Goal: Task Accomplishment & Management: Complete application form

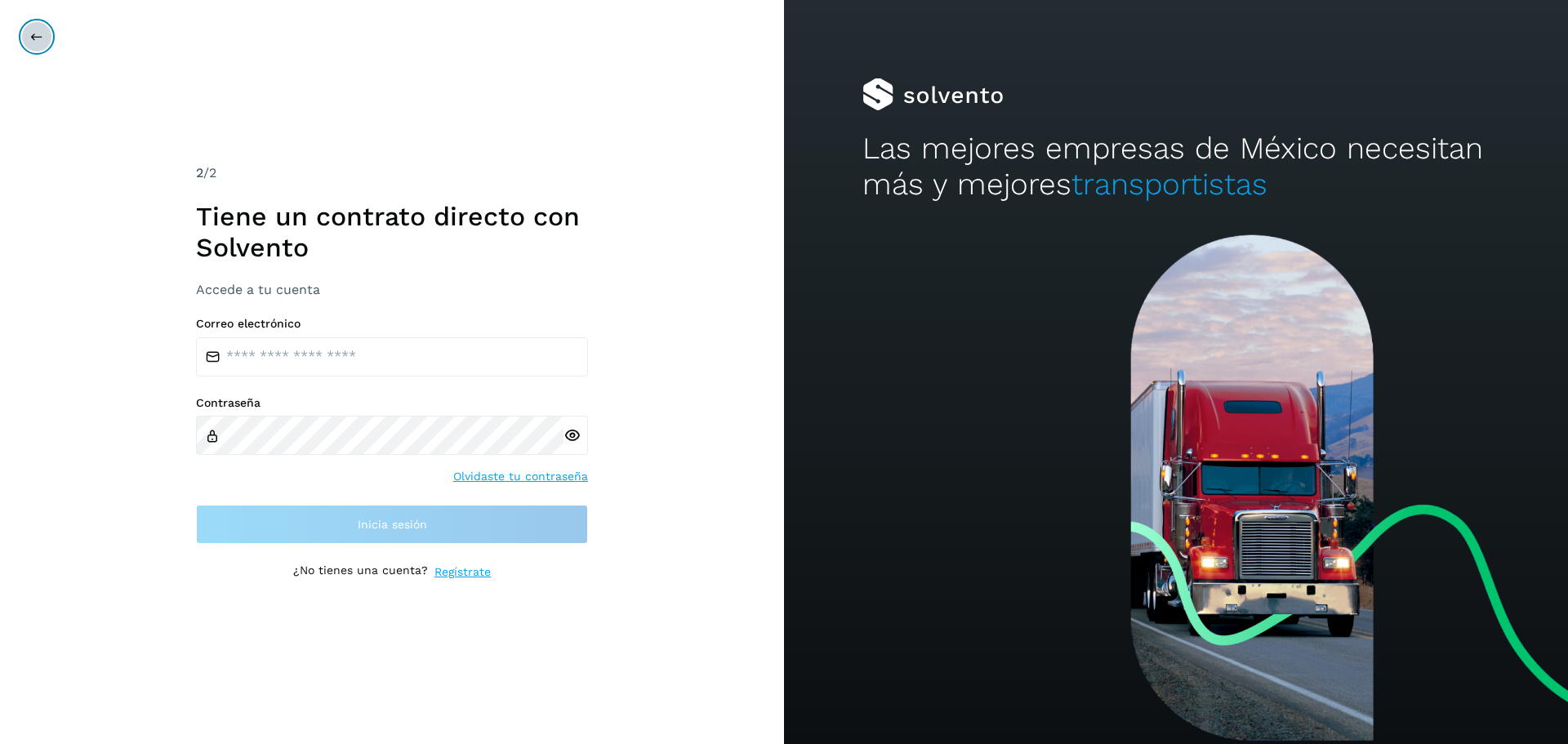
click at [49, 31] on button at bounding box center [37, 37] width 31 height 31
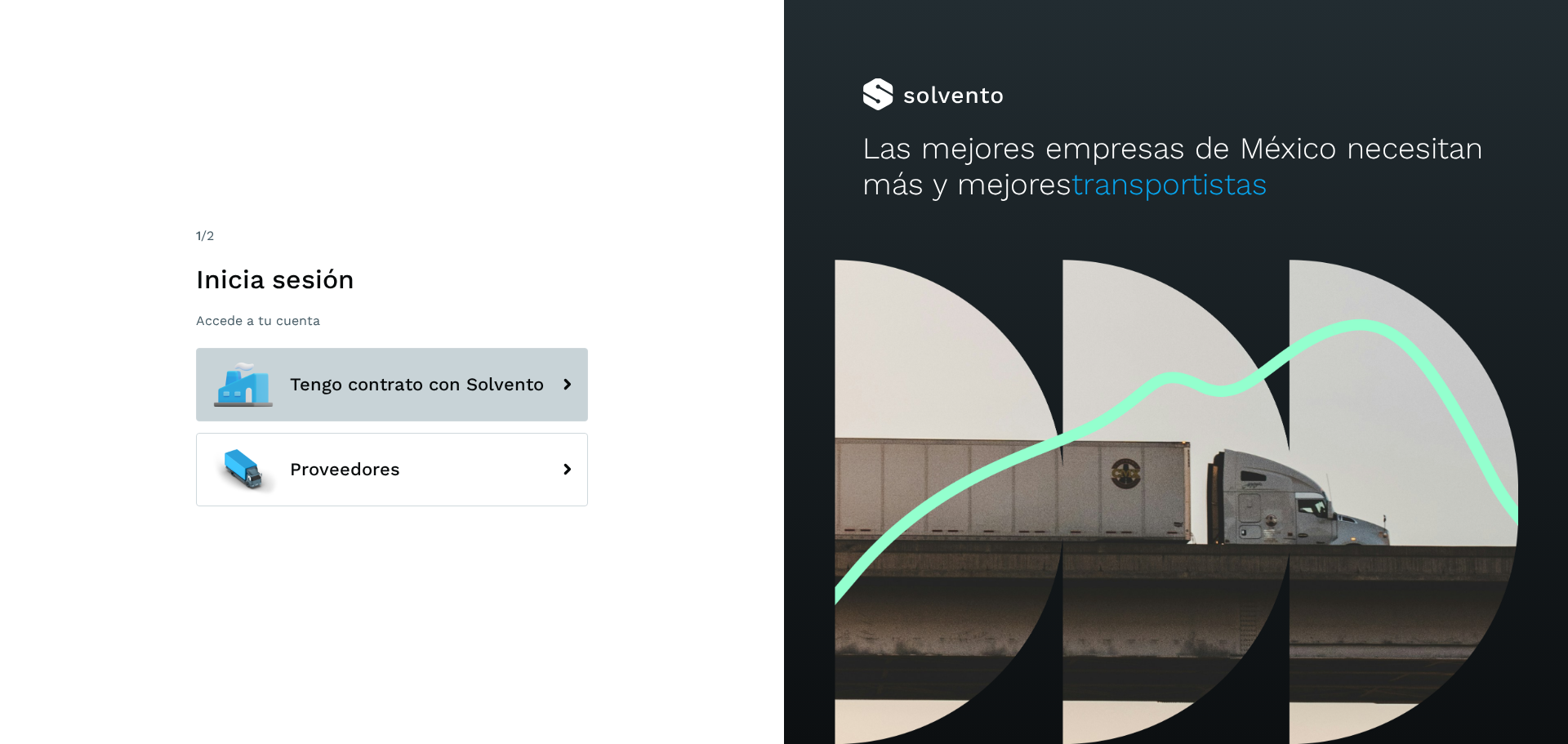
click at [335, 357] on button "Tengo contrato con Solvento" at bounding box center [391, 385] width 392 height 73
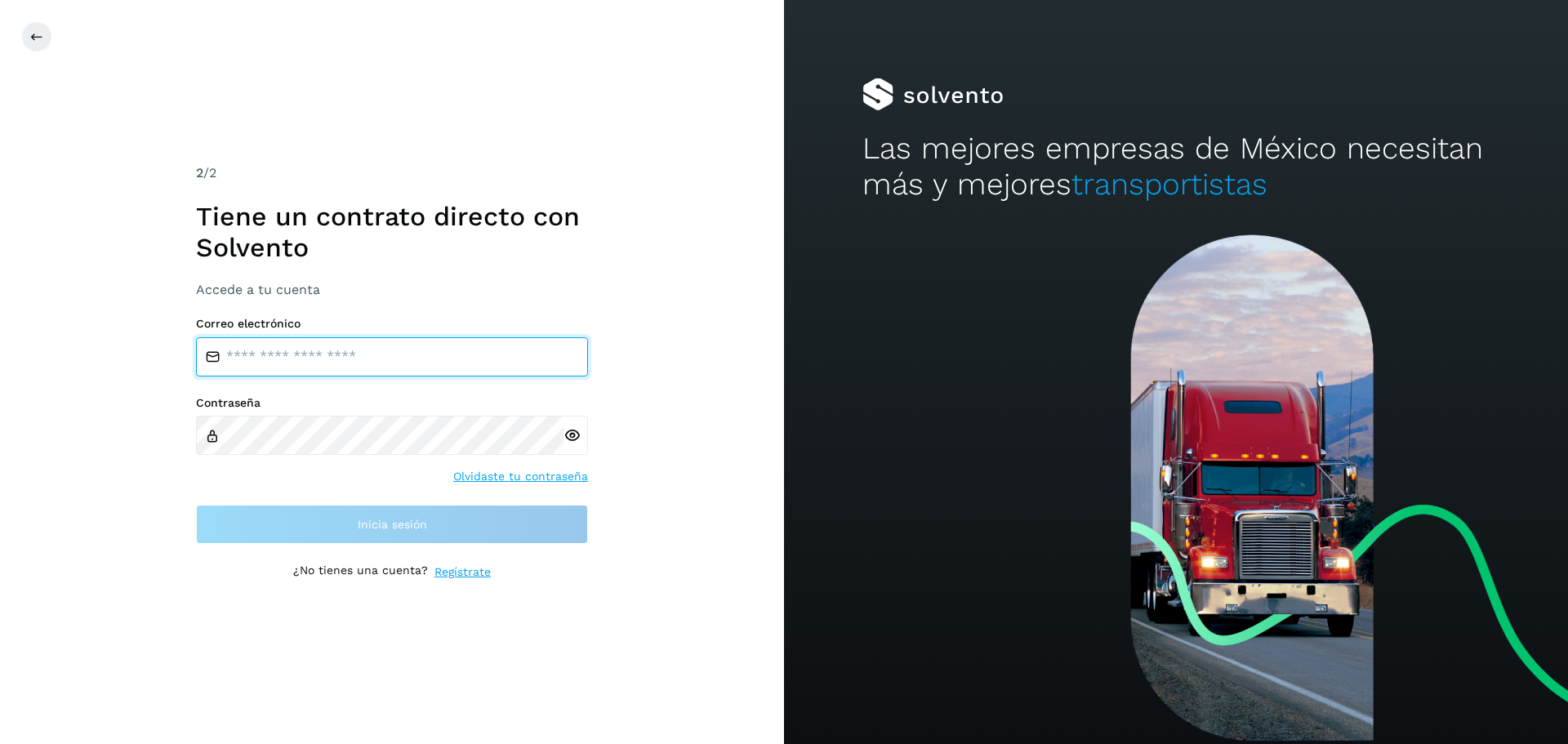
click at [337, 373] on input "email" at bounding box center [391, 357] width 392 height 40
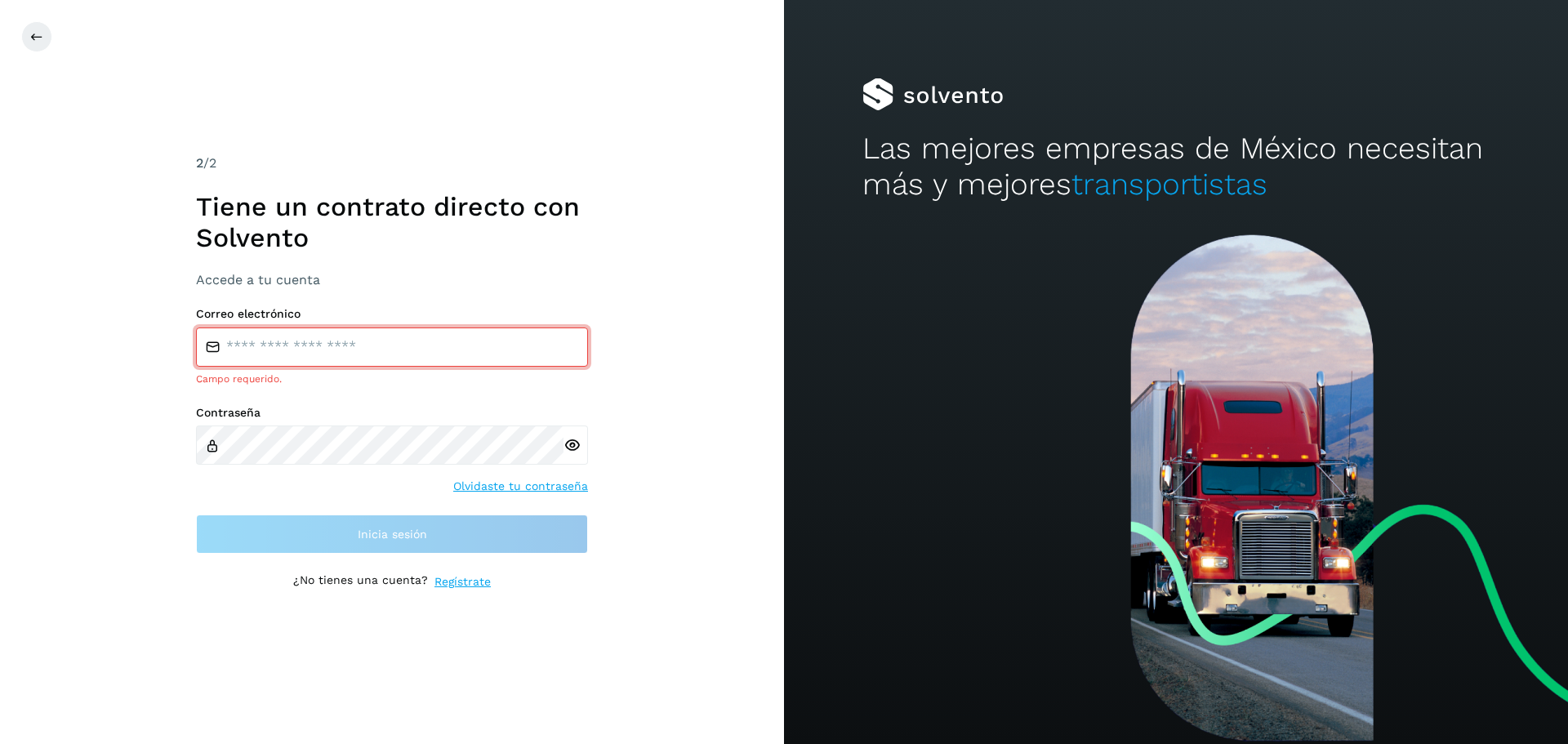
type input "**********"
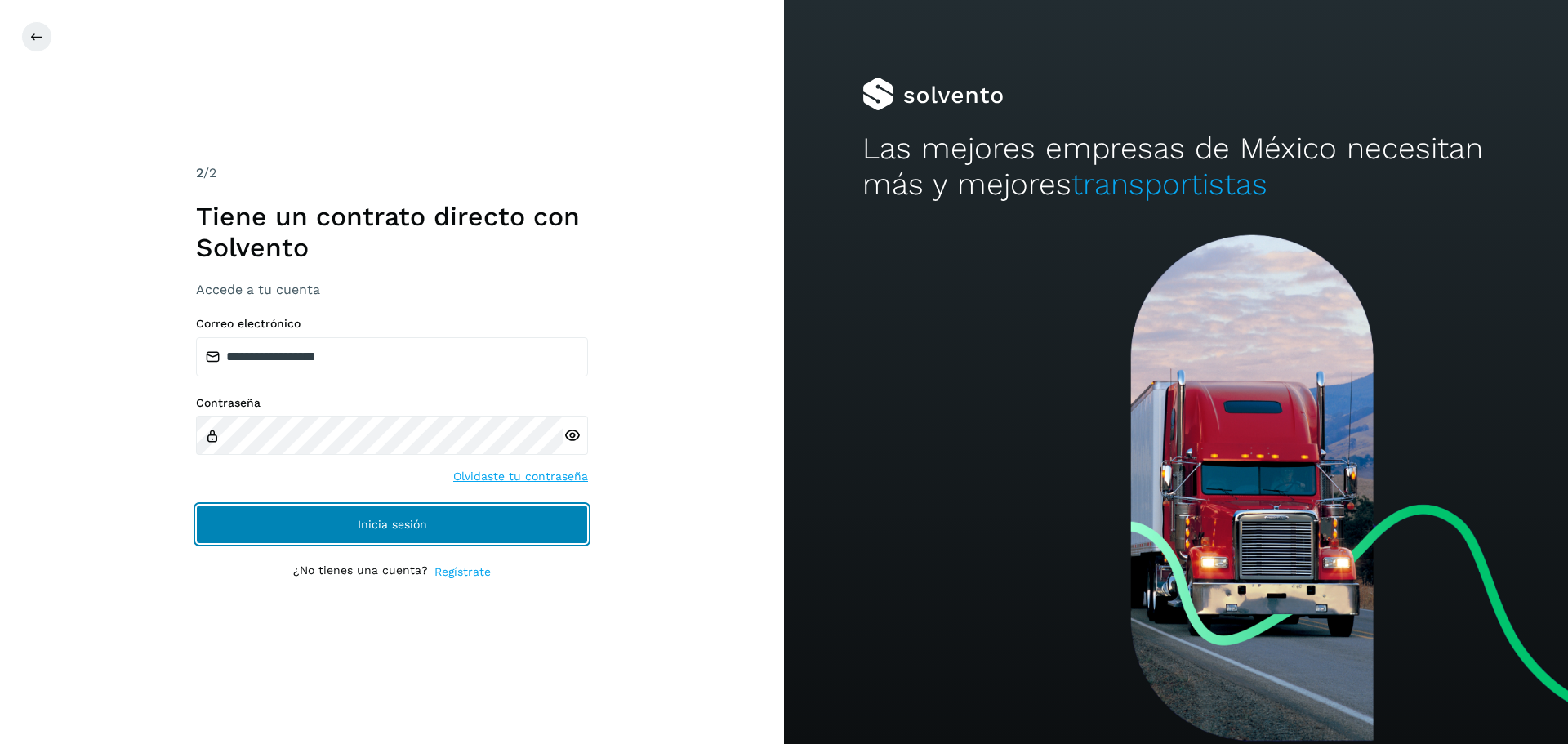
click at [415, 518] on span "Inicia sesión" at bounding box center [392, 524] width 69 height 12
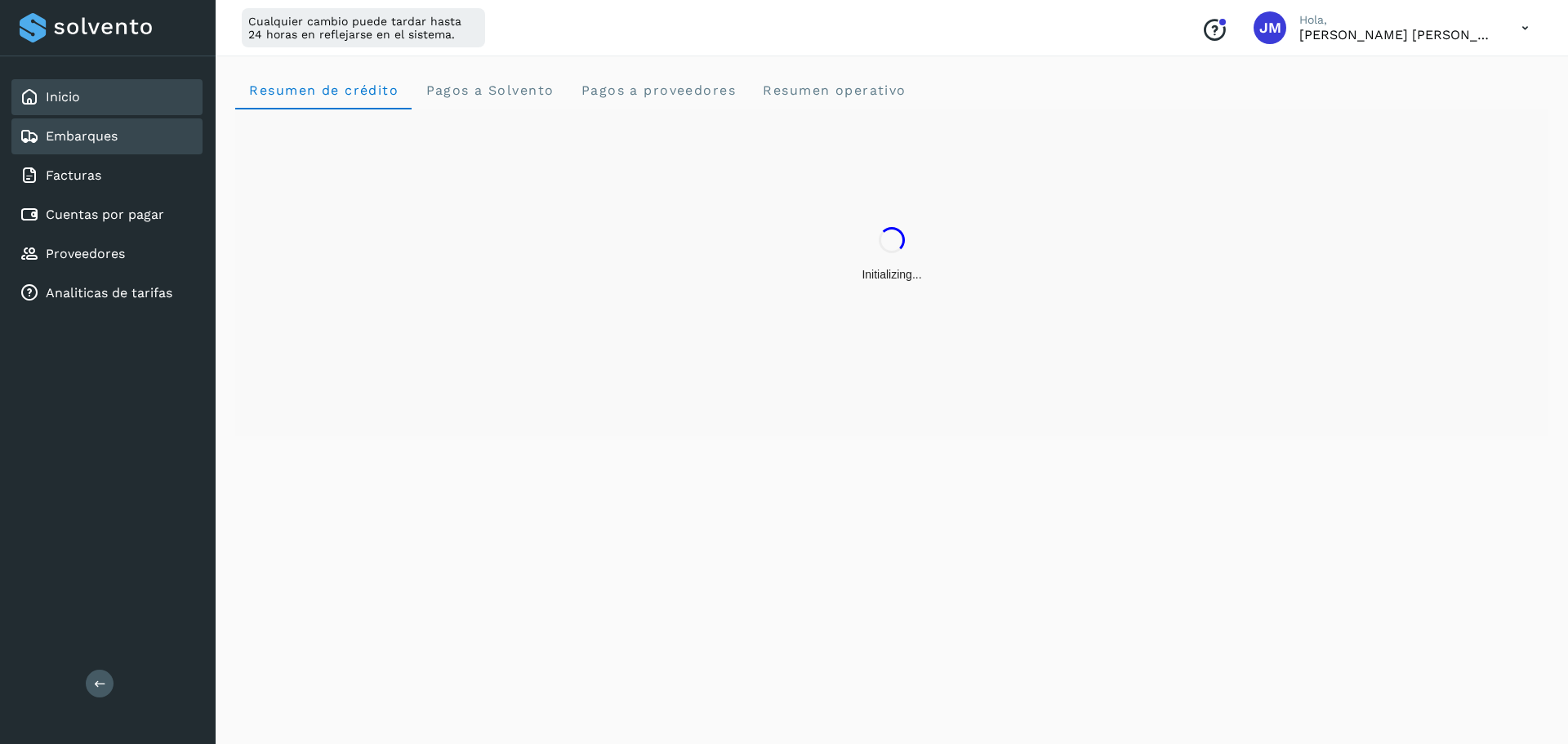
click at [89, 147] on div "Embarques" at bounding box center [107, 136] width 191 height 36
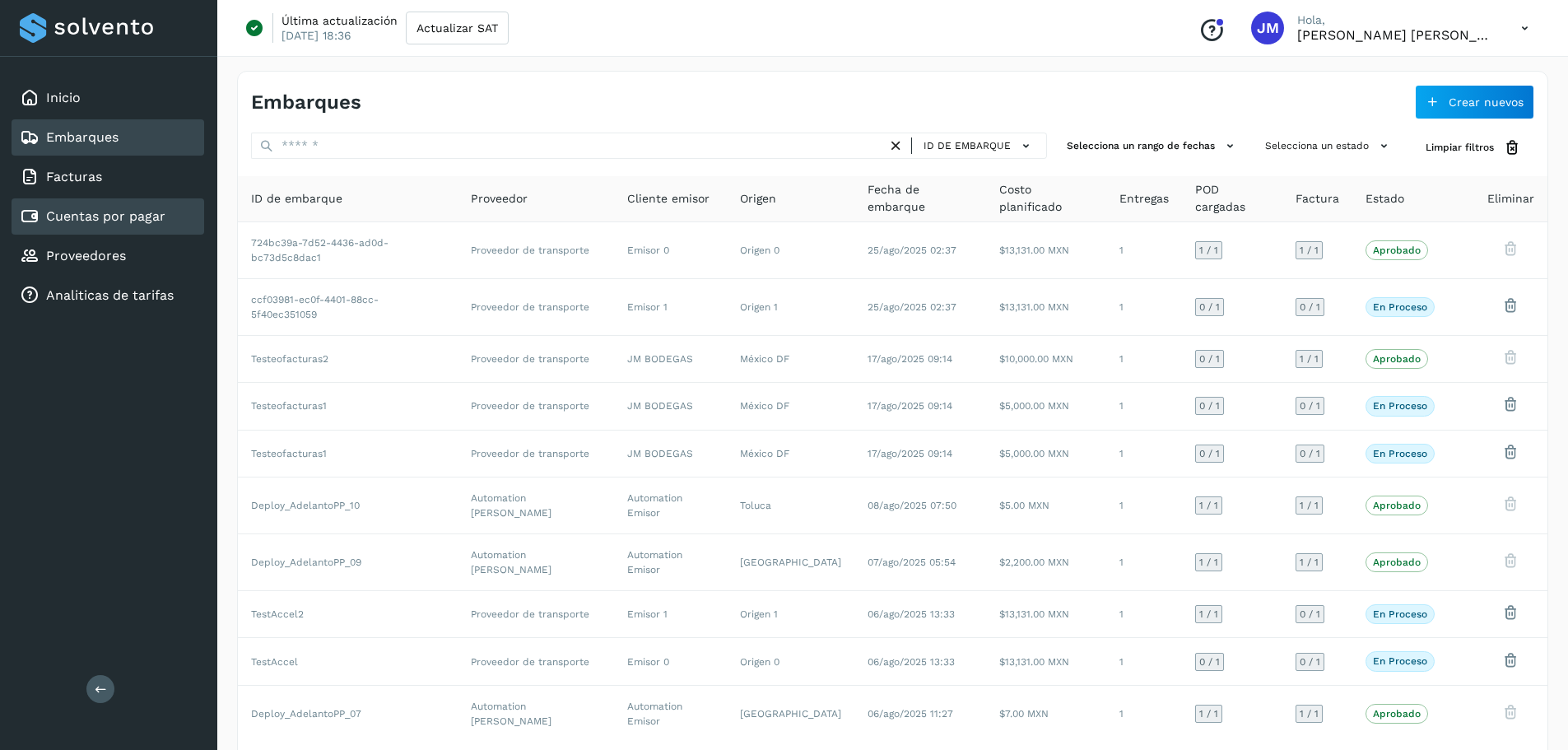
click at [123, 224] on div "Cuentas por pagar" at bounding box center [92, 217] width 146 height 19
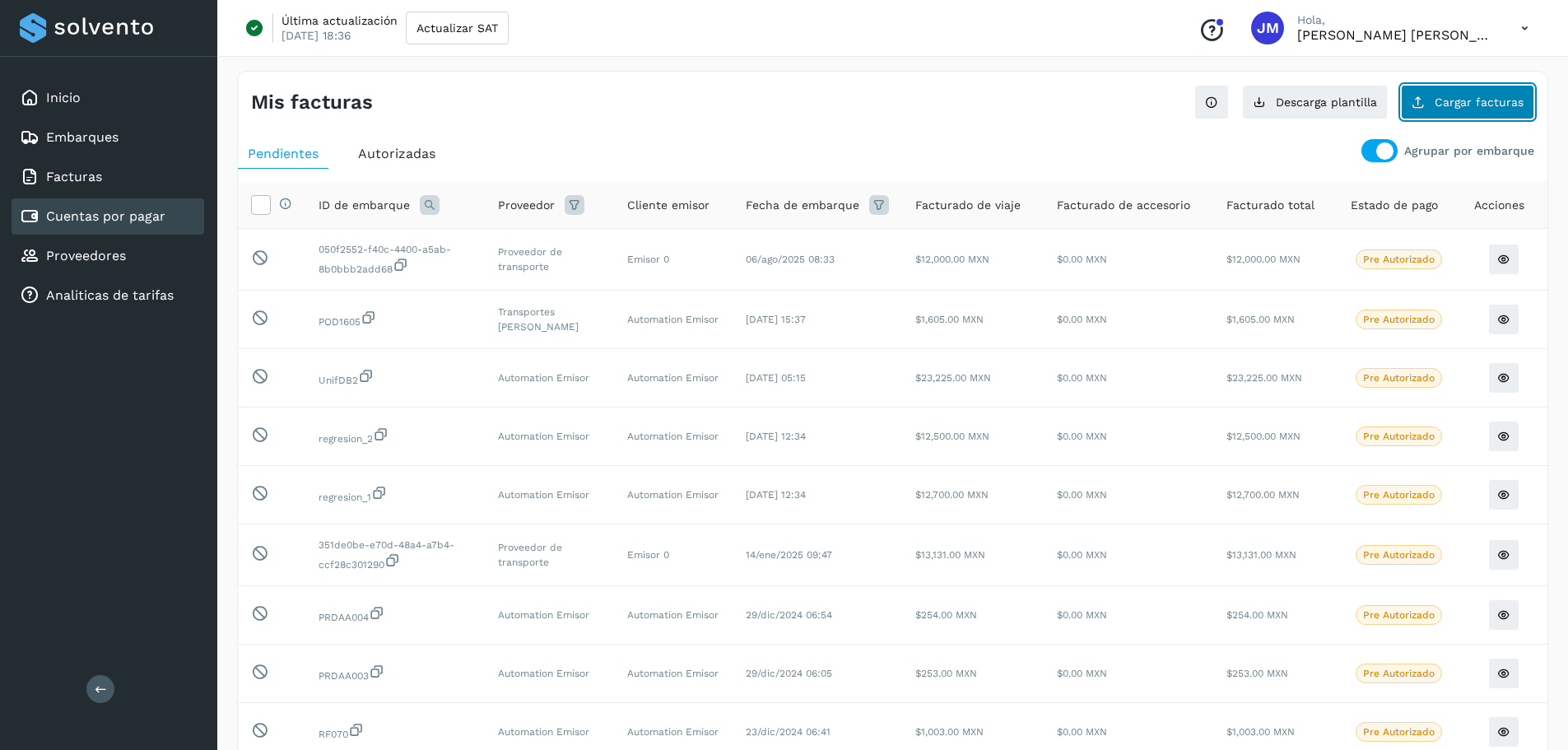
click at [1486, 111] on button "Cargar facturas" at bounding box center [1467, 102] width 133 height 35
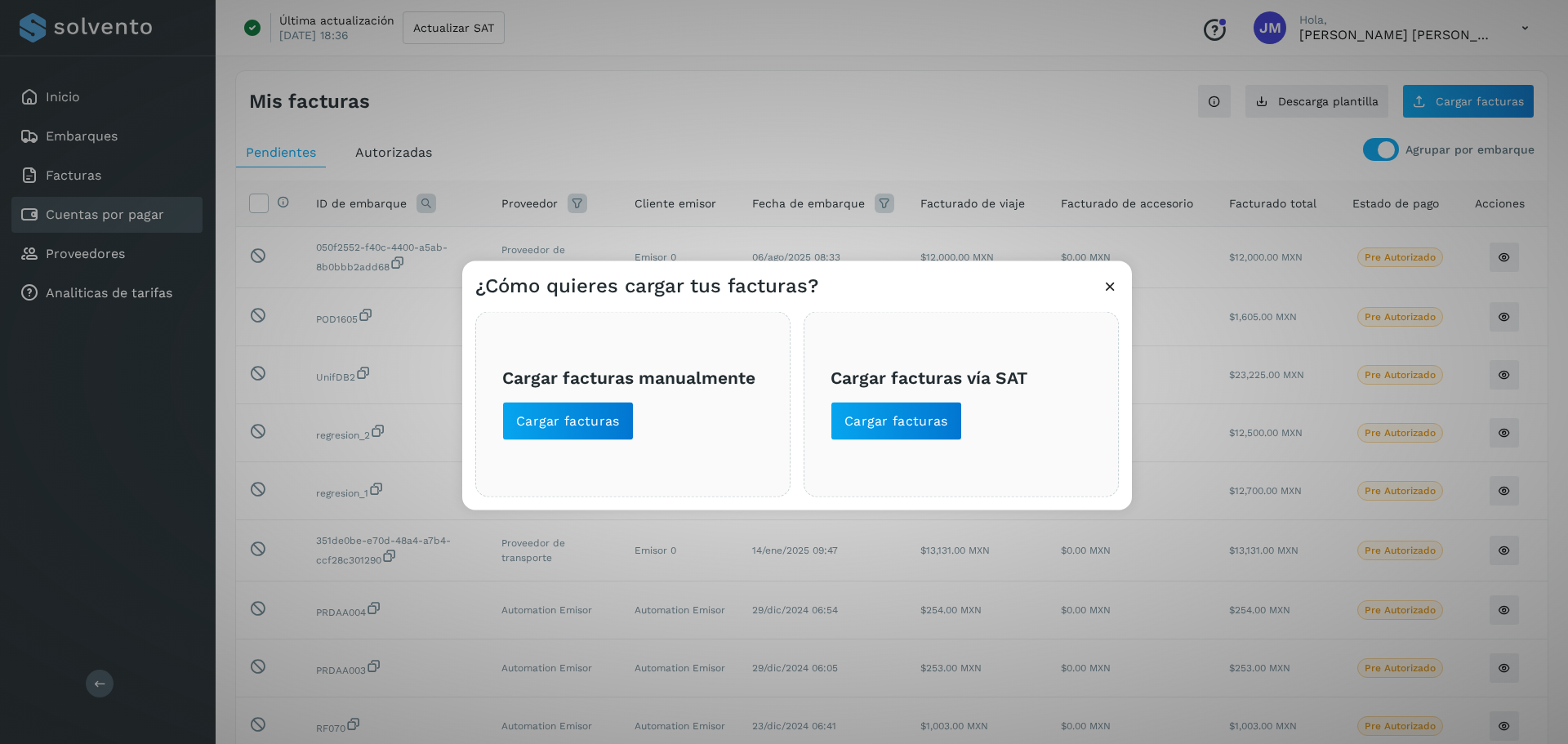
click at [1112, 286] on icon at bounding box center [1111, 285] width 17 height 17
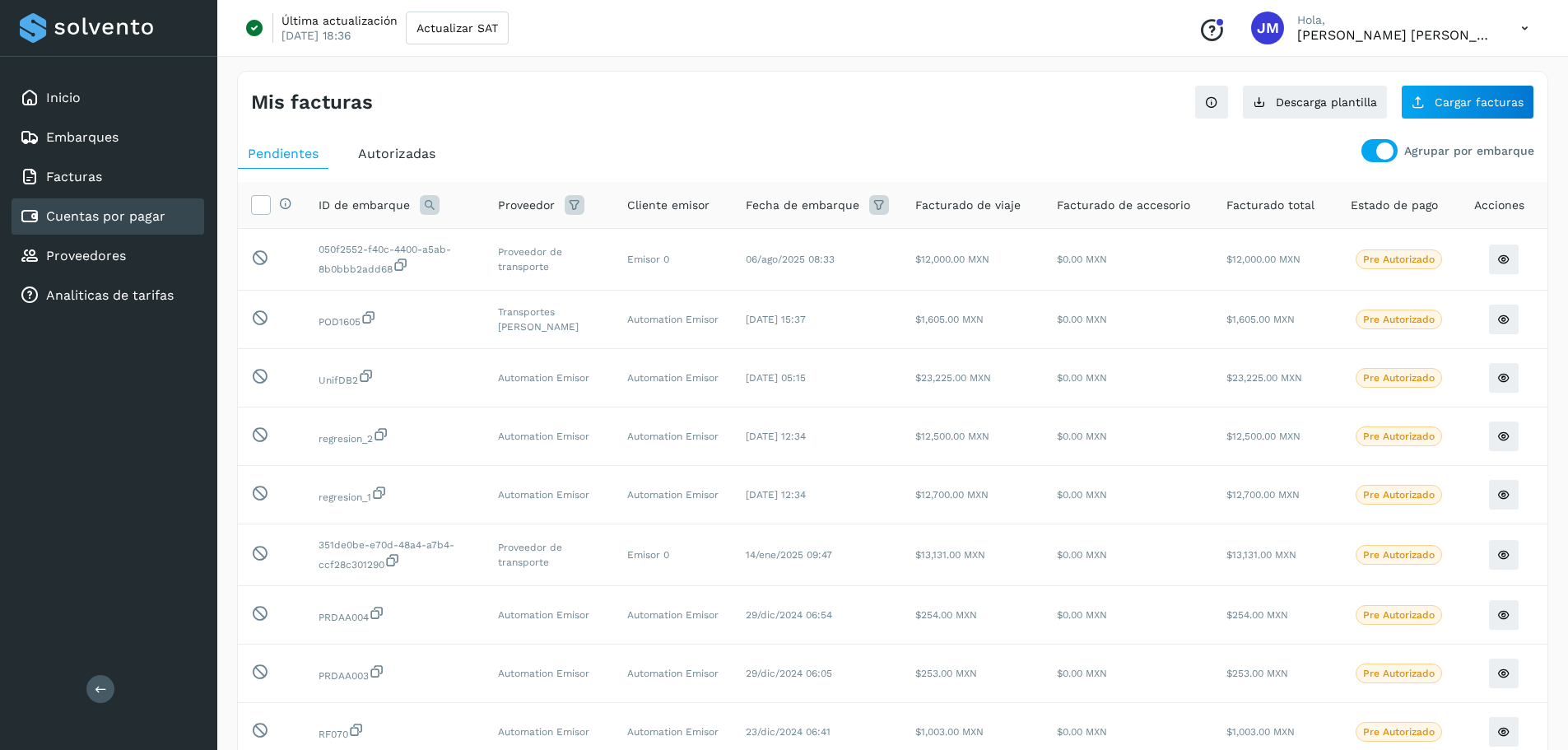
click at [1077, 144] on ul "Pendientes Autorizadas" at bounding box center [892, 153] width 1310 height 30
click at [111, 257] on link "Proveedores" at bounding box center [85, 256] width 80 height 16
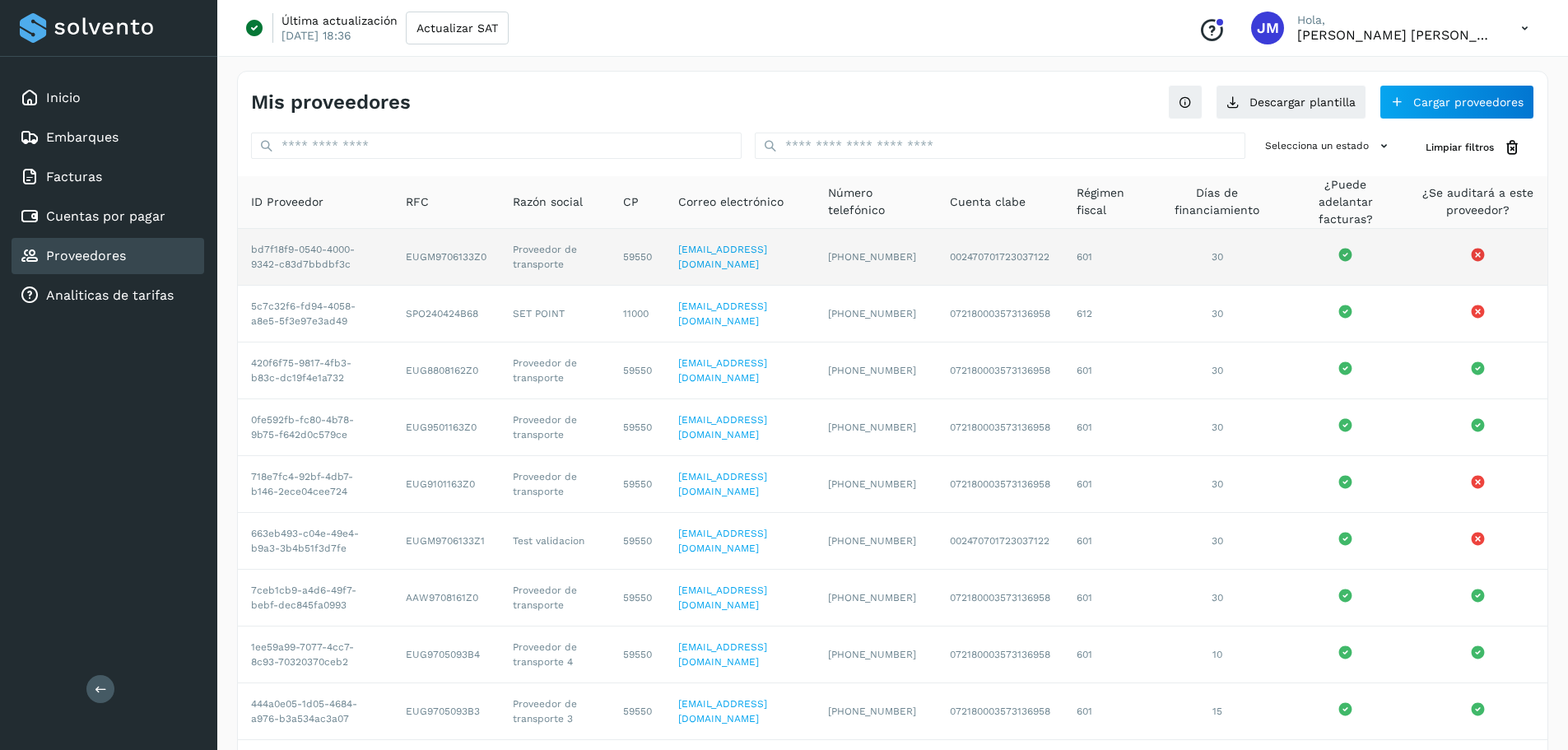
click at [476, 252] on td "EUGM9706133Z0" at bounding box center [446, 257] width 107 height 56
copy td "EUGM9706133Z0"
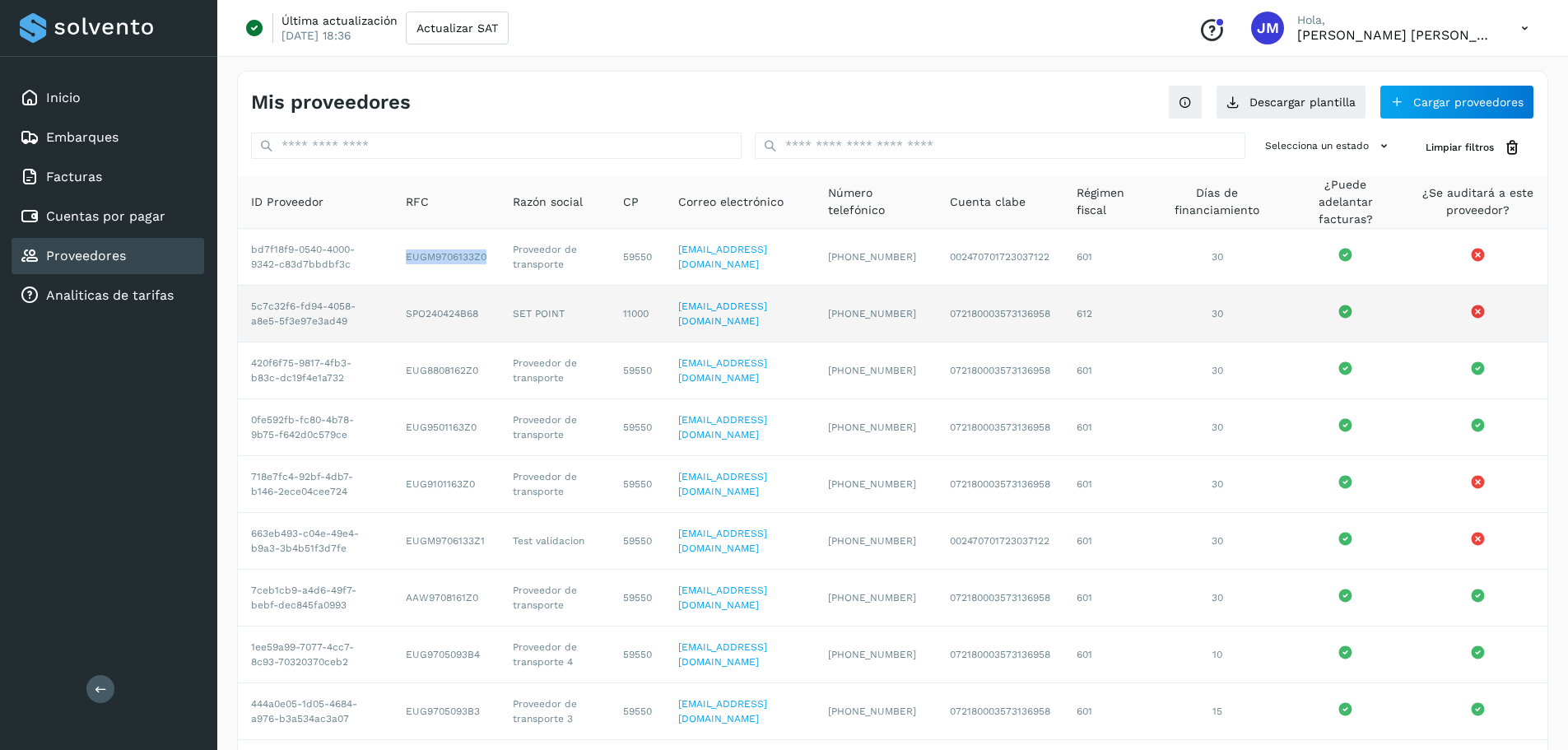
copy td "EUGM9706133Z0"
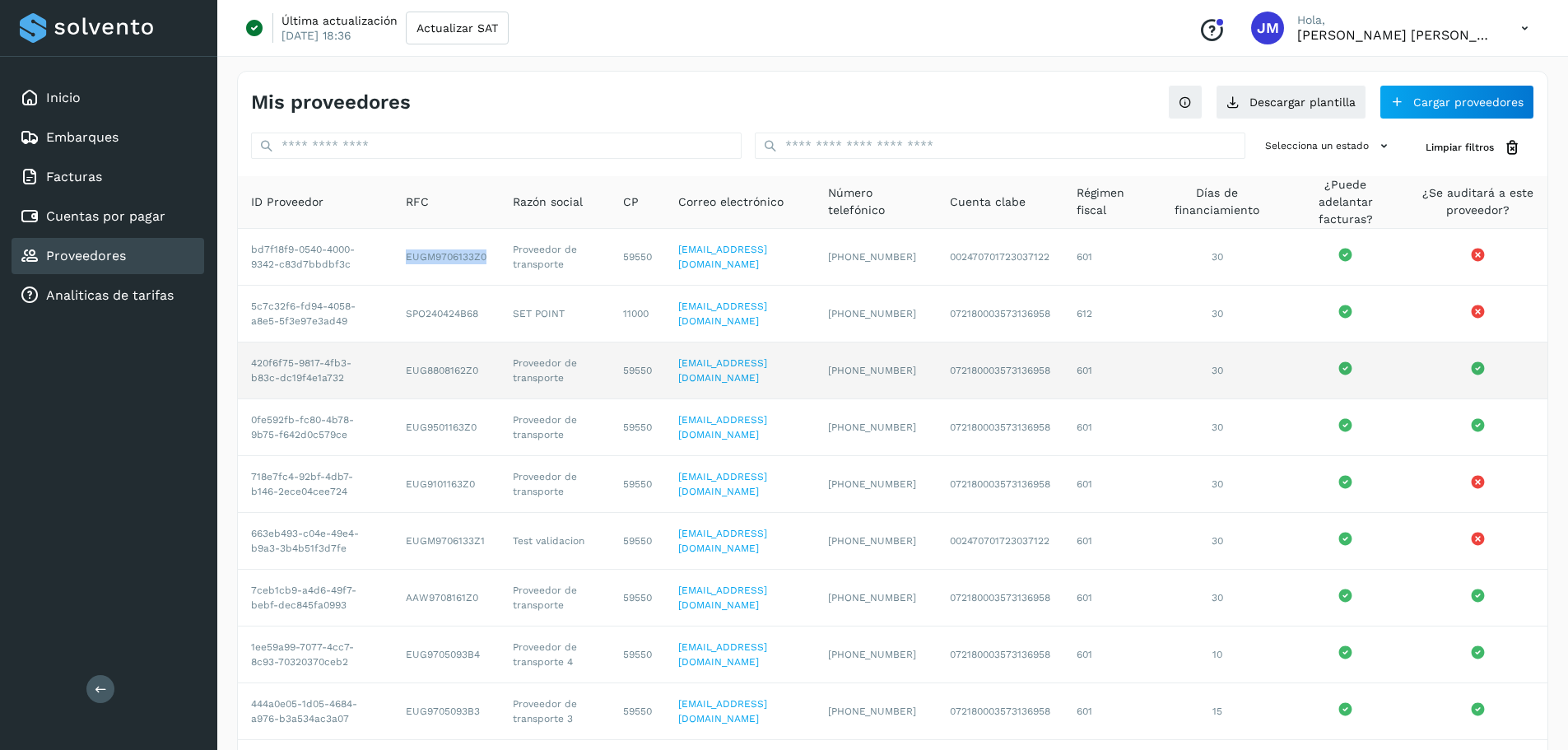
copy td "EUGM9706133Z0"
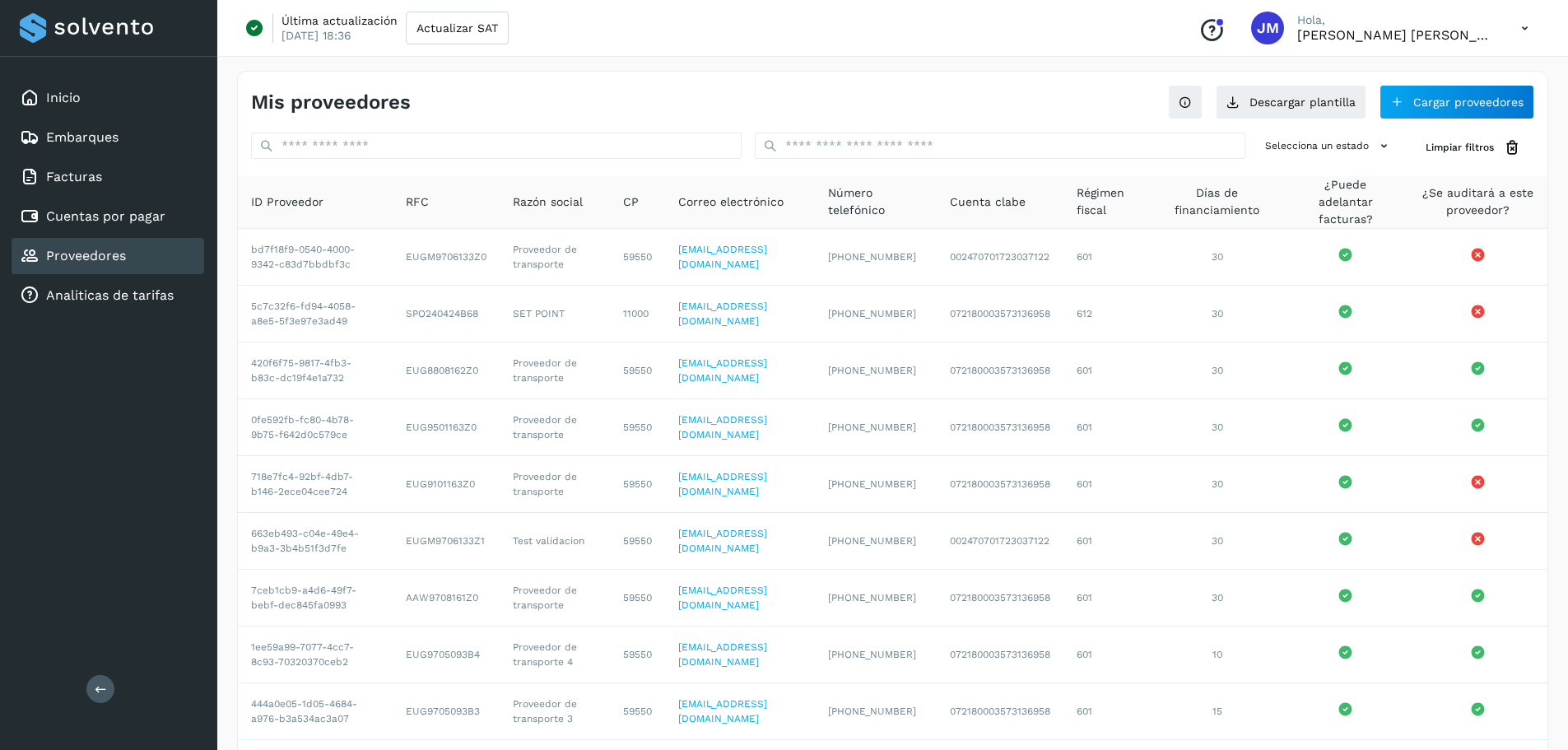
click at [975, 19] on div "Última actualización 20/feb/2025 18:36 Actualizar SAT Conoce nuestros beneficio…" at bounding box center [892, 28] width 1351 height 56
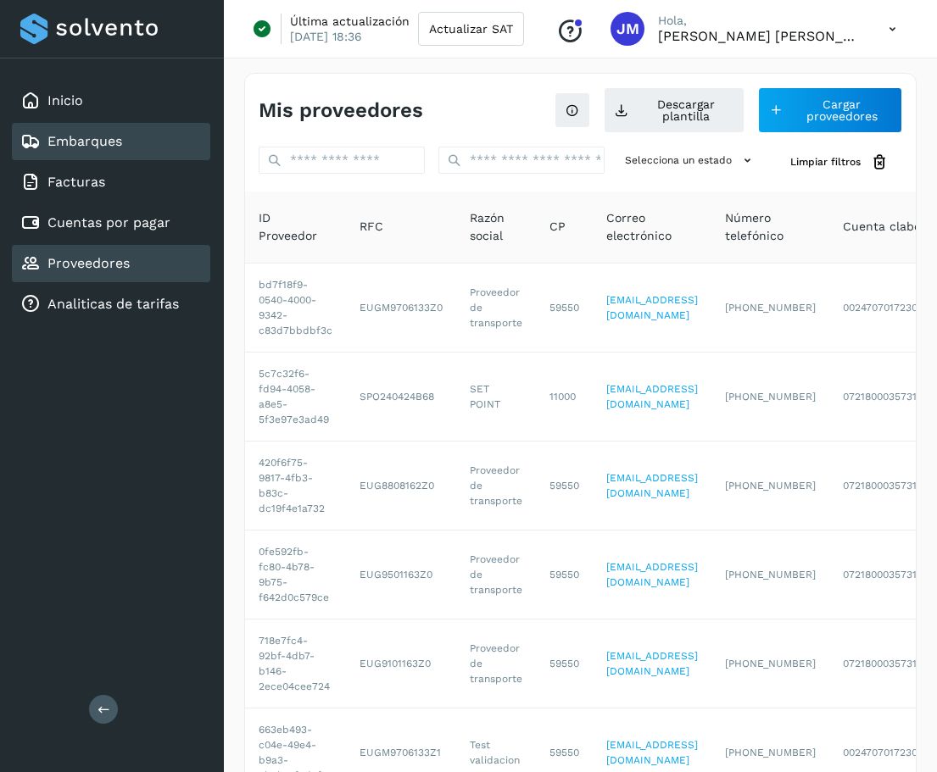
click at [86, 153] on div "Embarques" at bounding box center [111, 141] width 198 height 37
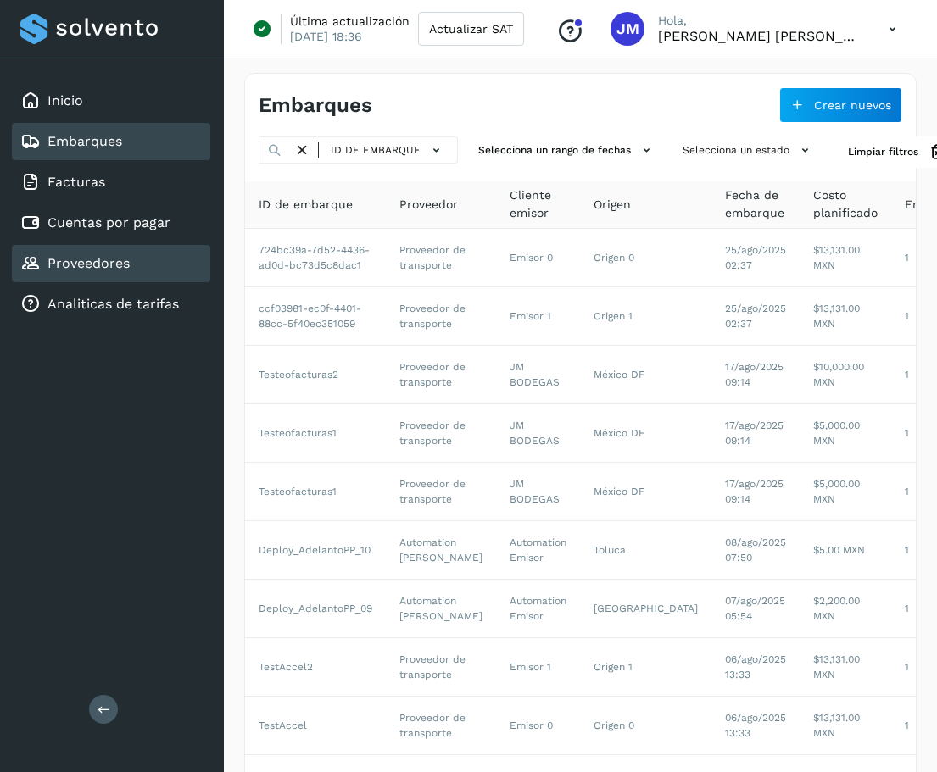
click at [109, 270] on link "Proveedores" at bounding box center [88, 263] width 82 height 16
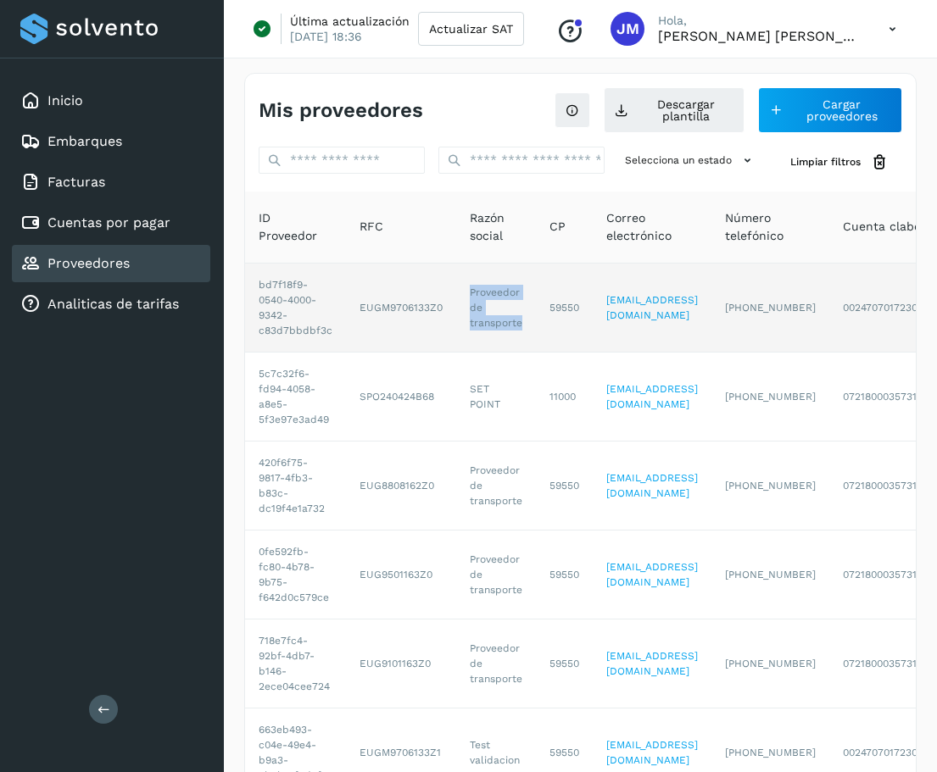
drag, startPoint x: 466, startPoint y: 293, endPoint x: 519, endPoint y: 319, distance: 58.4
click at [519, 319] on td "Proveedor de transporte" at bounding box center [496, 308] width 80 height 89
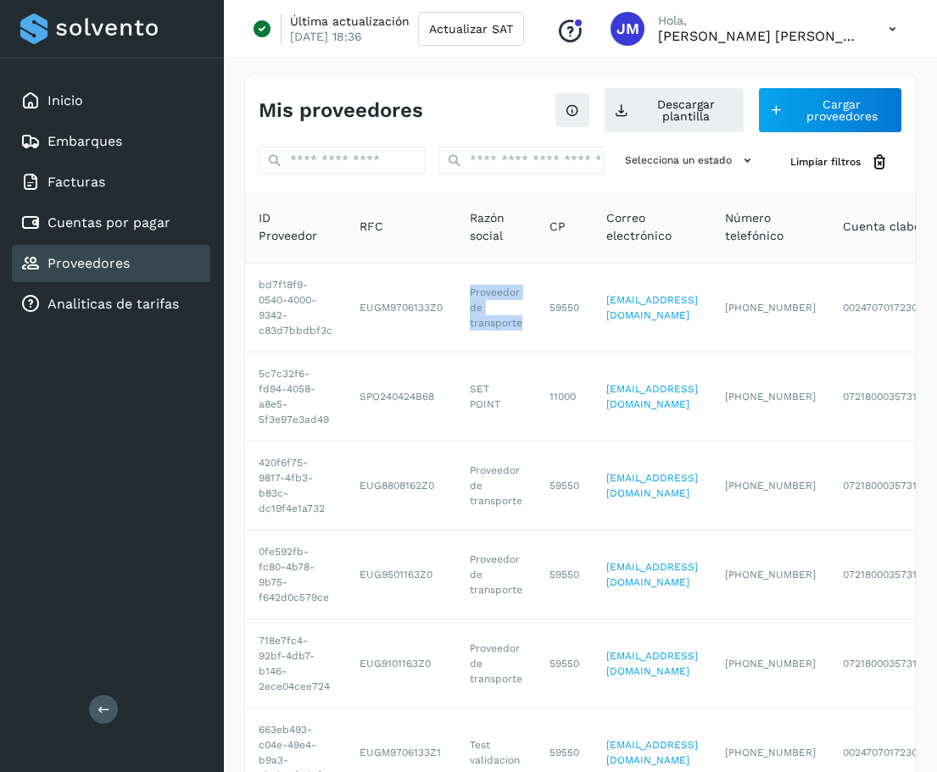
copy td "Proveedor de transporte"
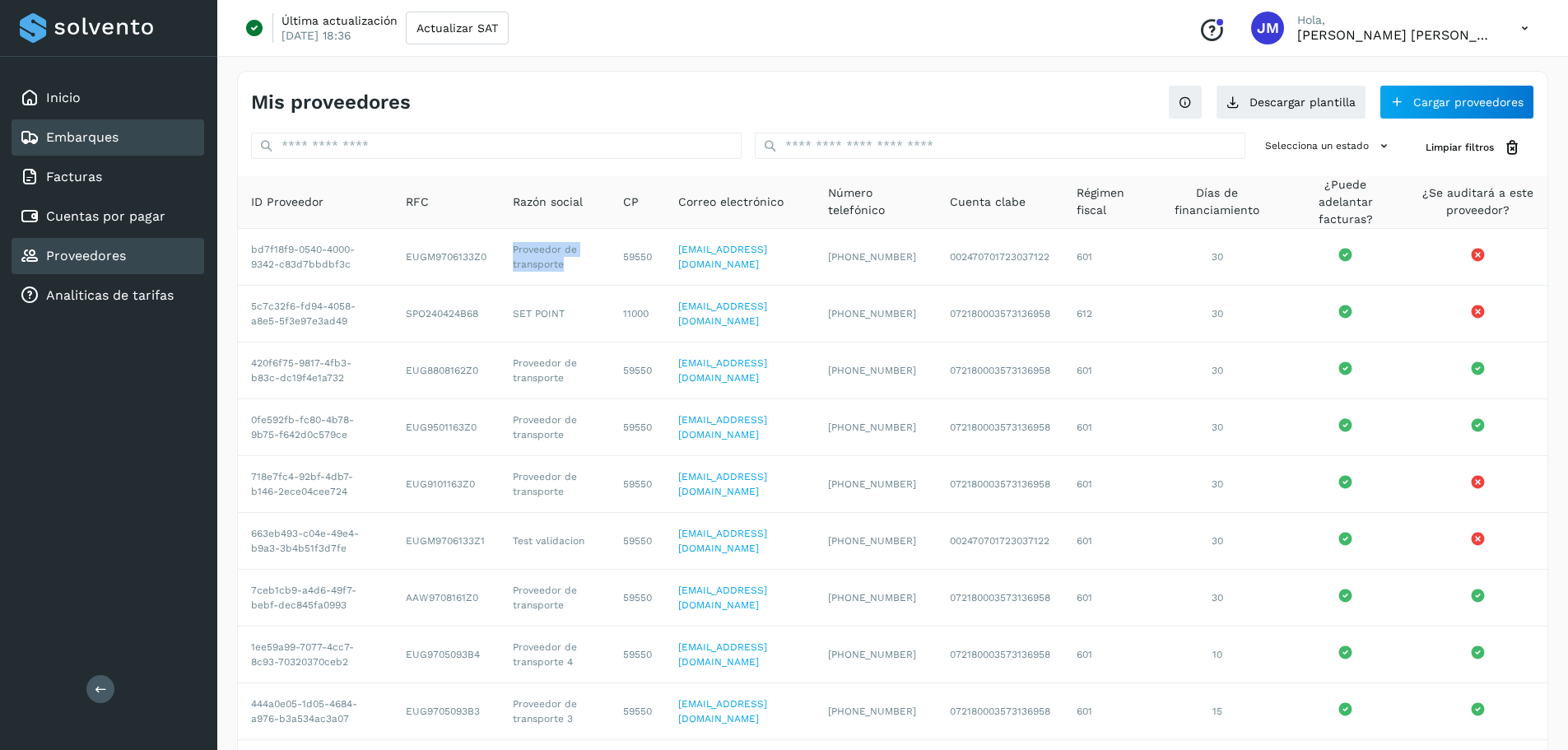
click at [78, 142] on link "Embarques" at bounding box center [82, 137] width 73 height 16
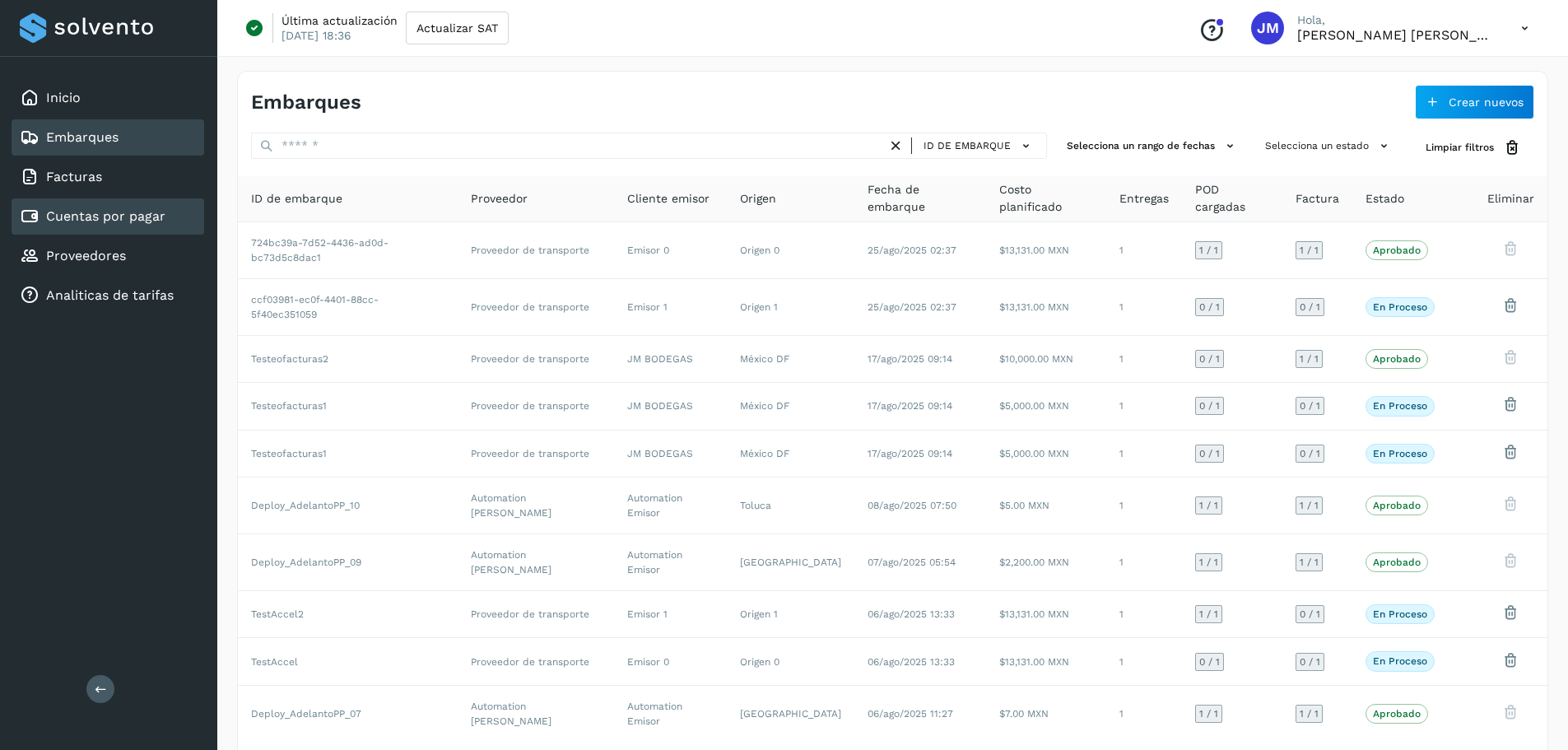
click at [94, 225] on div "Cuentas por pagar" at bounding box center [92, 217] width 146 height 19
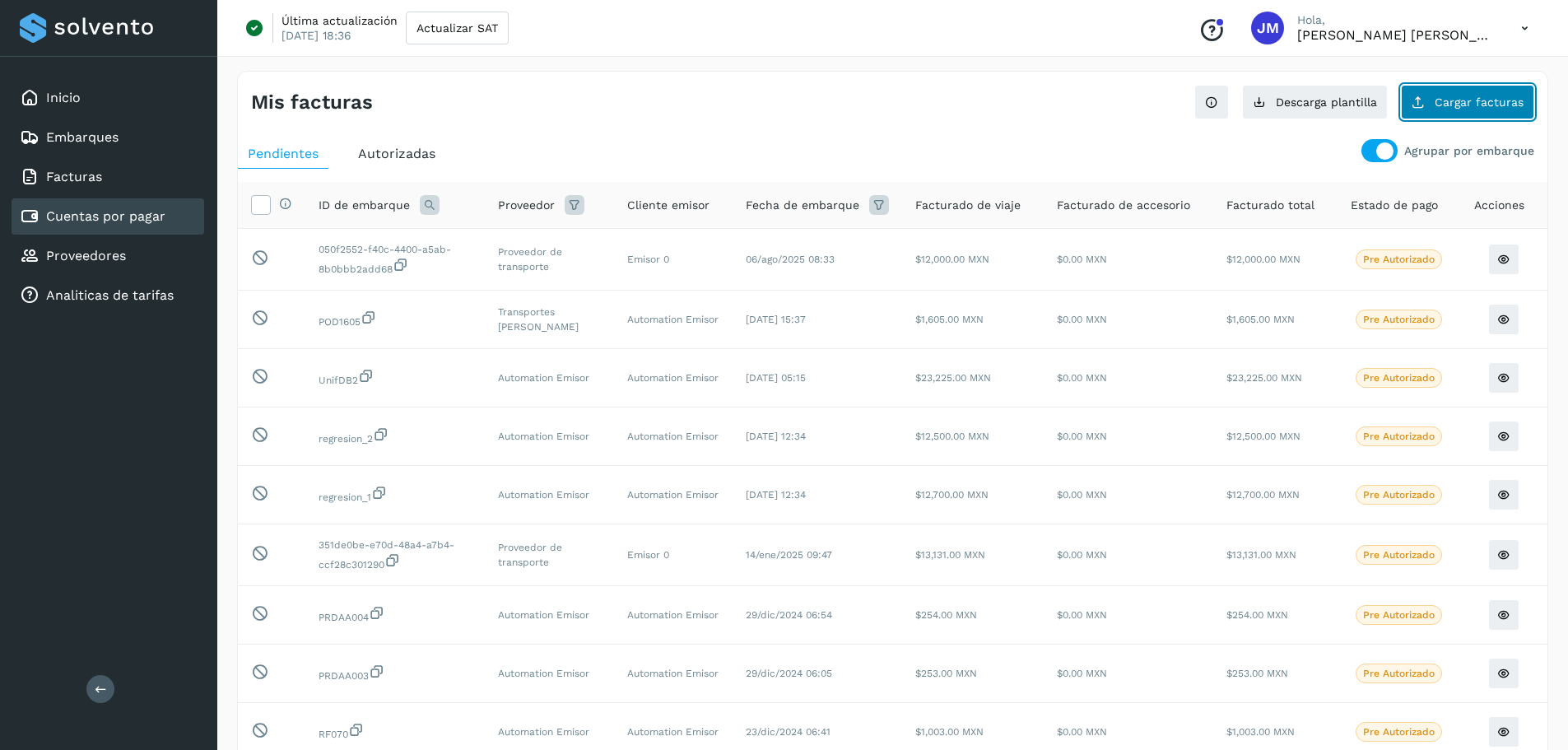
click at [921, 90] on button "Cargar facturas" at bounding box center [1467, 102] width 133 height 35
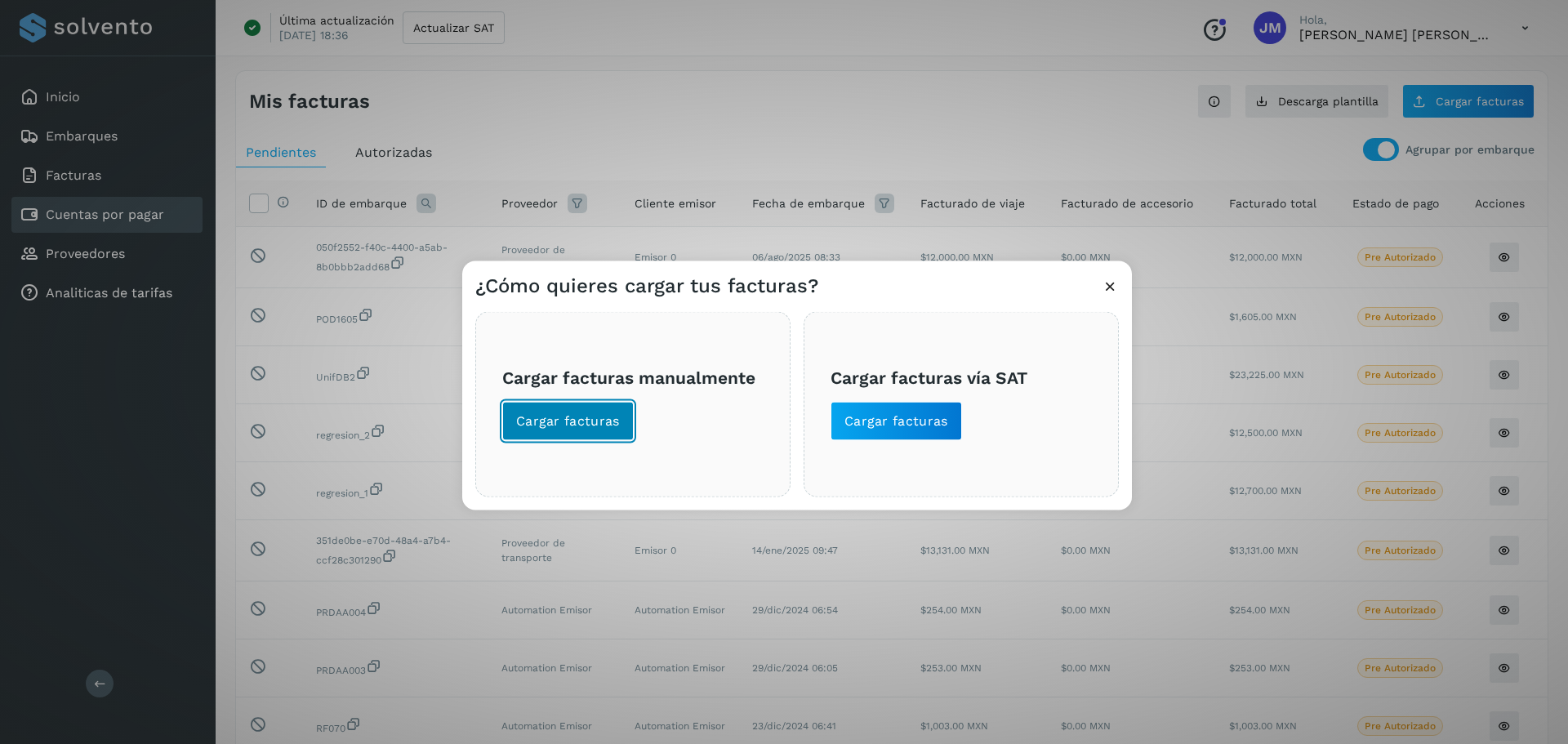
click at [579, 428] on span "Cargar facturas" at bounding box center [568, 420] width 104 height 18
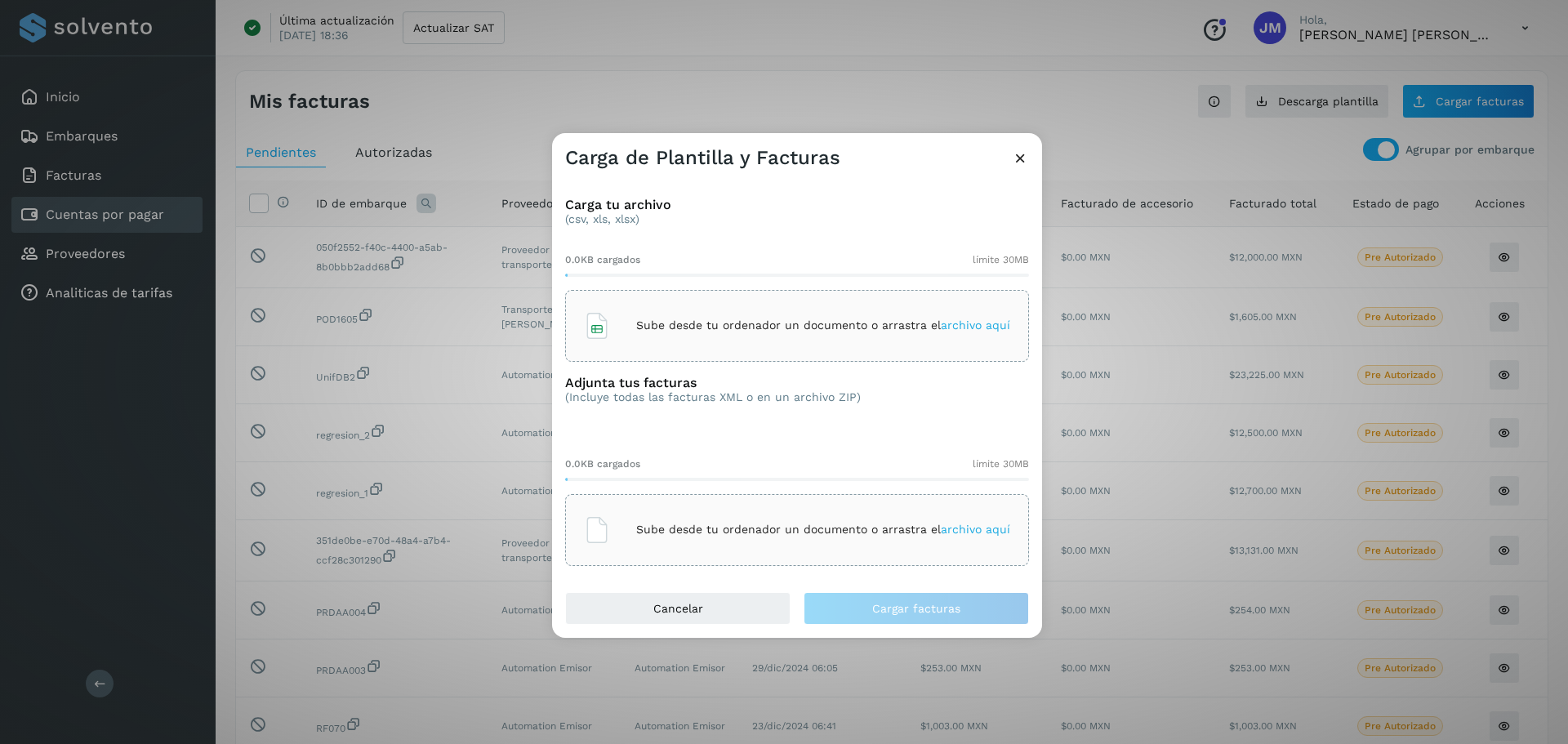
click at [745, 330] on p "Sube desde tu ordenador un documento o arrastra el archivo aquí" at bounding box center [823, 326] width 374 height 13
click at [770, 547] on div "Sube desde tu ordenador un documento o arrastra el archivo aquí" at bounding box center [797, 530] width 426 height 44
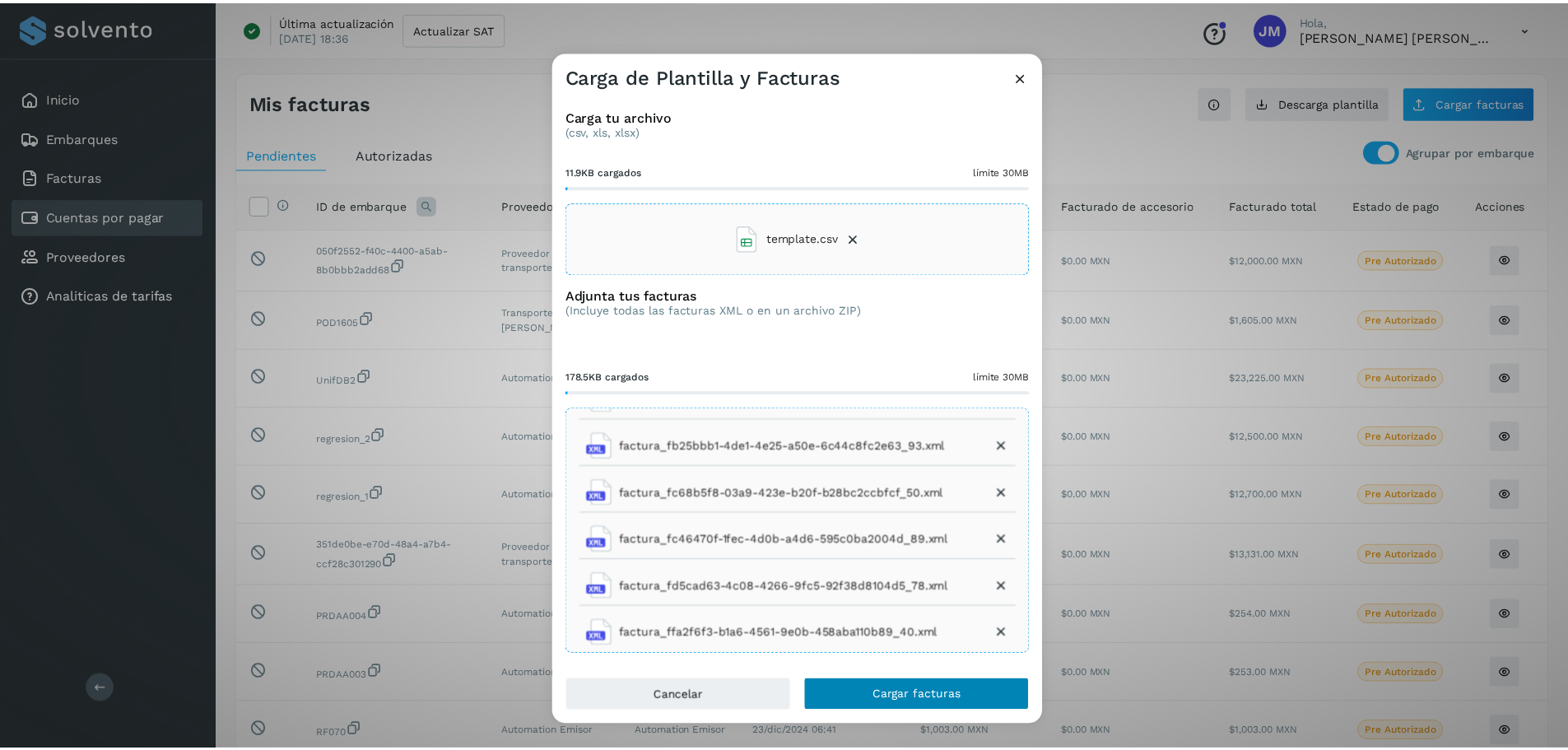
scroll to position [8, 0]
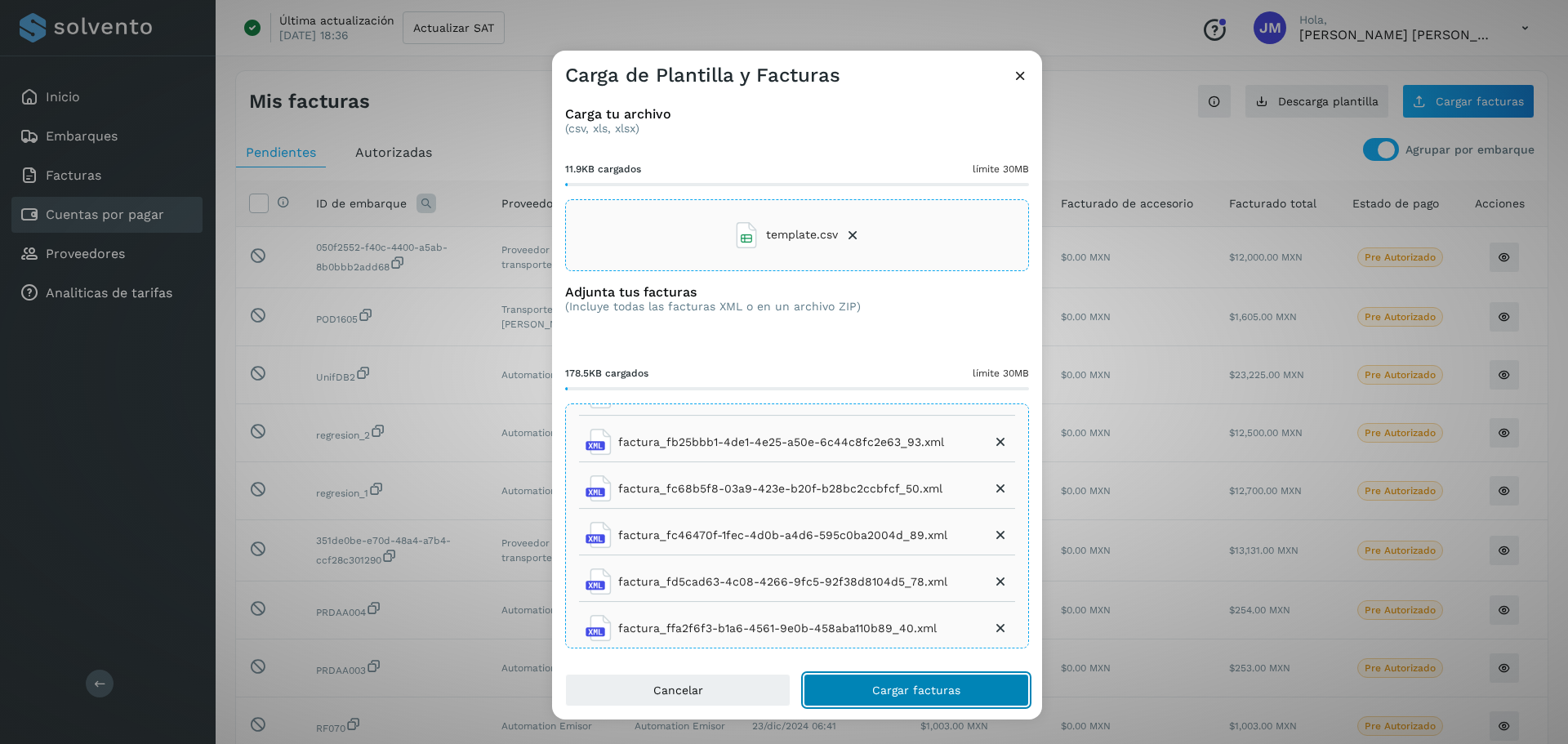
click at [901, 685] on span "Cargar facturas" at bounding box center [916, 690] width 89 height 12
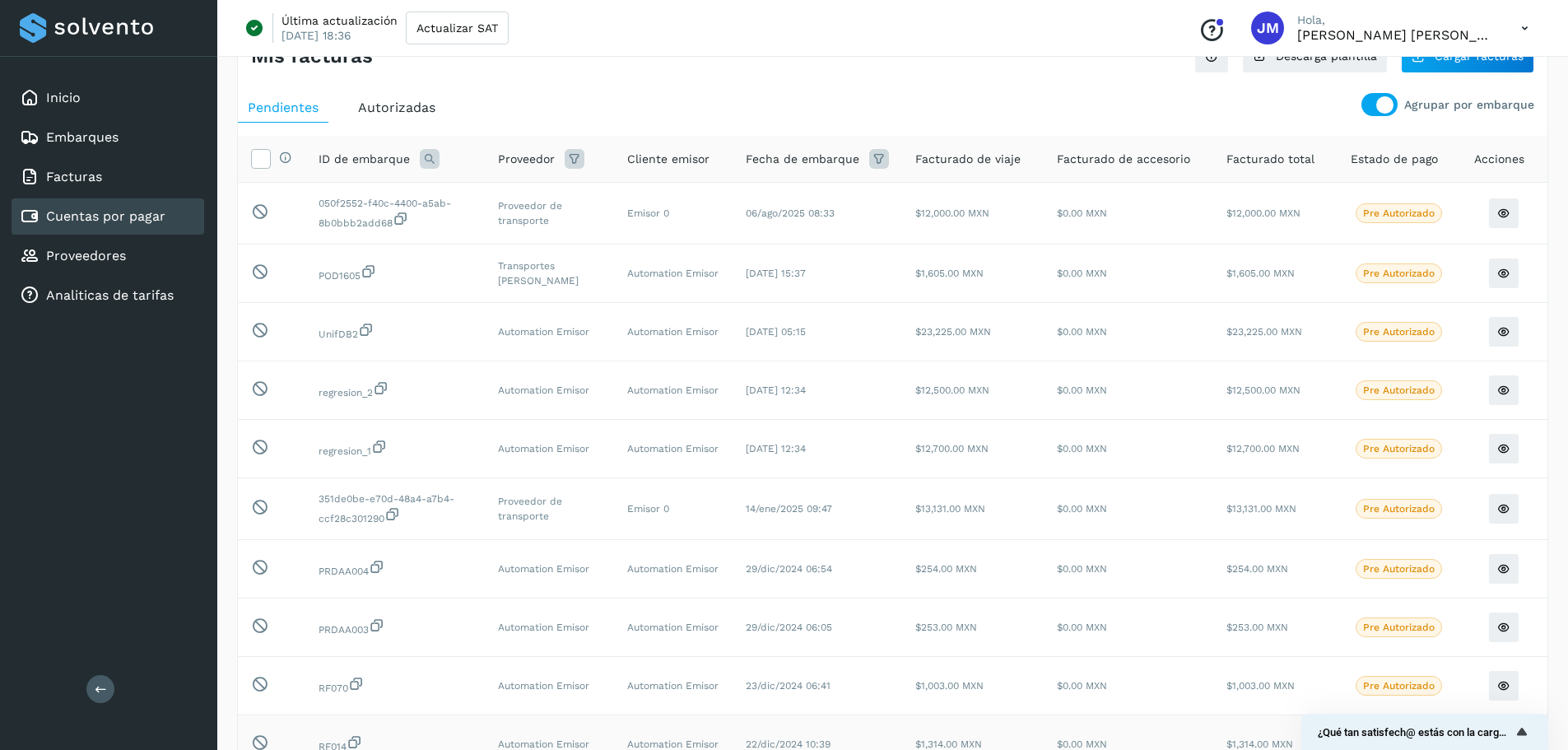
scroll to position [0, 0]
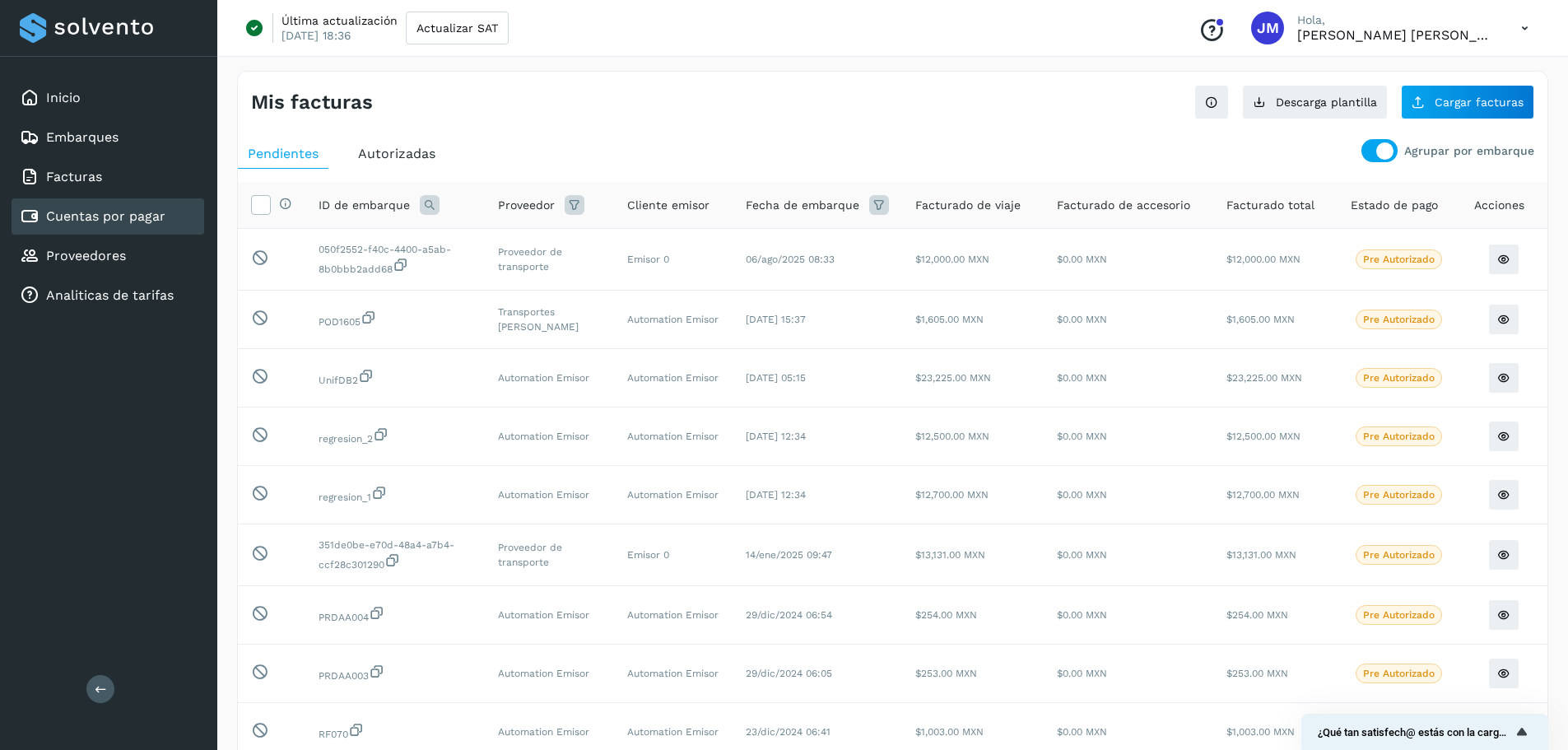
click at [163, 224] on link "Cuentas por pagar" at bounding box center [105, 216] width 119 height 16
click at [921, 139] on div "Agrupar por embarque" at bounding box center [1448, 151] width 173 height 23
click at [921, 154] on div at bounding box center [1385, 152] width 17 height 17
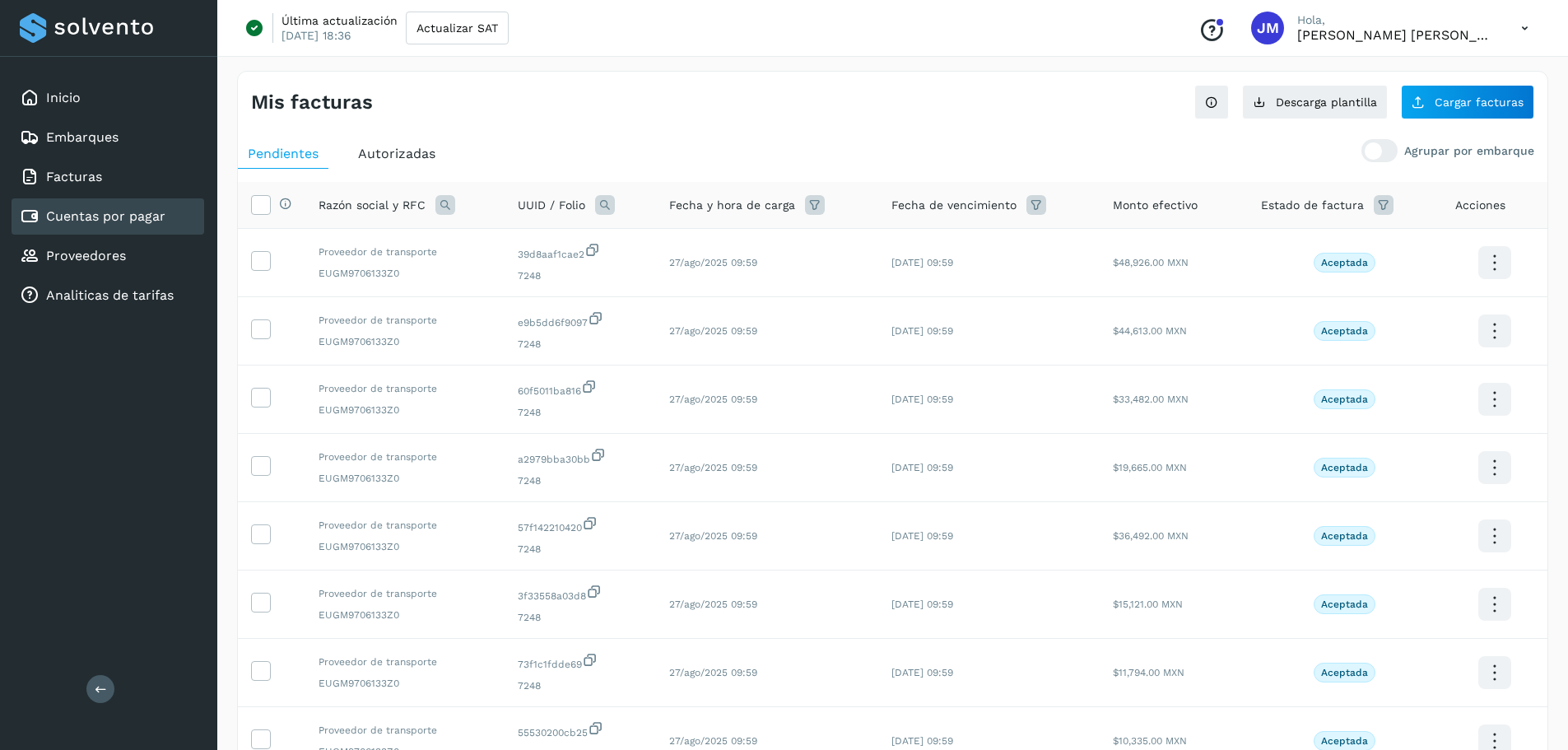
click at [769, 143] on ul "Pendientes Autorizadas" at bounding box center [892, 153] width 1310 height 30
click at [921, 103] on span "Cargar facturas" at bounding box center [1480, 102] width 89 height 12
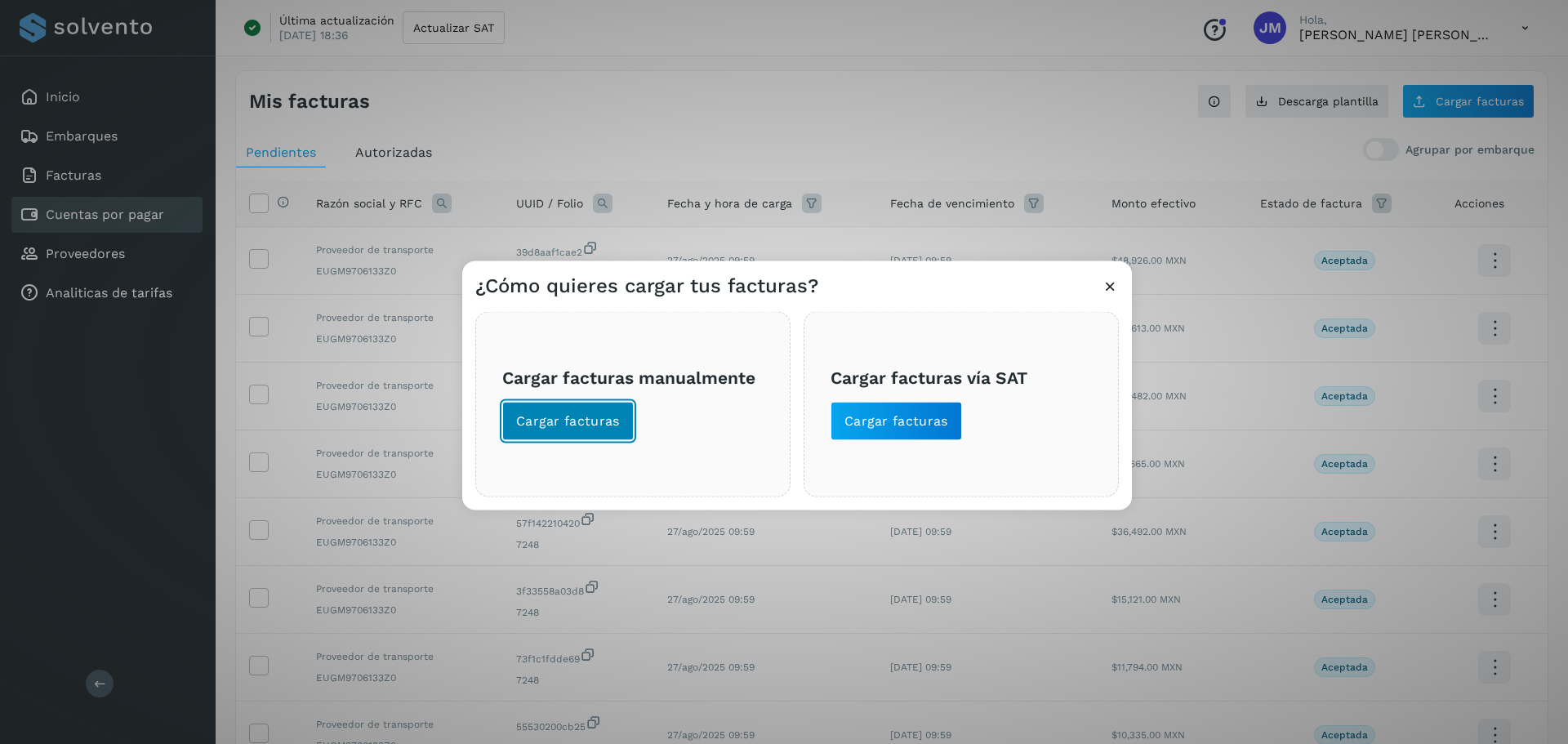
click at [590, 413] on span "Cargar facturas" at bounding box center [568, 420] width 104 height 18
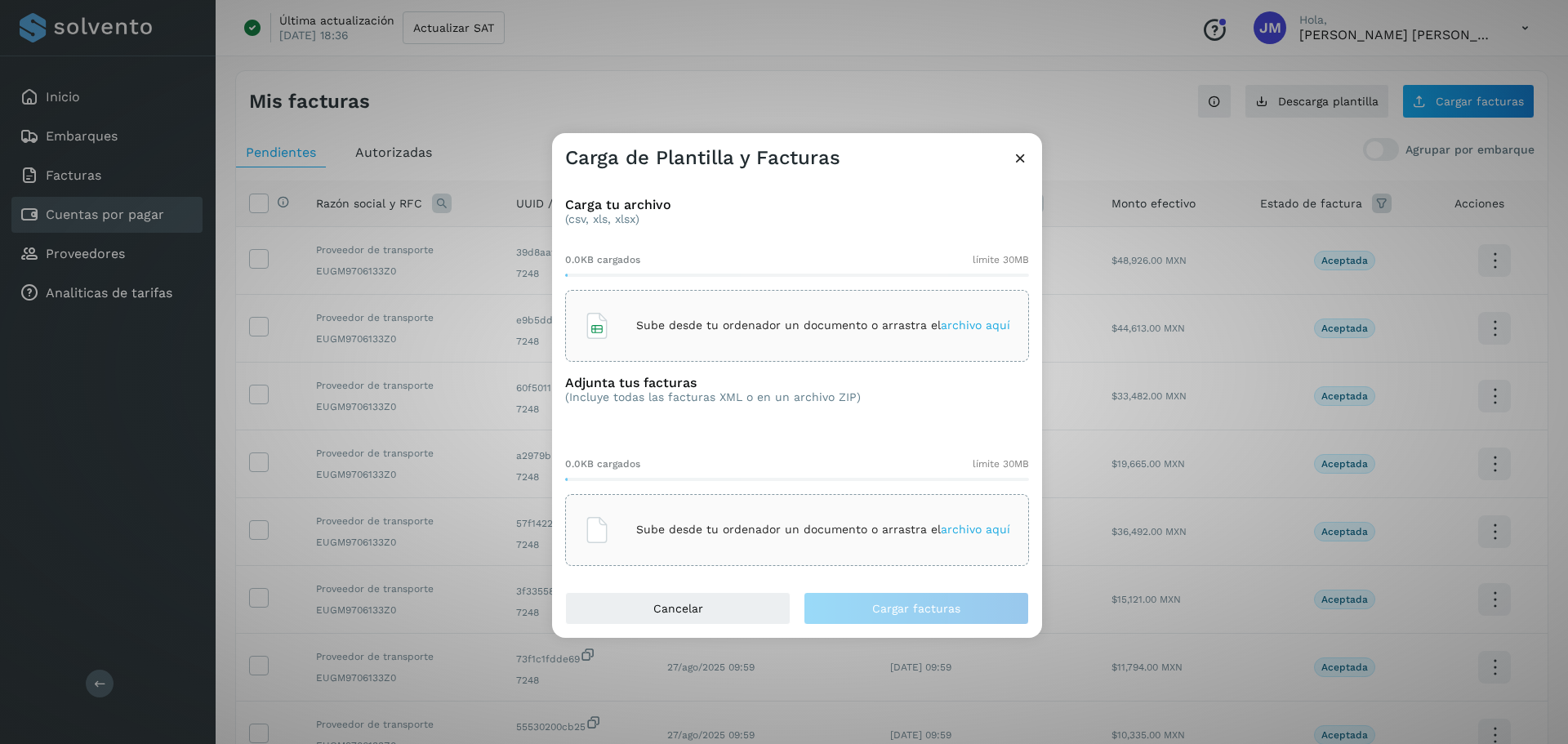
click at [726, 331] on p "Sube desde tu ordenador un documento o arrastra el archivo aquí" at bounding box center [823, 326] width 374 height 13
click at [780, 336] on div "Sube desde tu ordenador un documento o arrastra el archivo aquí" at bounding box center [797, 326] width 426 height 44
click at [914, 530] on span "archivo aquí" at bounding box center [976, 530] width 69 height 13
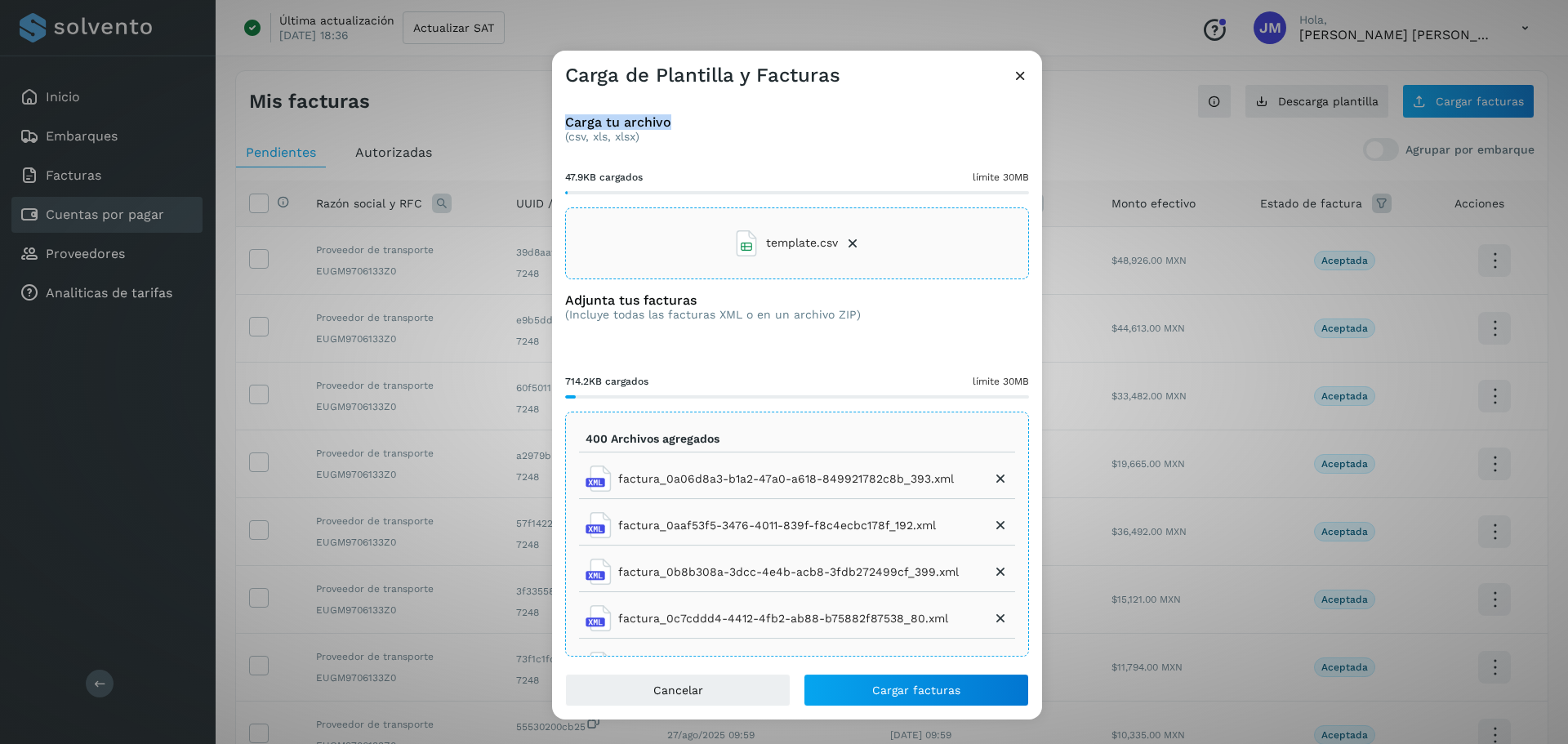
drag, startPoint x: 882, startPoint y: 62, endPoint x: 719, endPoint y: 91, distance: 165.6
click at [719, 91] on div "Carga de Plantilla y Facturas Carga tu archivo (csv, xls, xlsx) 47.9KB cargados…" at bounding box center [797, 385] width 490 height 670
click at [914, 697] on button "Cargar facturas" at bounding box center [916, 690] width 225 height 33
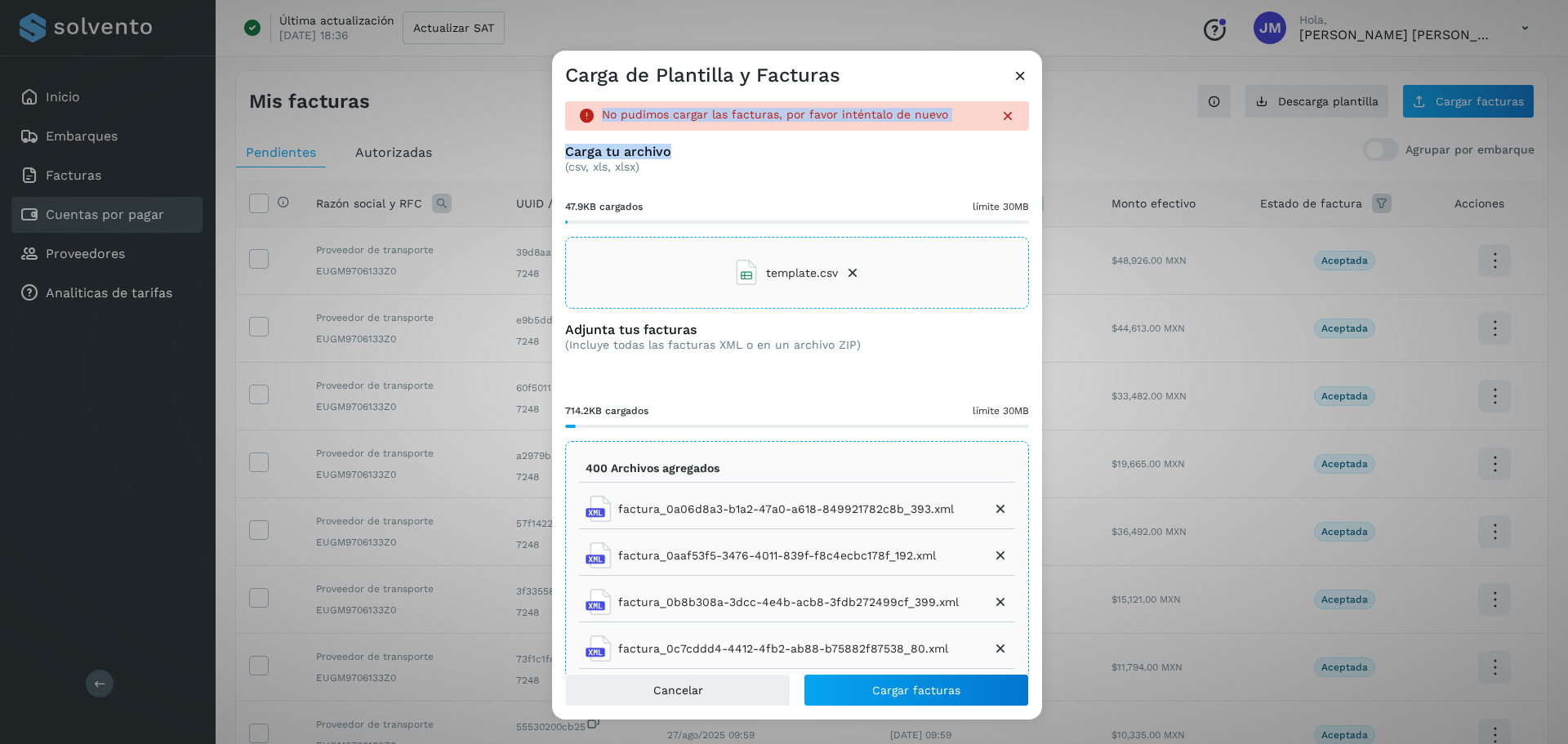
click at [914, 124] on div "No pudimos cargar las facturas, por favor inténtalo de nuevo" at bounding box center [794, 117] width 384 height 17
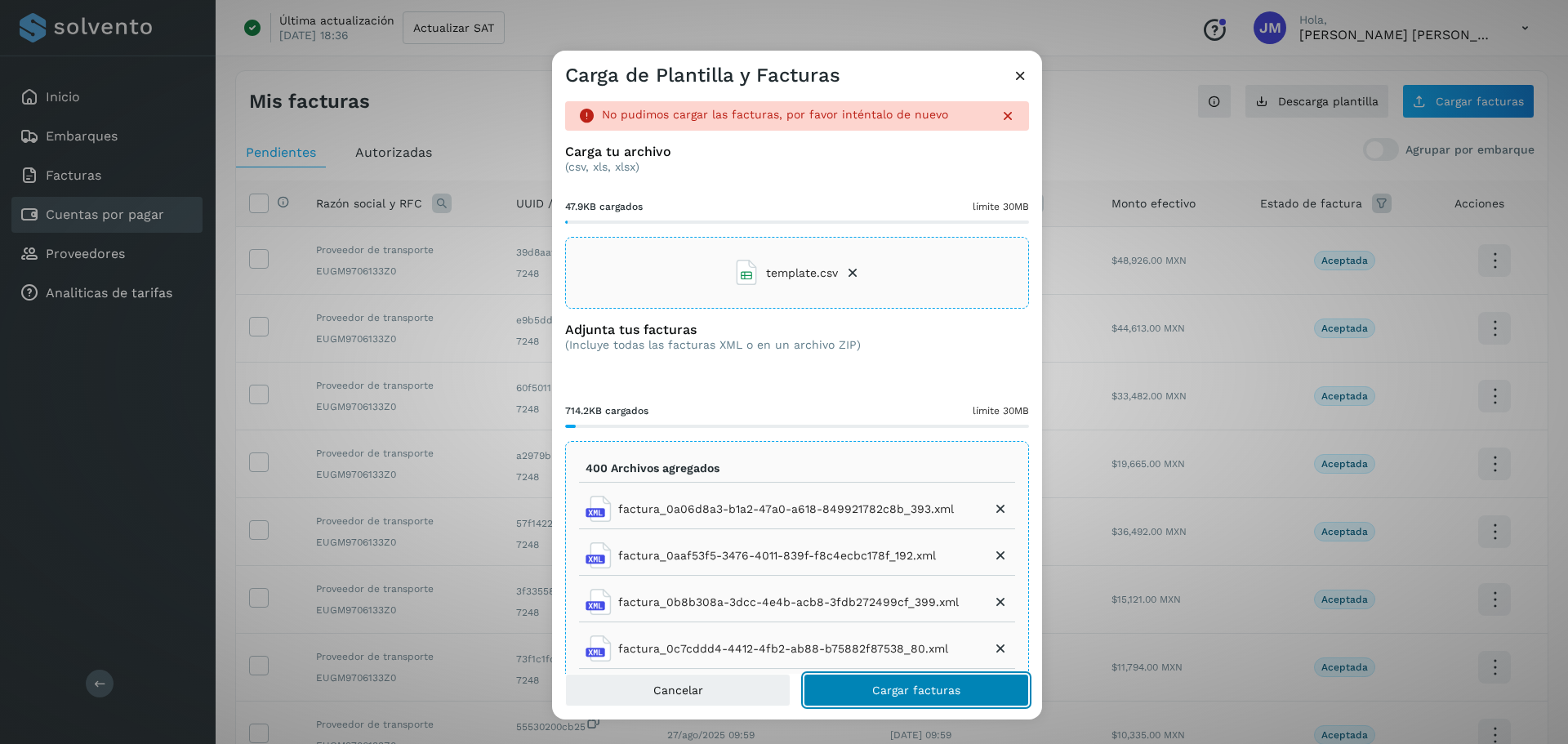
click at [902, 695] on span "Cargar facturas" at bounding box center [916, 690] width 89 height 12
click at [830, 273] on span "template.csv" at bounding box center [801, 274] width 72 height 17
click at [914, 693] on span "Cargar facturas" at bounding box center [916, 690] width 89 height 12
click at [914, 116] on icon at bounding box center [1007, 116] width 16 height 16
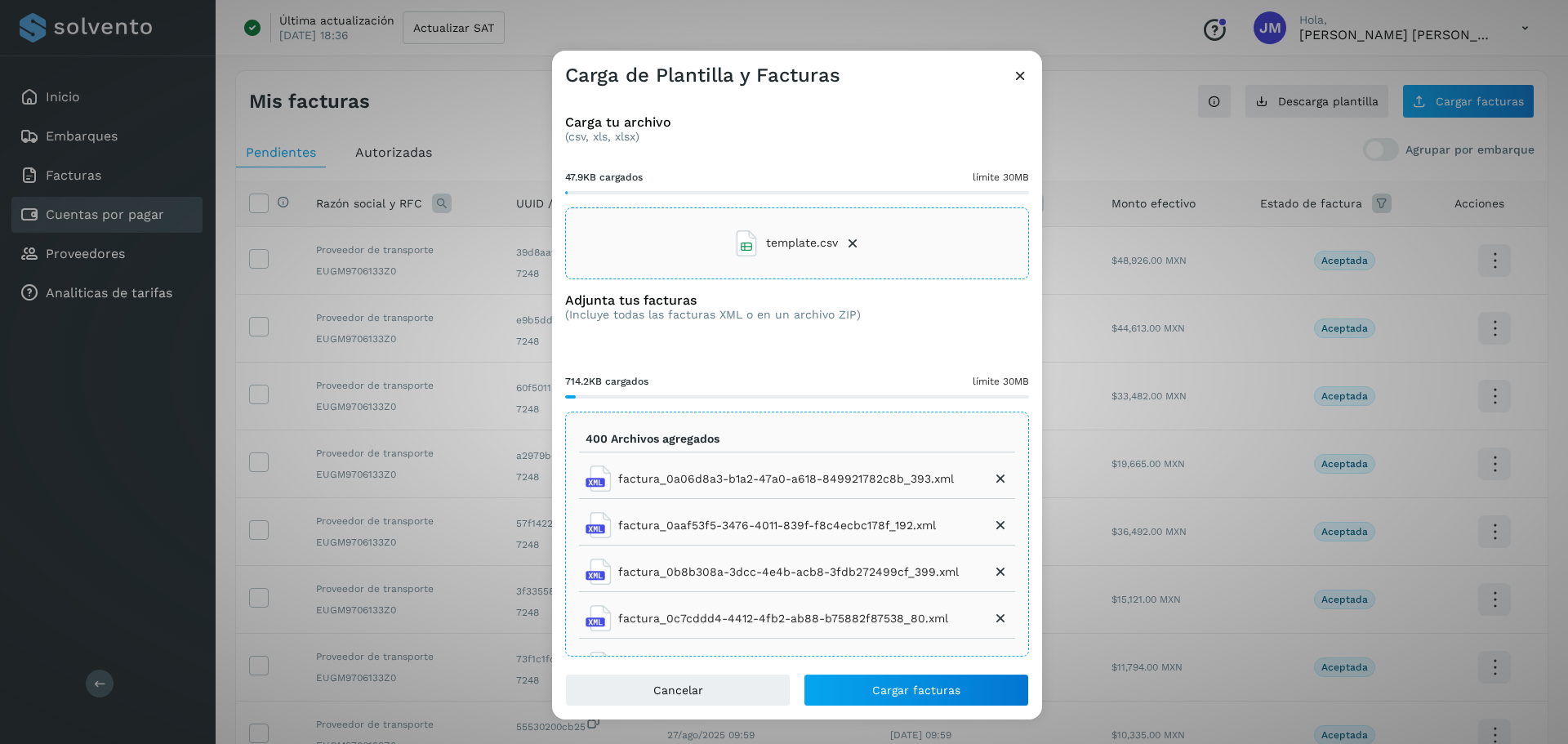
click at [914, 75] on icon at bounding box center [1020, 76] width 17 height 17
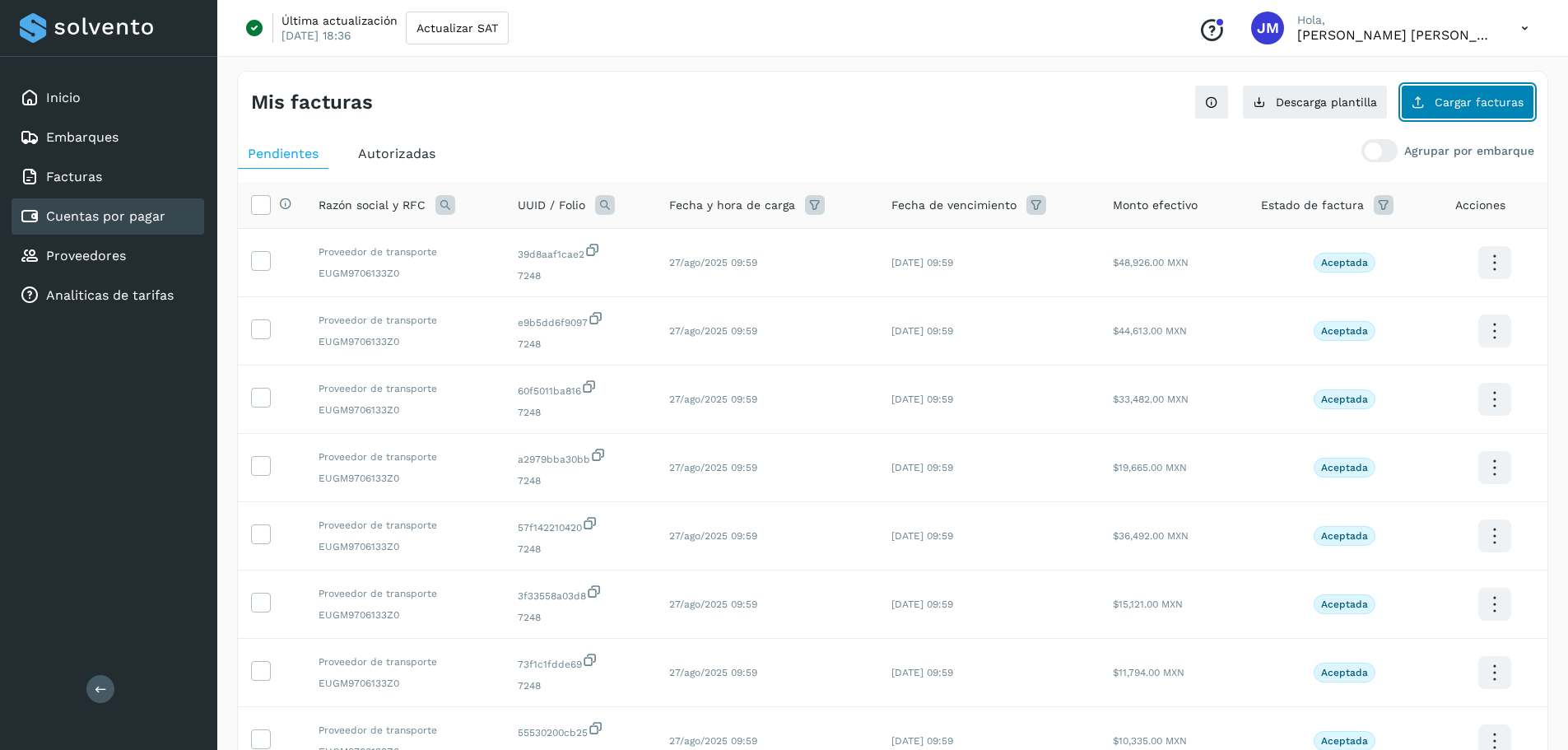
click at [921, 96] on span "Cargar facturas" at bounding box center [1480, 102] width 89 height 12
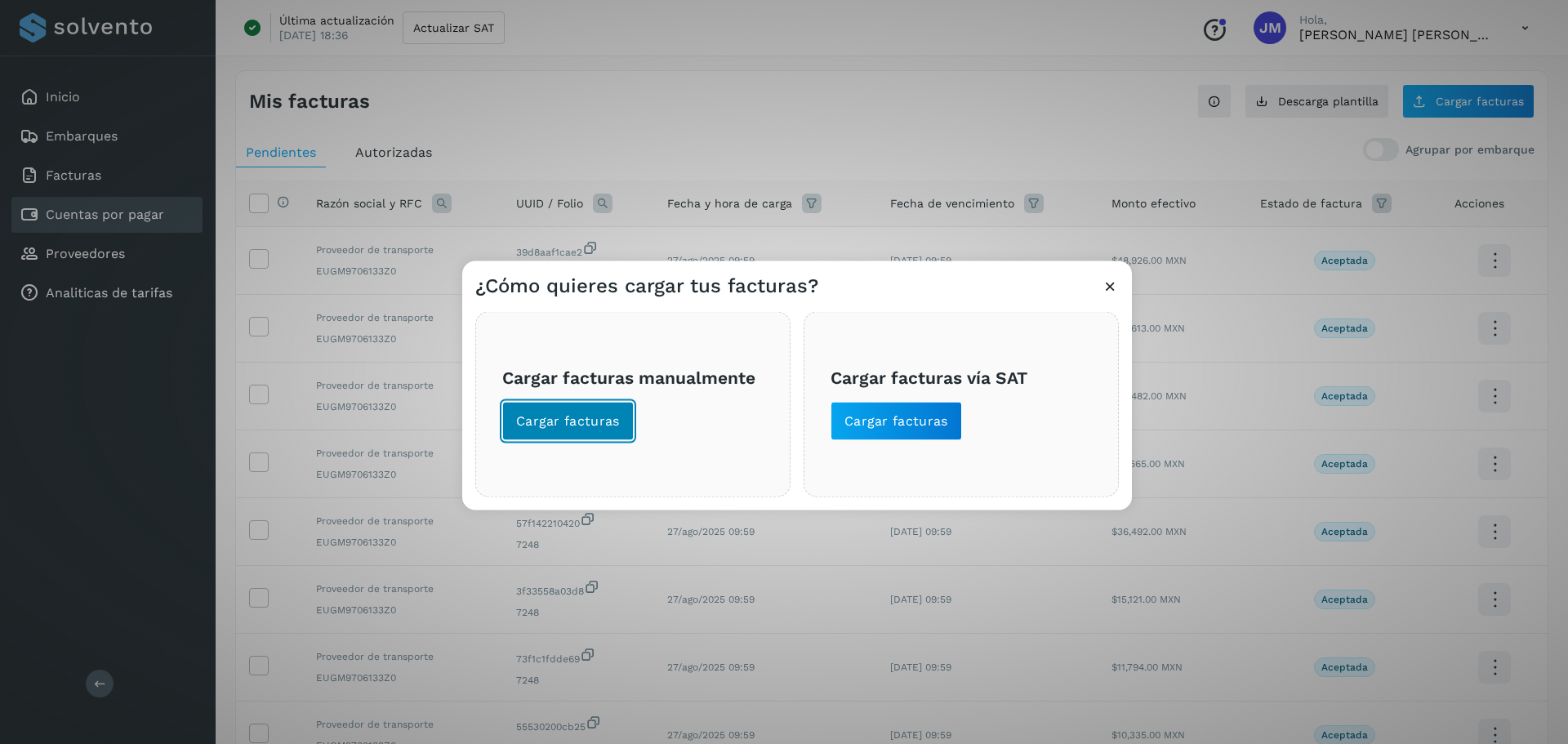
click at [563, 425] on span "Cargar facturas" at bounding box center [568, 420] width 104 height 18
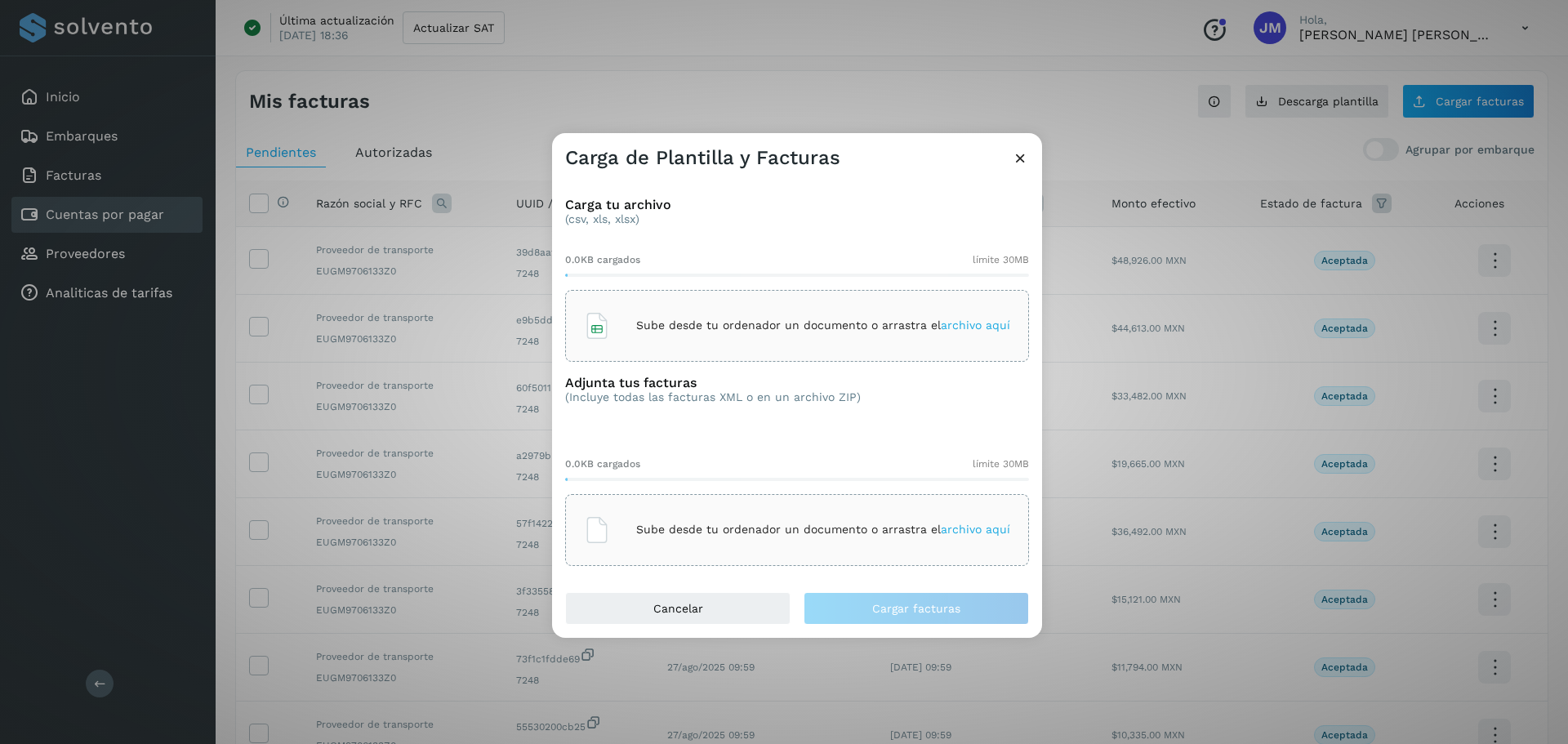
click at [705, 319] on div "Sube desde tu ordenador un documento o arrastra el archivo aquí" at bounding box center [797, 326] width 426 height 44
click at [833, 527] on p "Sube desde tu ordenador un documento o arrastra el archivo aquí" at bounding box center [823, 530] width 374 height 13
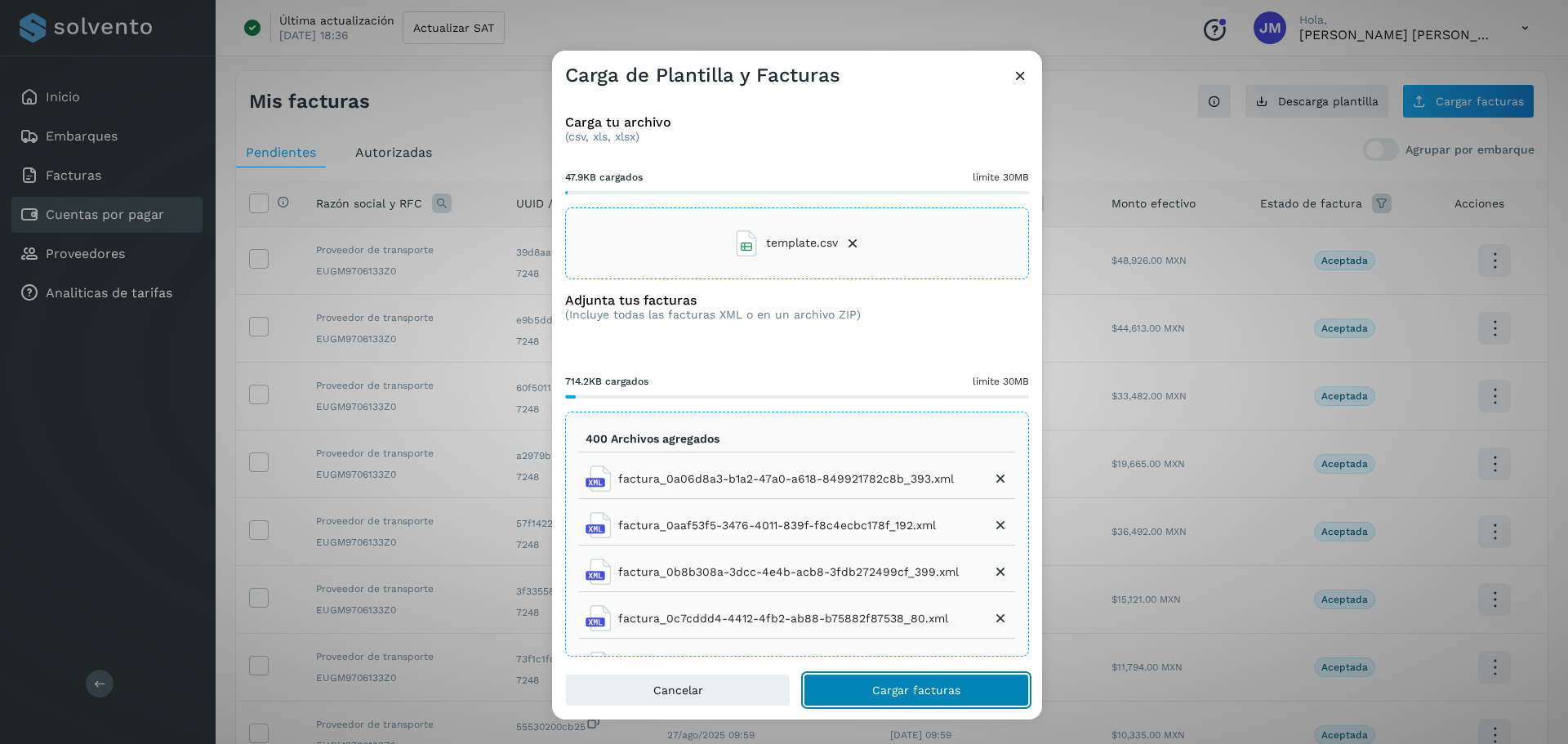
click at [914, 685] on button "Cargar facturas" at bounding box center [916, 690] width 225 height 33
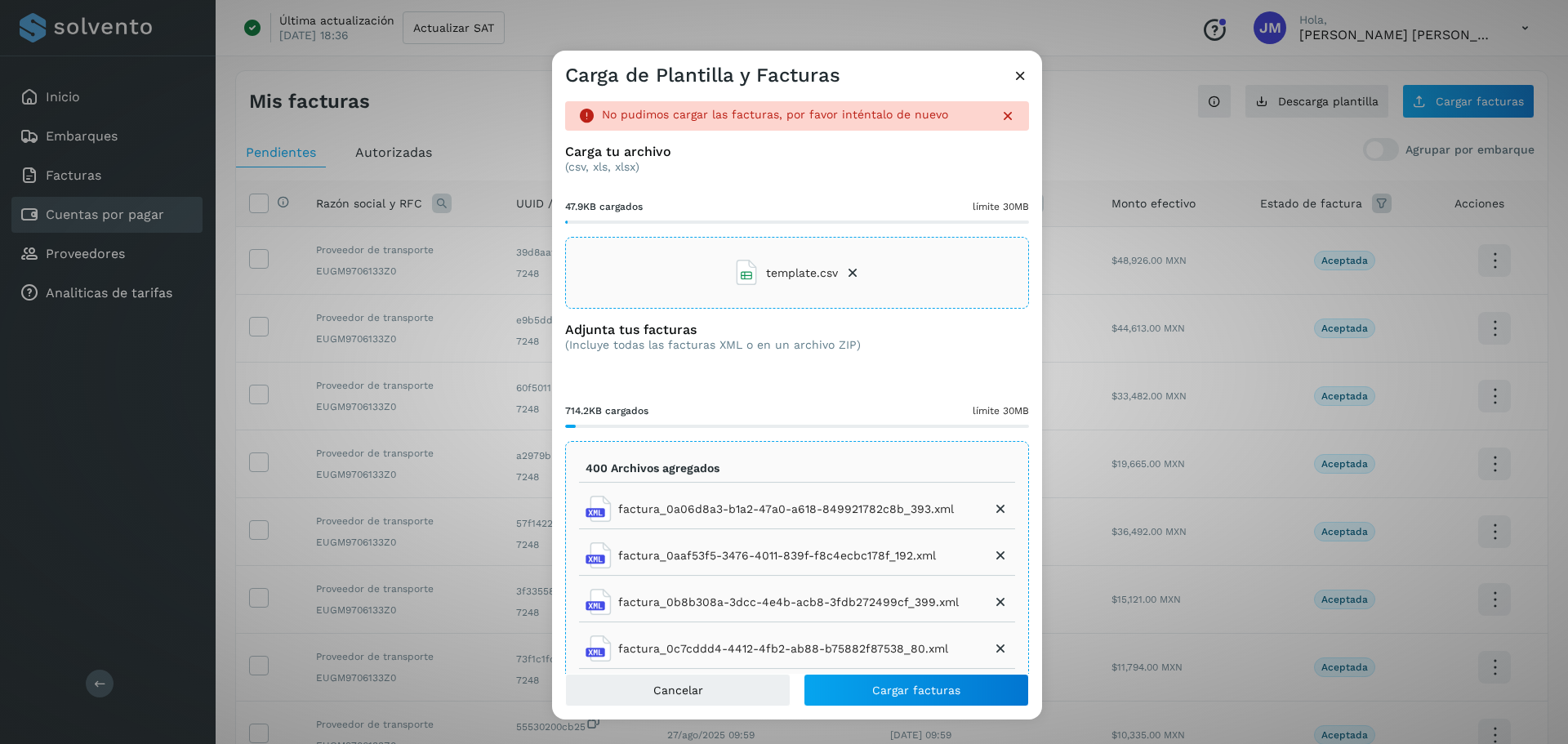
click at [914, 76] on icon at bounding box center [1020, 76] width 17 height 17
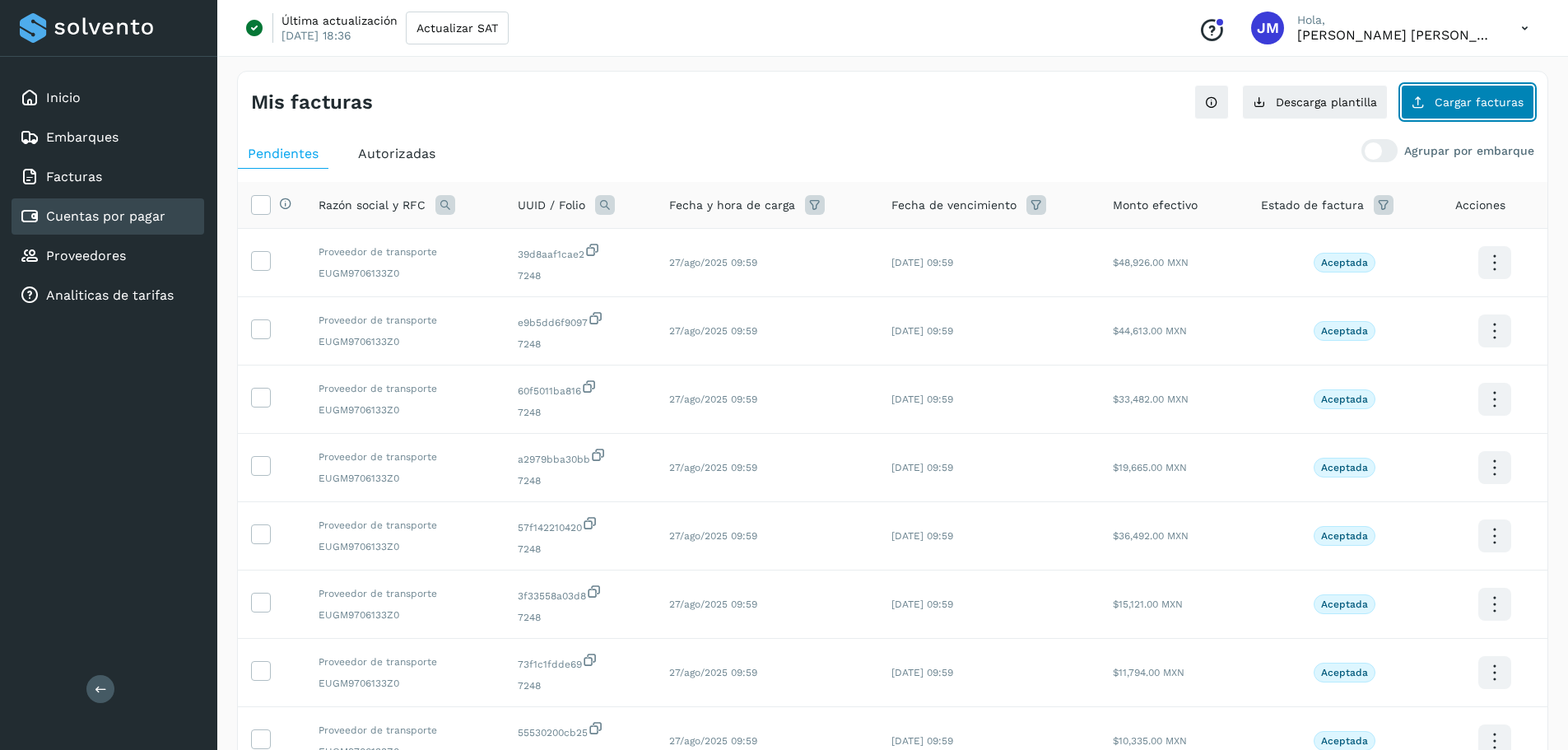
click at [921, 100] on span "Cargar facturas" at bounding box center [1480, 102] width 89 height 12
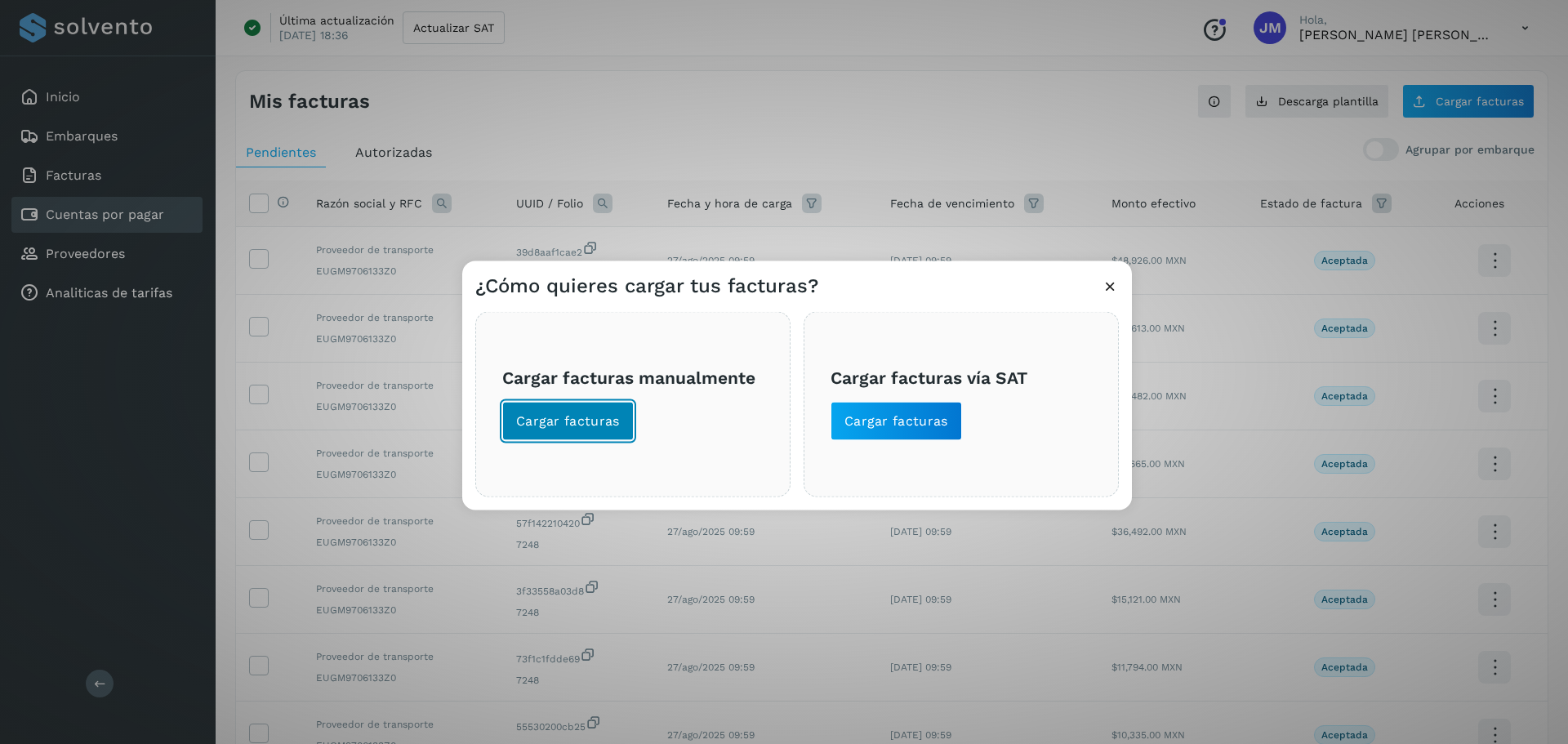
click at [583, 425] on span "Cargar facturas" at bounding box center [568, 420] width 104 height 18
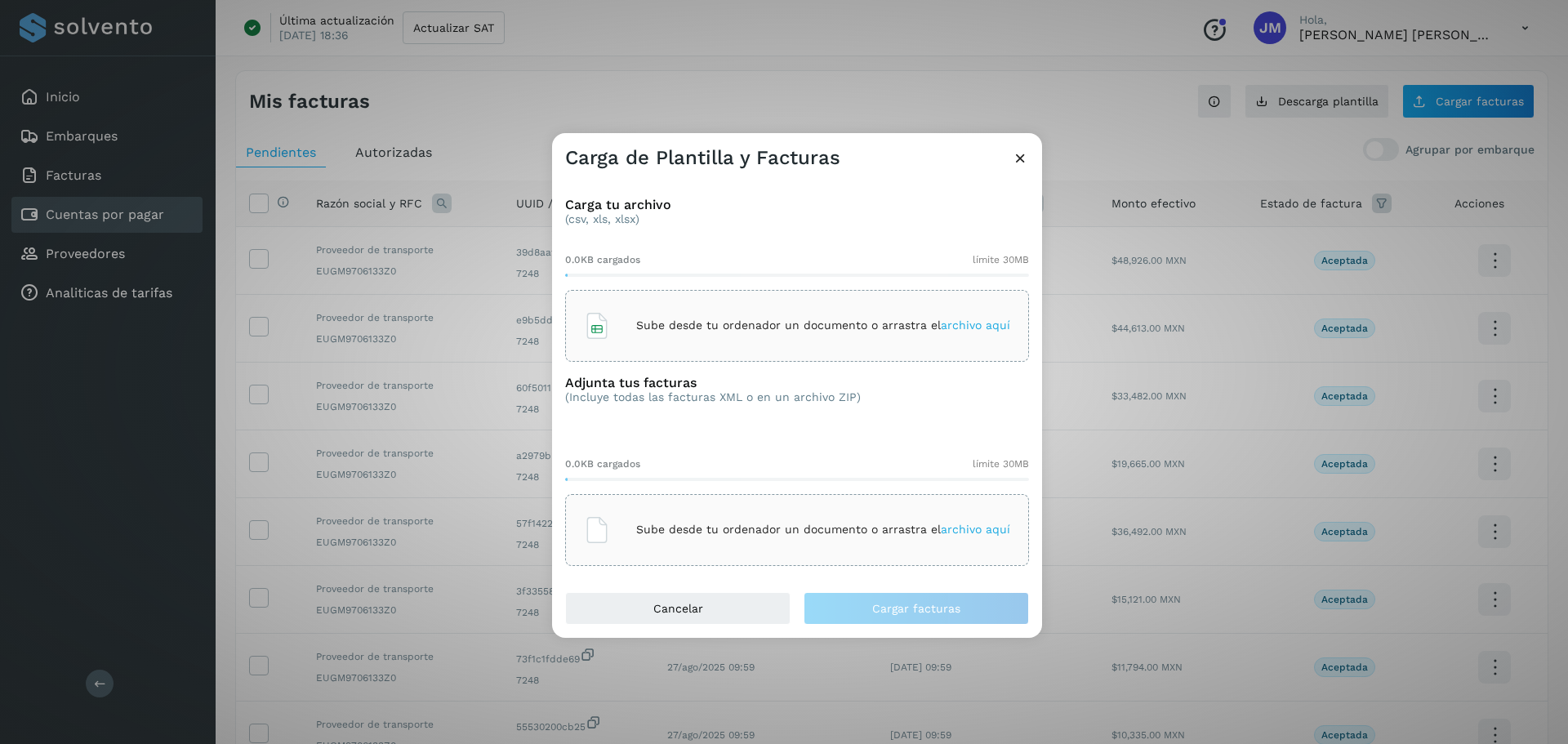
click at [721, 321] on p "Sube desde tu ordenador un documento o arrastra el archivo aquí" at bounding box center [823, 326] width 374 height 13
click at [805, 528] on p "Sube desde tu ordenador un documento o arrastra el archivo aquí" at bounding box center [823, 530] width 374 height 13
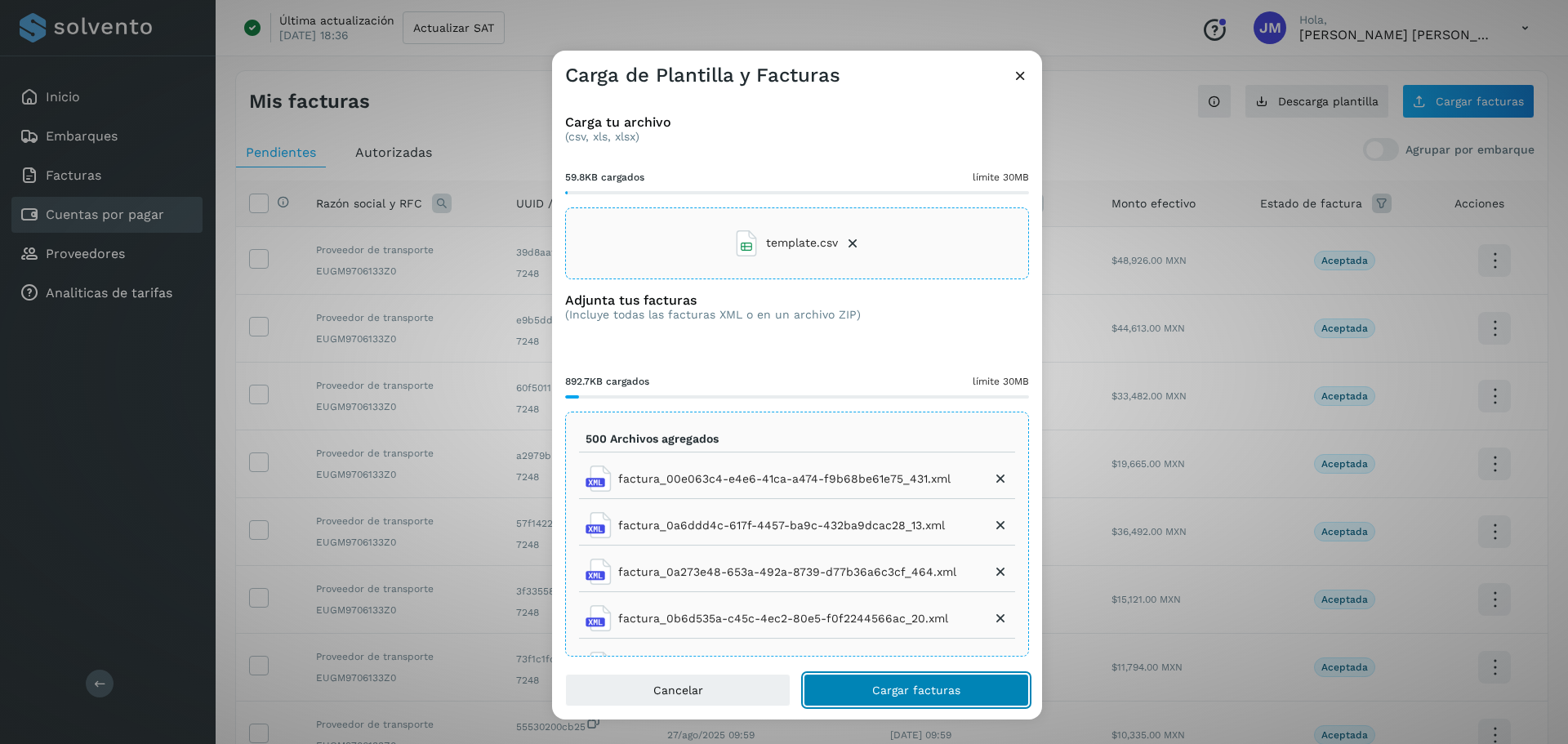
click at [914, 694] on button "Cargar facturas" at bounding box center [916, 690] width 225 height 33
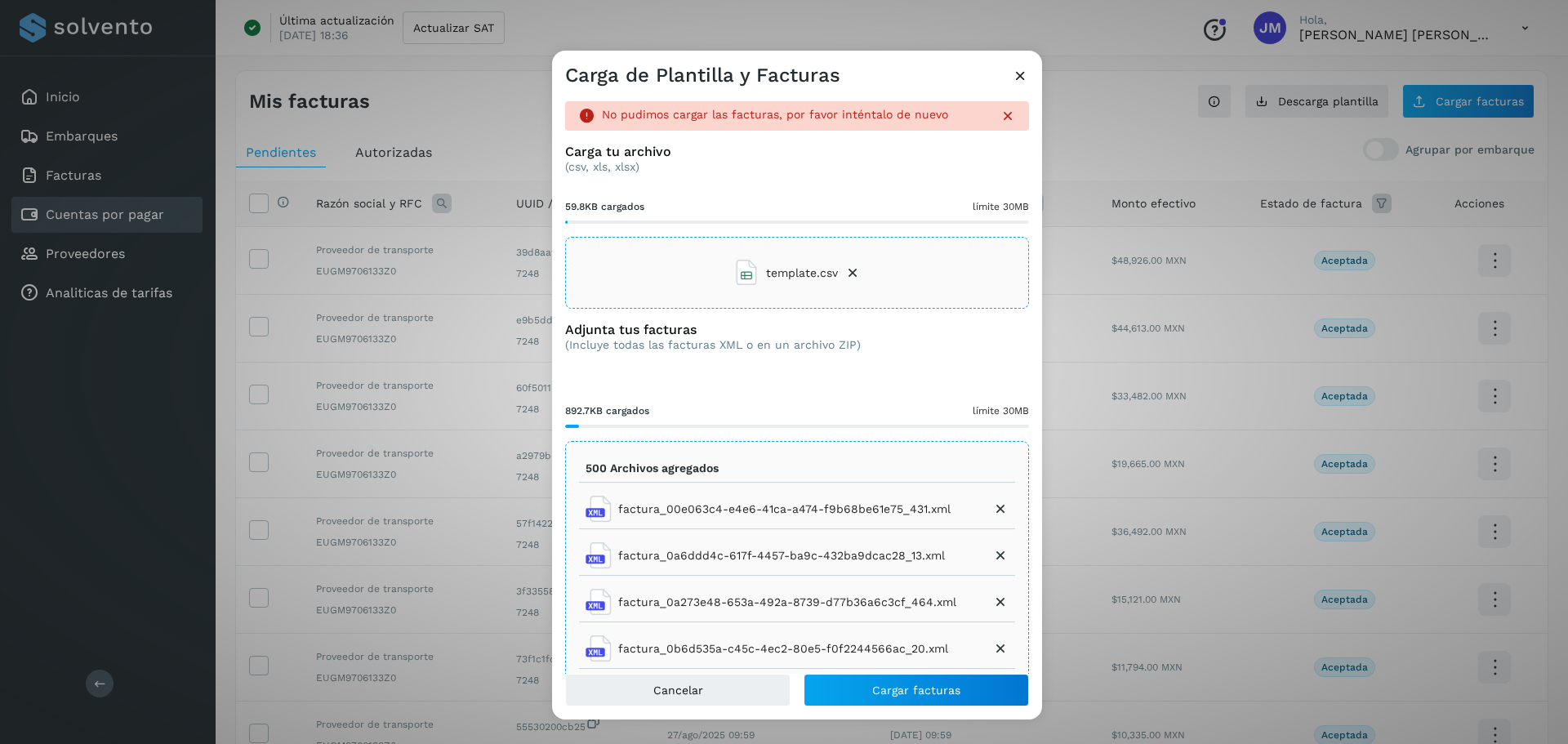
click at [914, 77] on icon at bounding box center [1020, 76] width 17 height 17
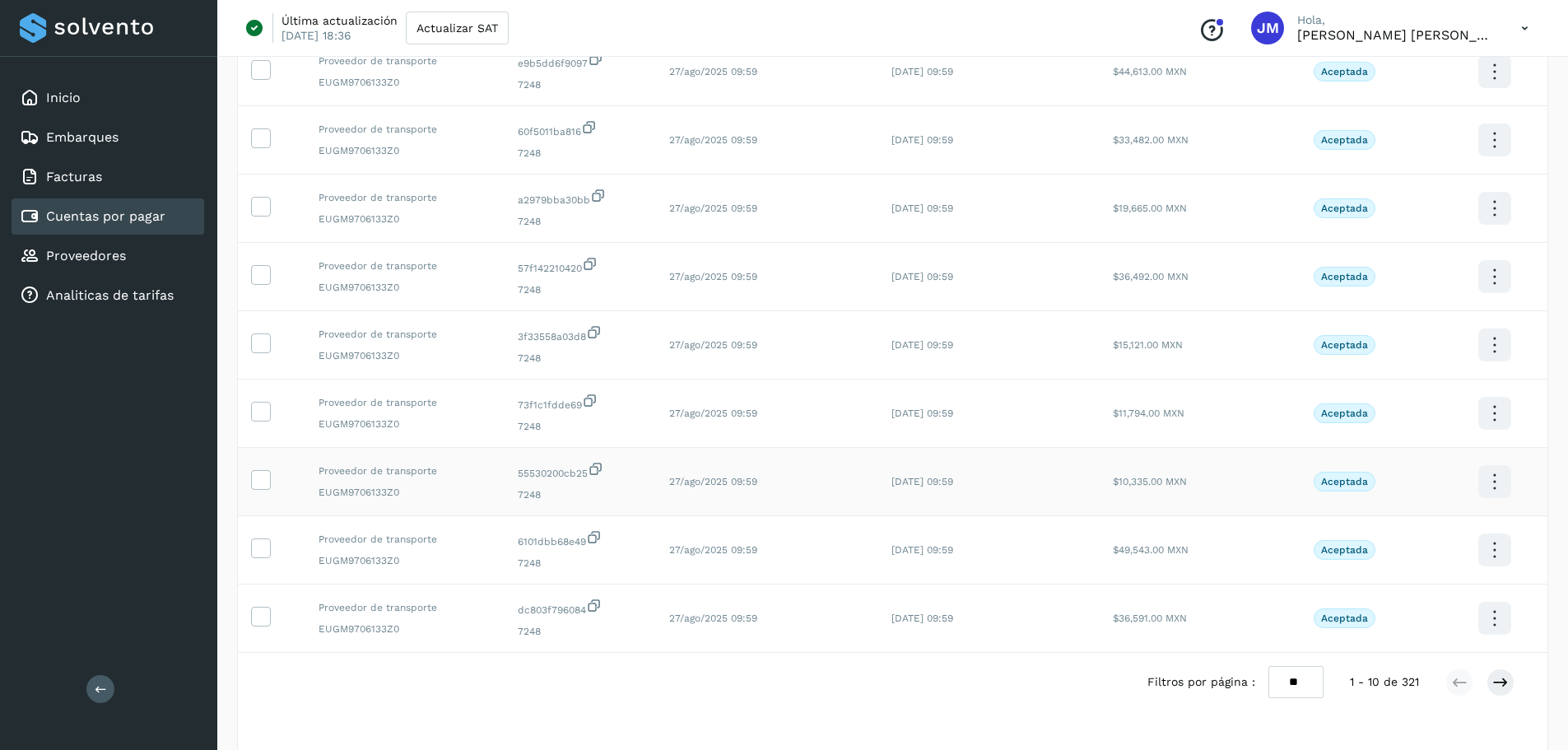
scroll to position [302, 0]
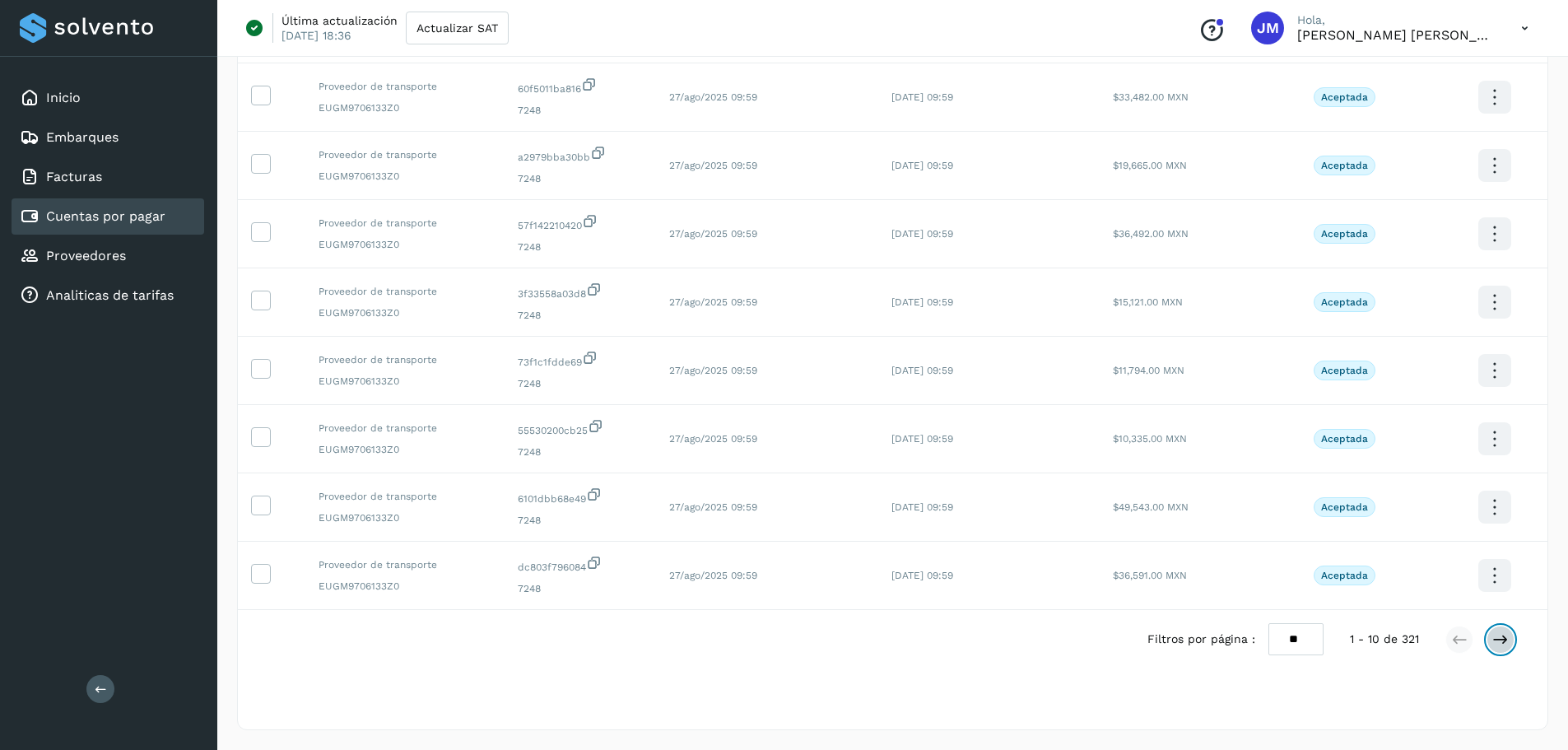
click at [921, 639] on icon at bounding box center [1500, 639] width 17 height 17
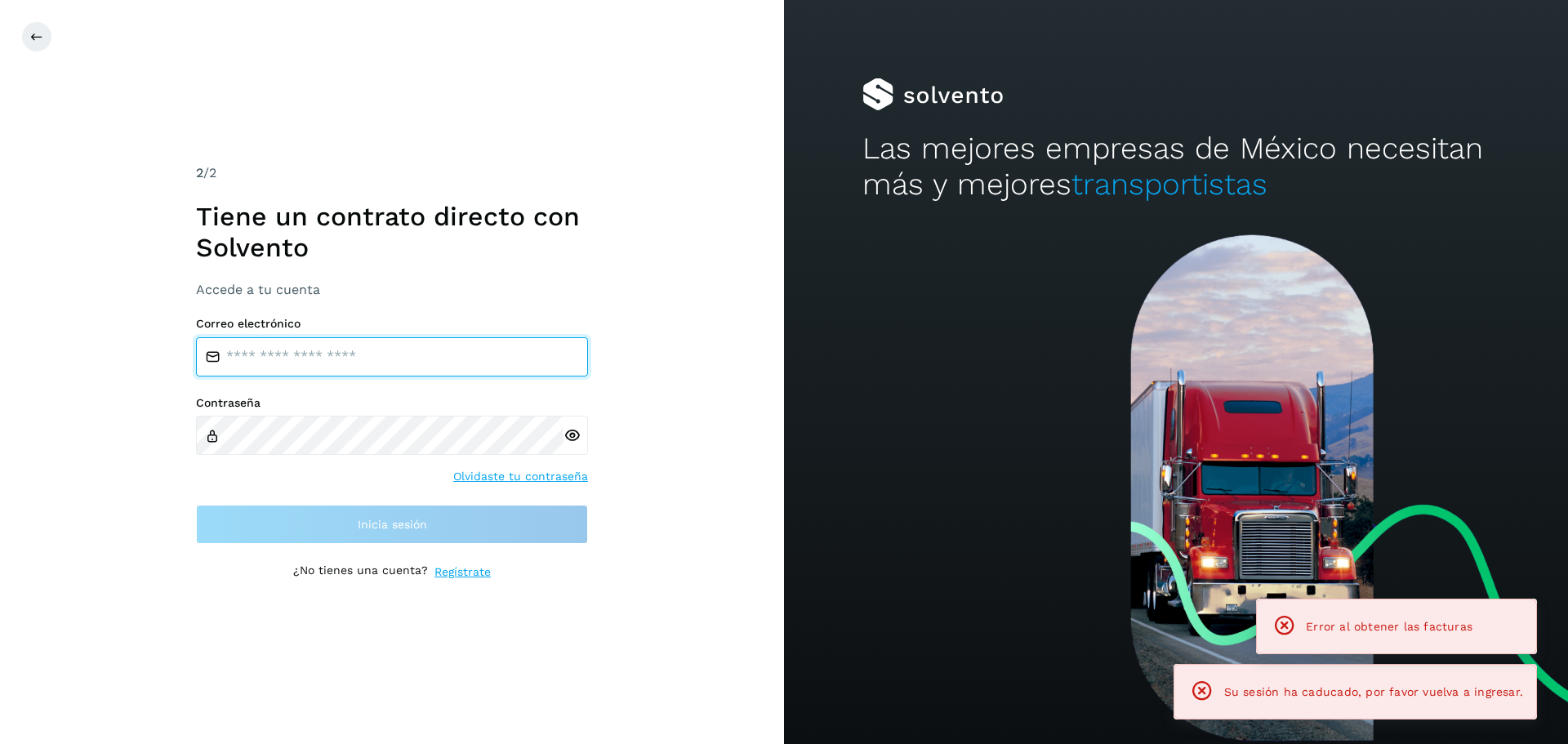
click at [426, 351] on input "email" at bounding box center [391, 357] width 392 height 40
type input "**********"
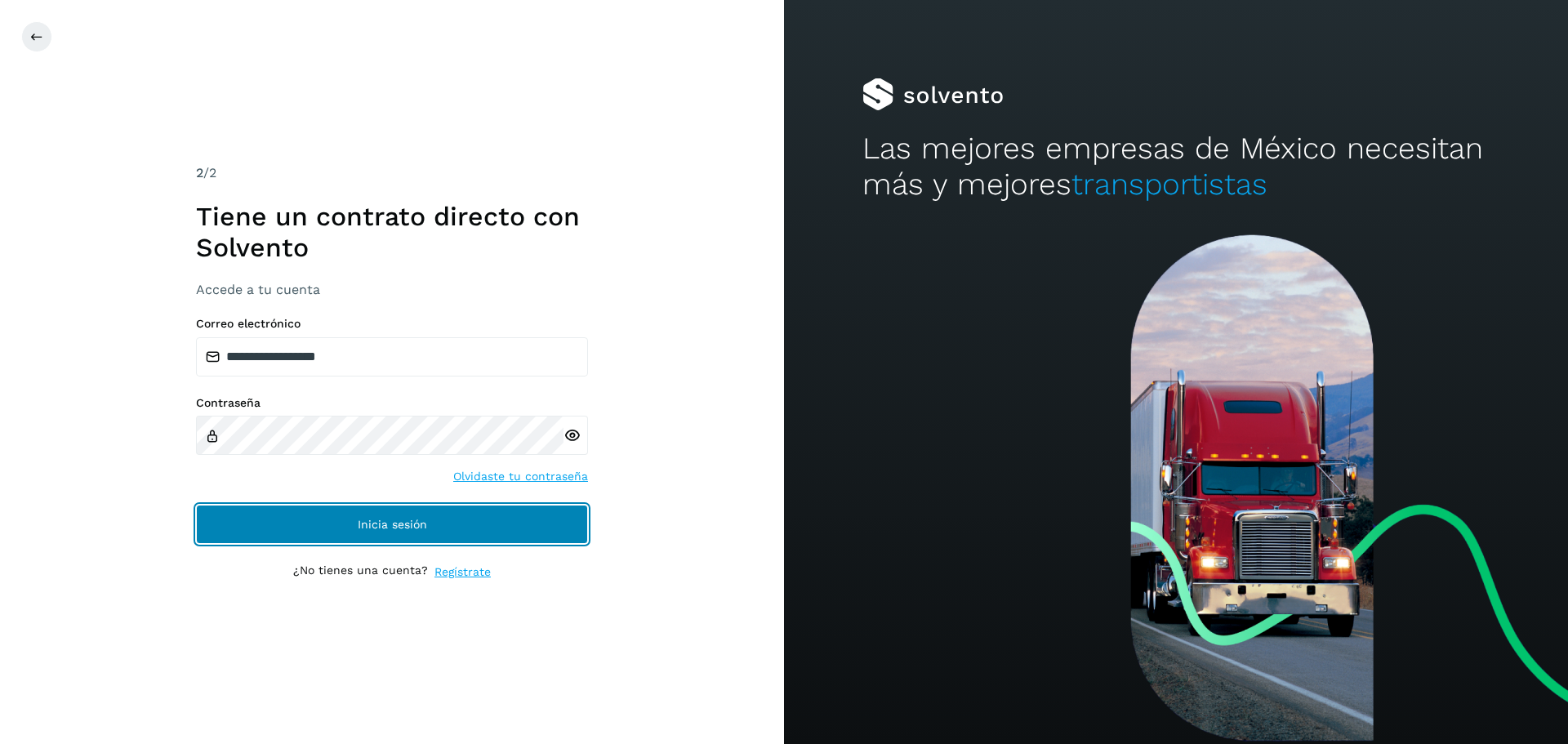
click at [469, 534] on button "Inicia sesión" at bounding box center [391, 524] width 392 height 40
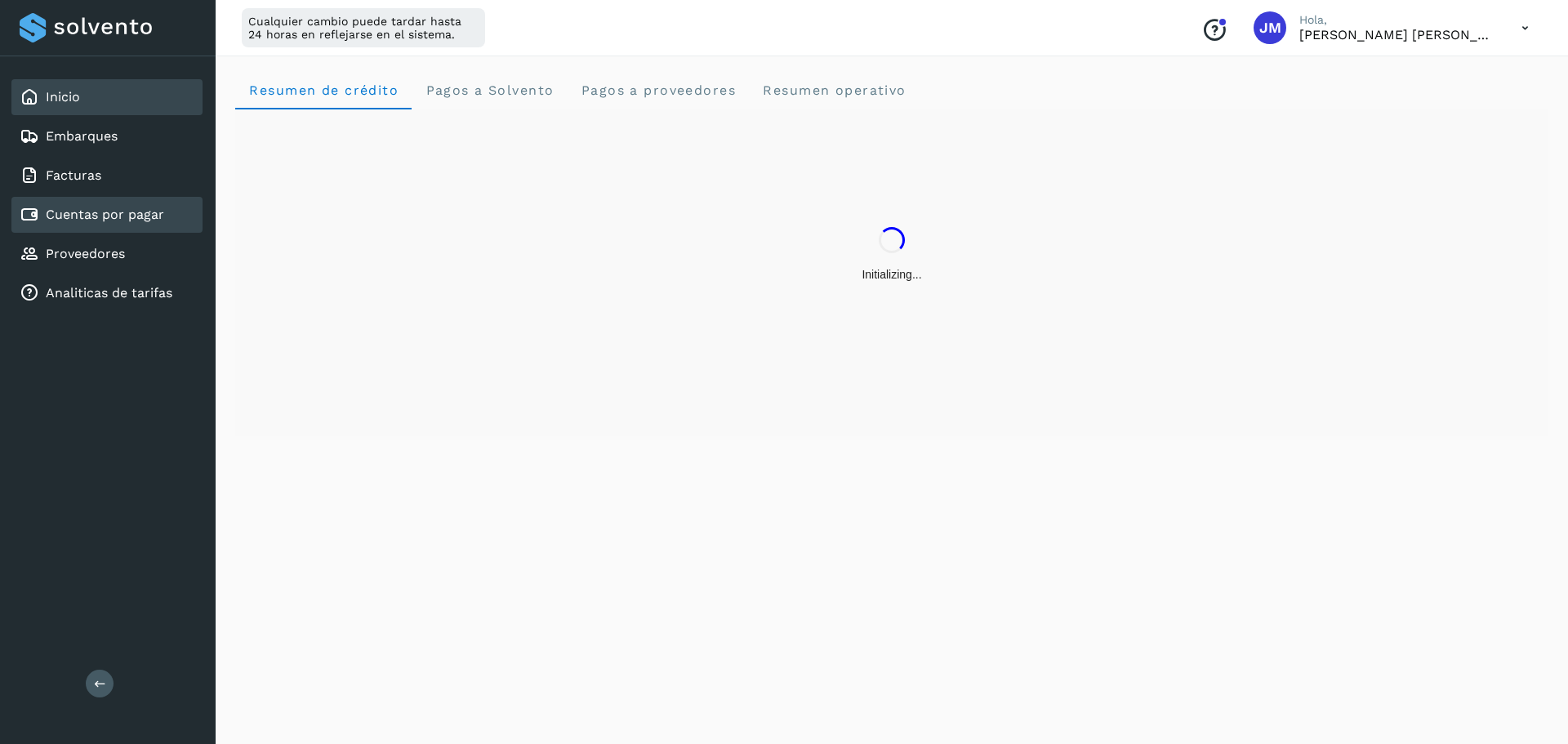
click at [137, 231] on div "Cuentas por pagar" at bounding box center [107, 214] width 191 height 36
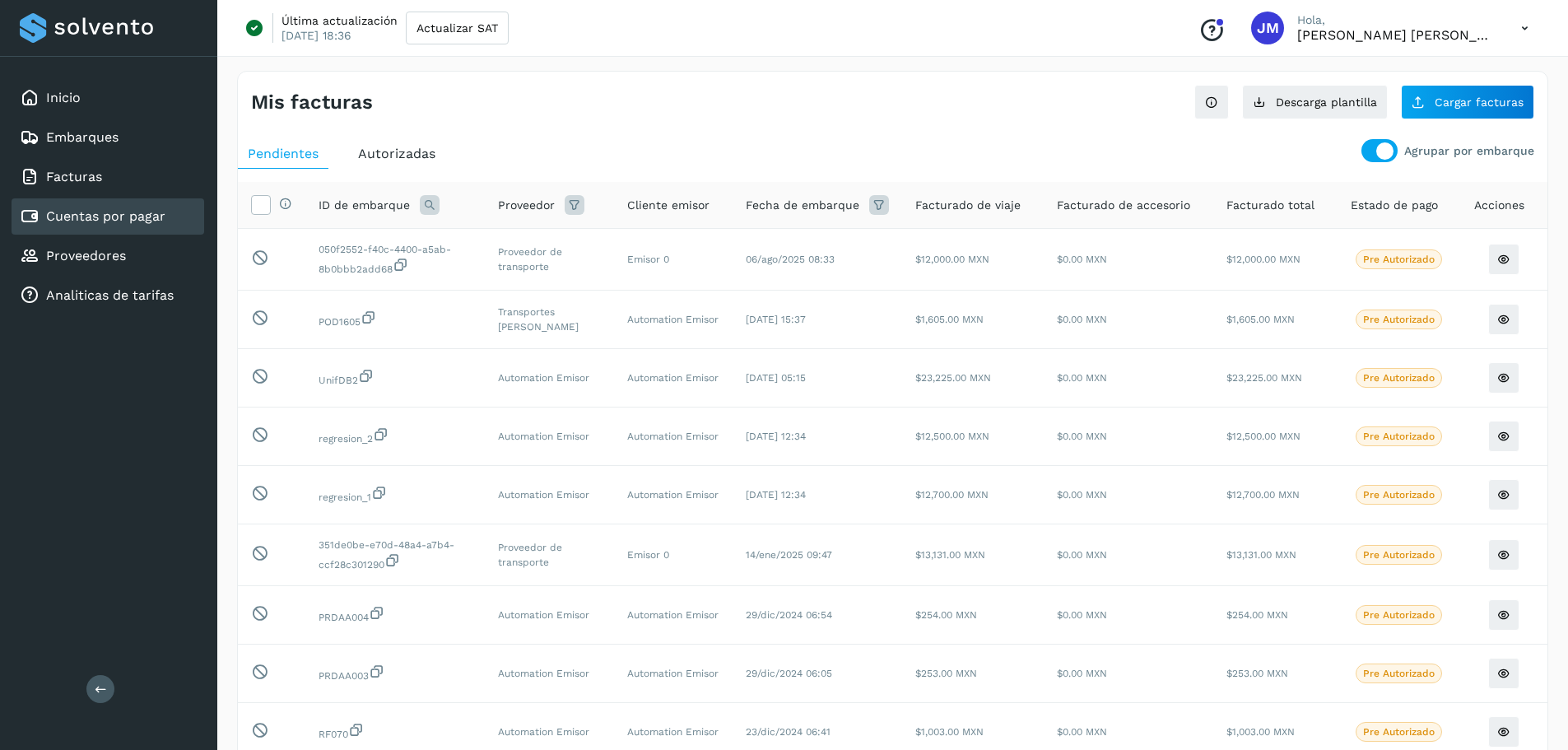
click at [921, 149] on div at bounding box center [1385, 152] width 17 height 17
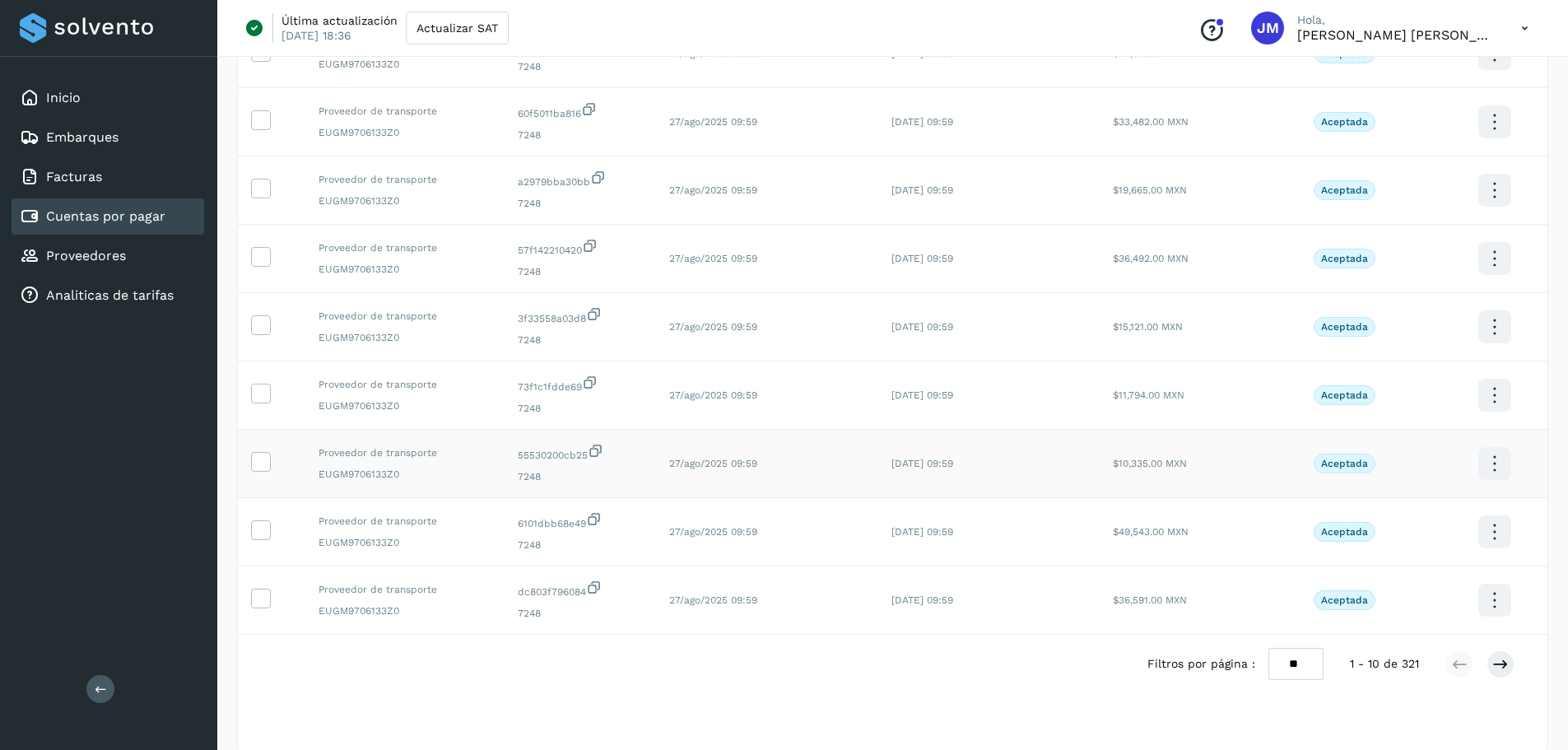
scroll to position [302, 0]
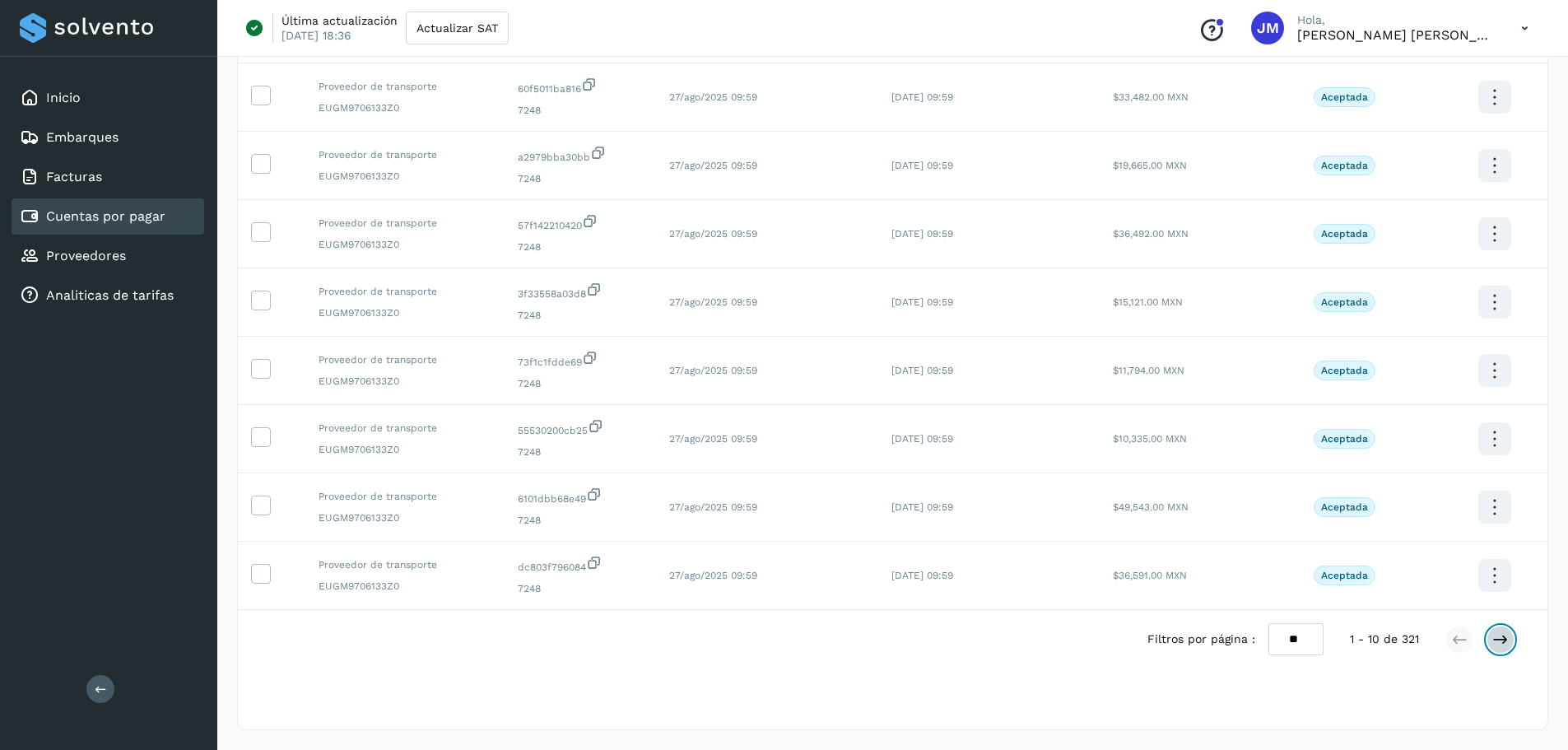
click at [921, 639] on button at bounding box center [1500, 639] width 28 height 28
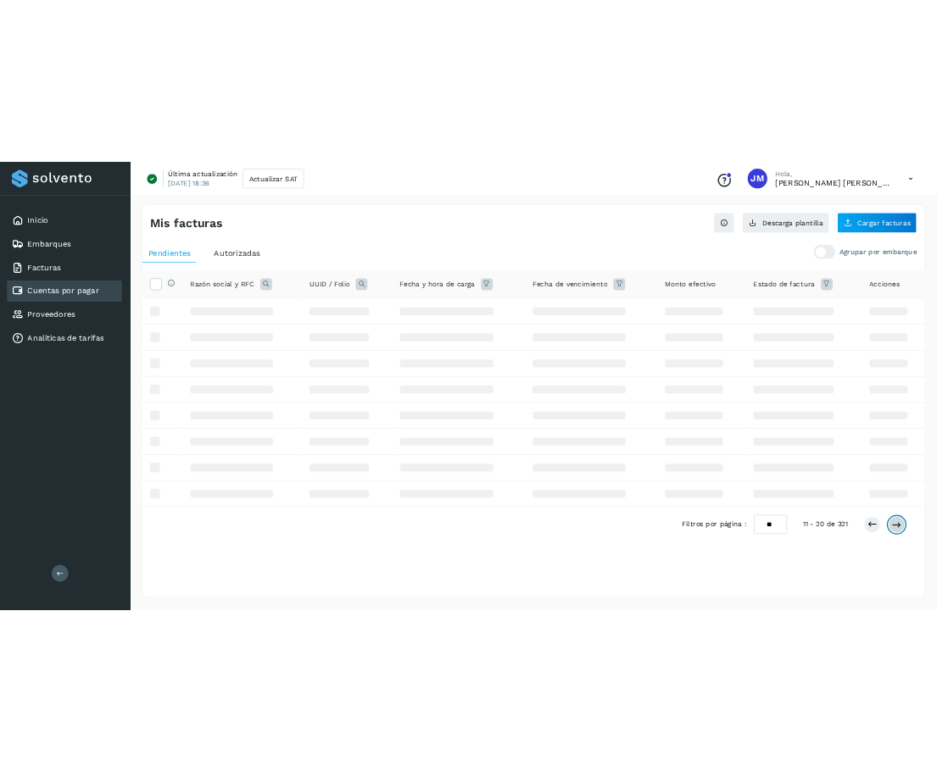
scroll to position [0, 0]
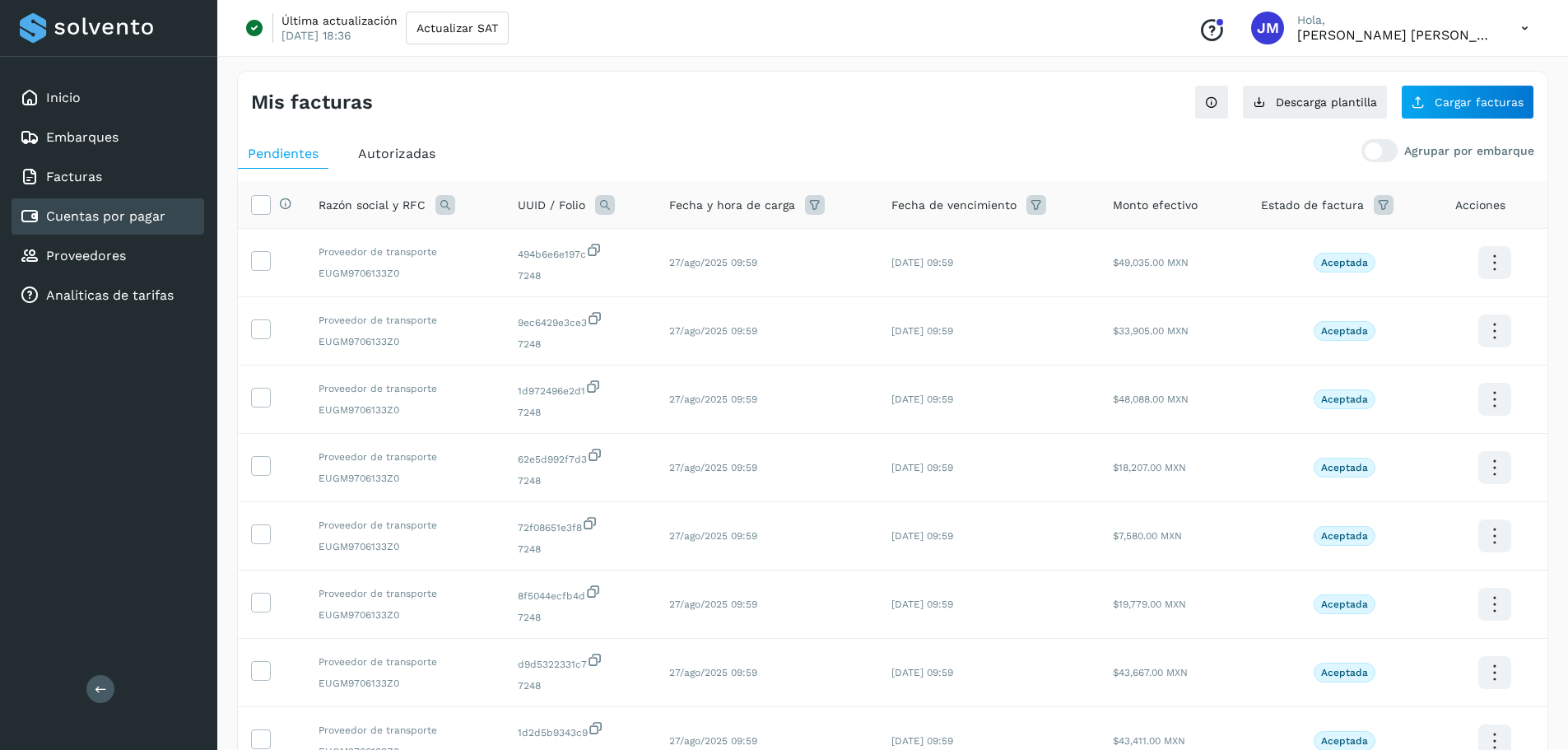
click at [921, 141] on ul "Pendientes Autorizadas" at bounding box center [892, 153] width 1310 height 30
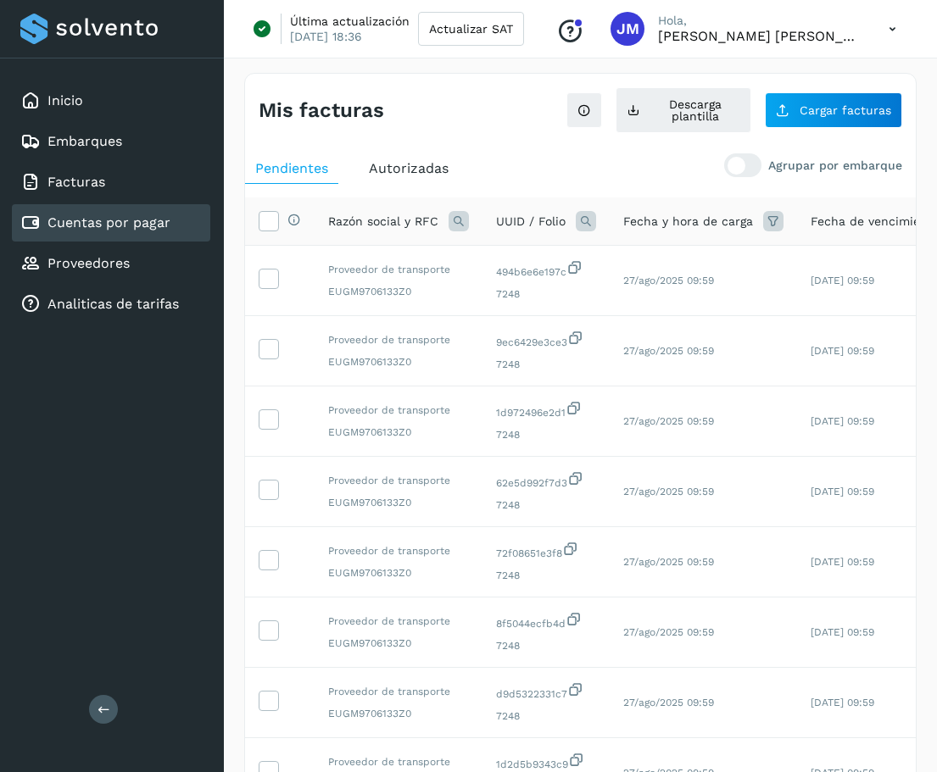
click at [119, 230] on link "Cuentas por pagar" at bounding box center [108, 222] width 123 height 16
click at [847, 110] on span "Cargar facturas" at bounding box center [845, 110] width 92 height 12
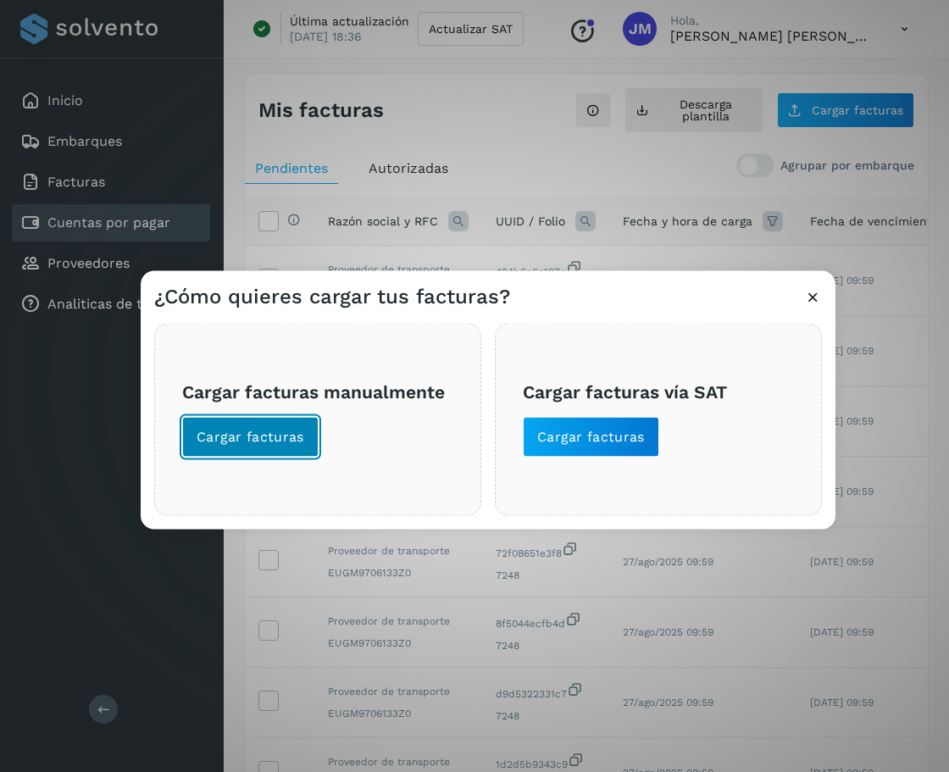
click at [264, 437] on span "Cargar facturas" at bounding box center [251, 436] width 108 height 19
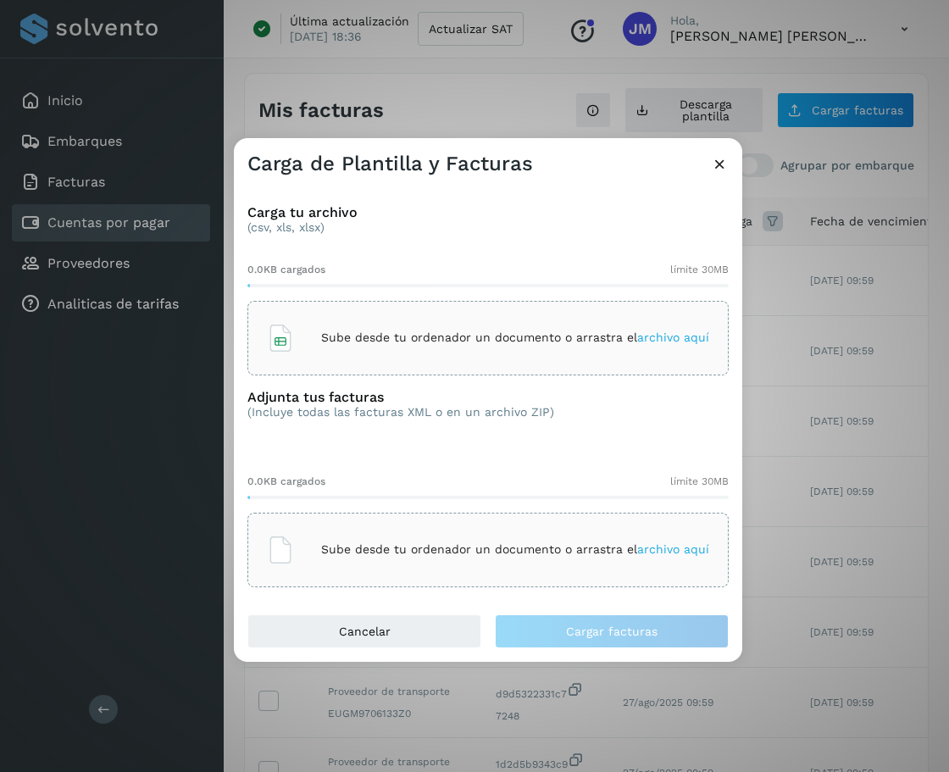
click at [516, 313] on div "Sube desde tu ordenador un documento o arrastra el archivo aquí" at bounding box center [488, 338] width 481 height 75
click at [627, 552] on p "Sube desde tu ordenador un documento o arrastra el archivo aquí" at bounding box center [515, 550] width 388 height 14
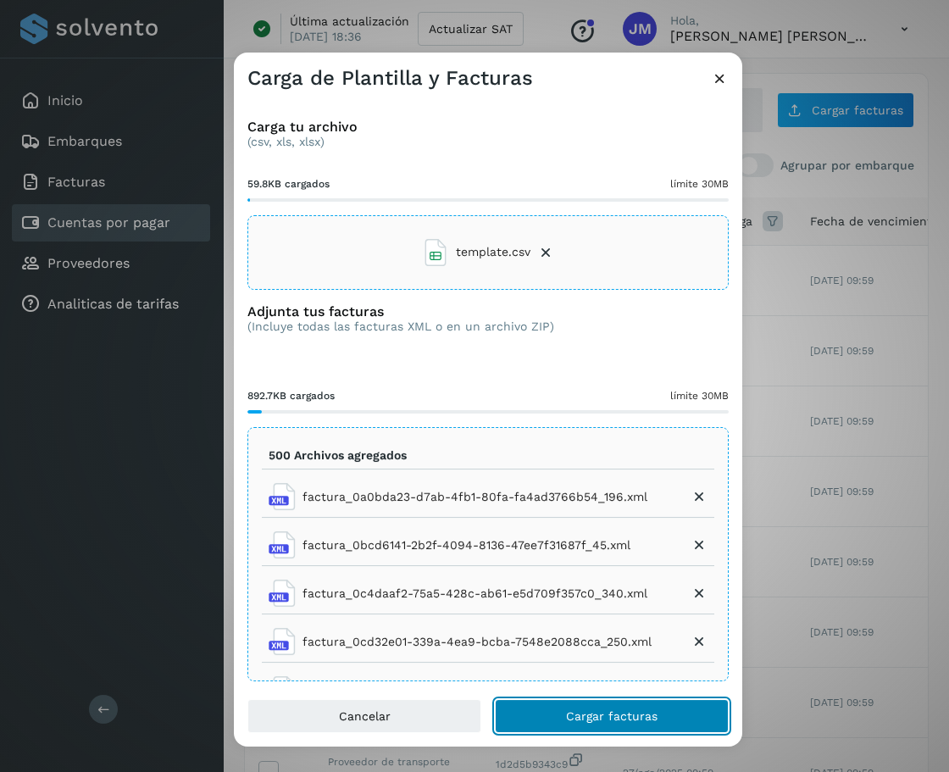
click at [624, 716] on span "Cargar facturas" at bounding box center [612, 716] width 92 height 12
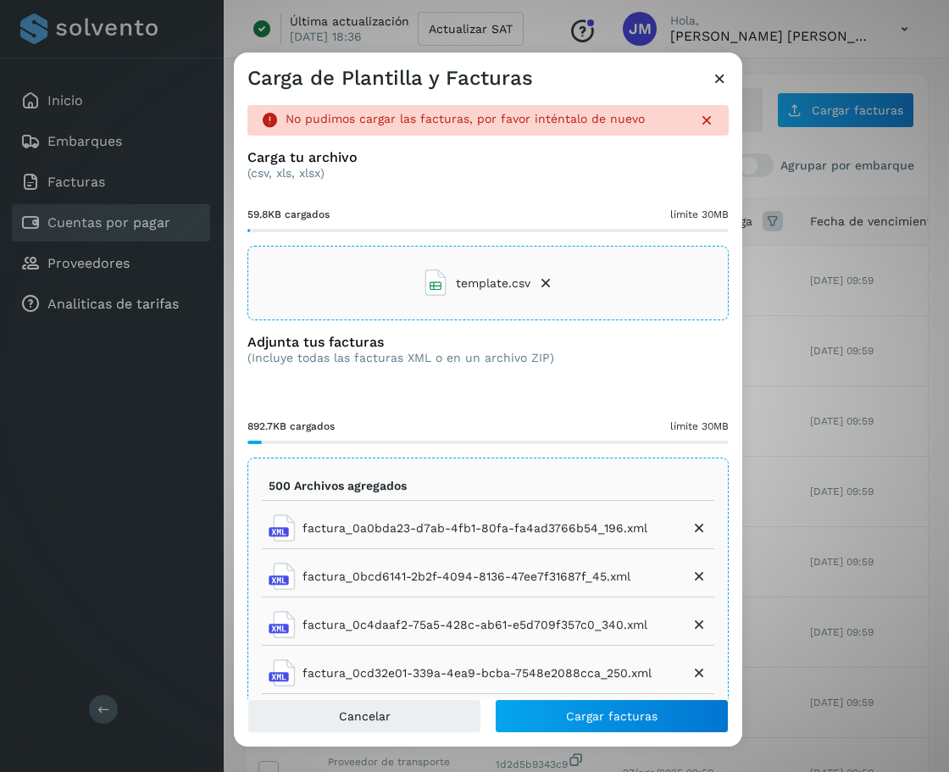
click at [722, 74] on icon at bounding box center [720, 79] width 18 height 18
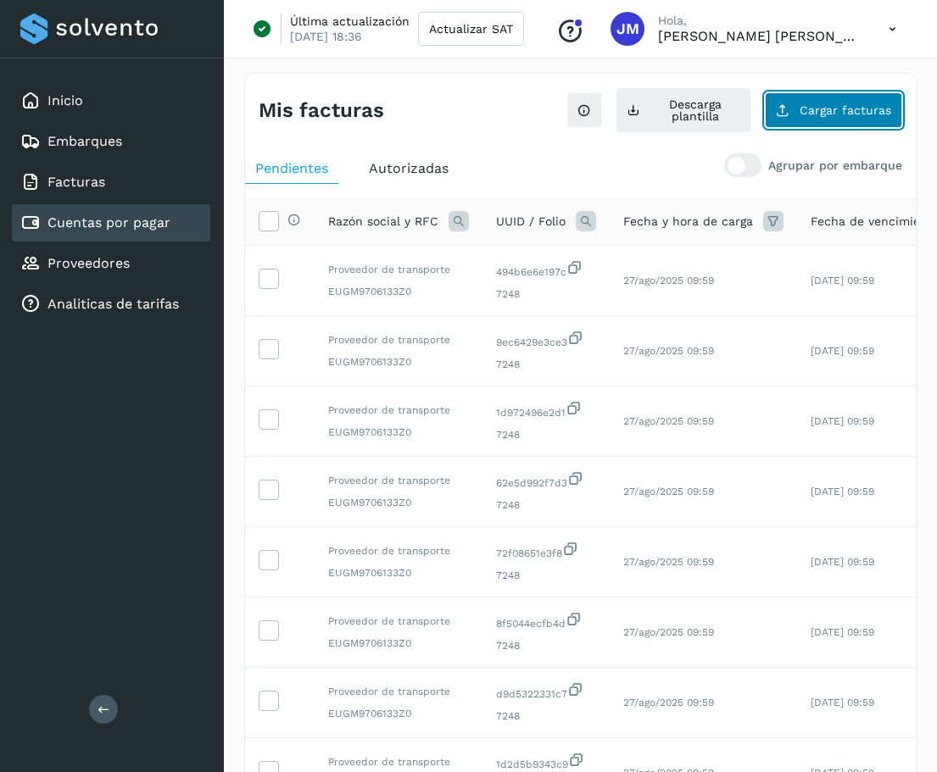
click at [844, 107] on span "Cargar facturas" at bounding box center [845, 110] width 92 height 12
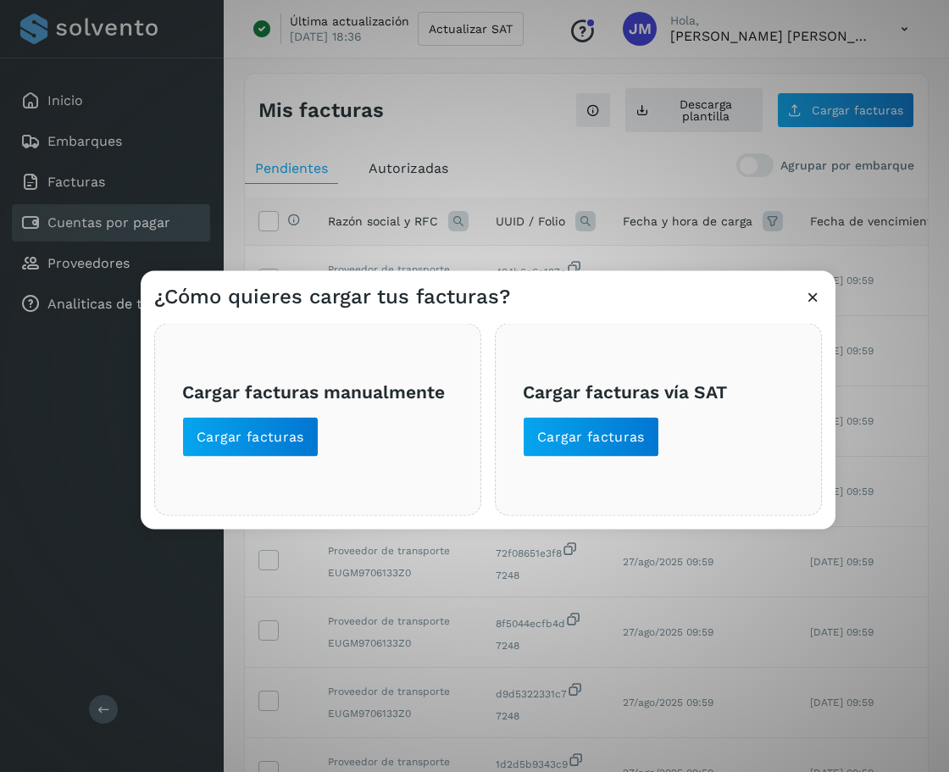
click at [813, 299] on icon at bounding box center [813, 296] width 18 height 18
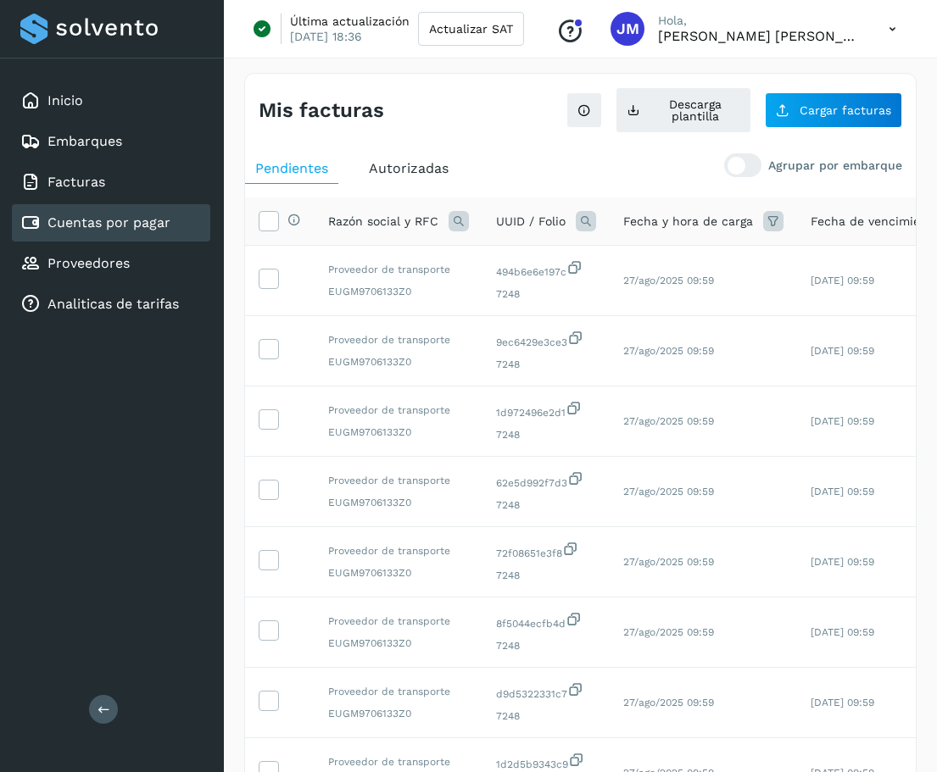
click at [883, 191] on div "Selecciona todas las facturas disponibles para autorización Razón social y RFC …" at bounding box center [580, 625] width 671 height 882
click at [850, 116] on span "Cargar facturas" at bounding box center [845, 110] width 92 height 12
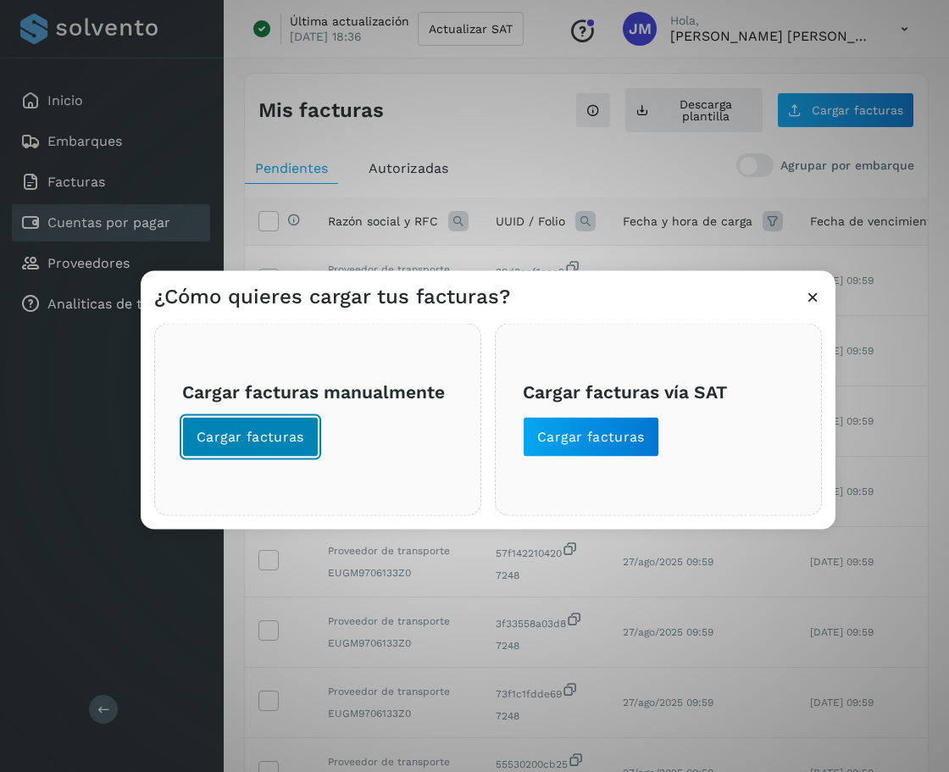
click at [200, 431] on span "Cargar facturas" at bounding box center [251, 436] width 108 height 19
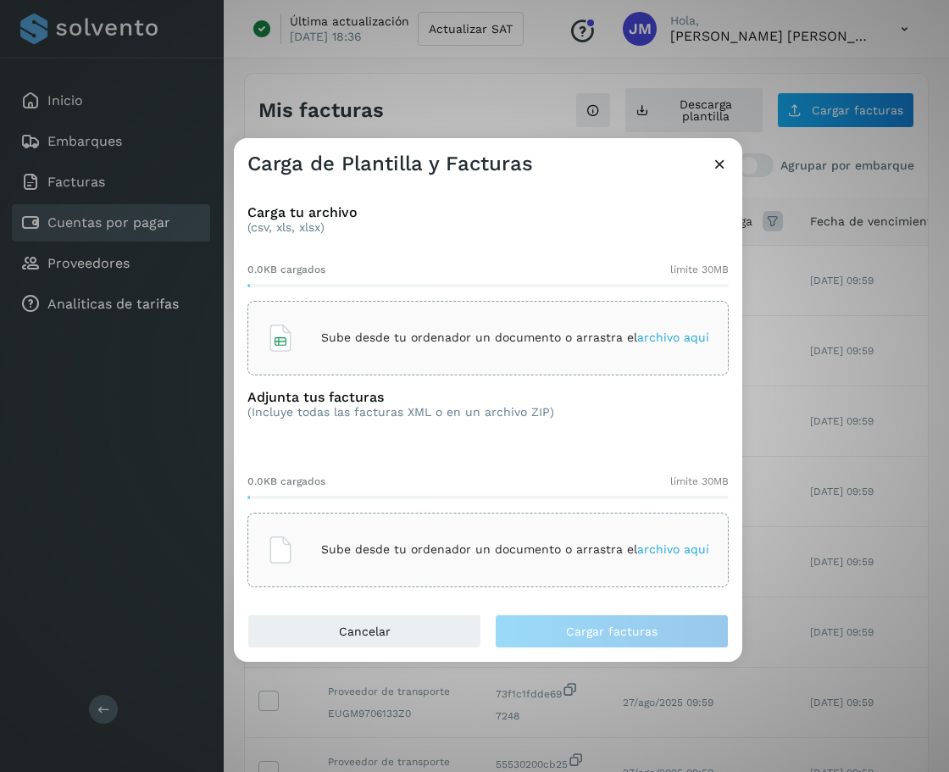
click at [425, 348] on div "Sube desde tu ordenador un documento o arrastra el archivo aquí" at bounding box center [488, 338] width 442 height 46
click at [663, 559] on div "Sube desde tu ordenador un documento o arrastra el archivo aquí" at bounding box center [488, 550] width 442 height 46
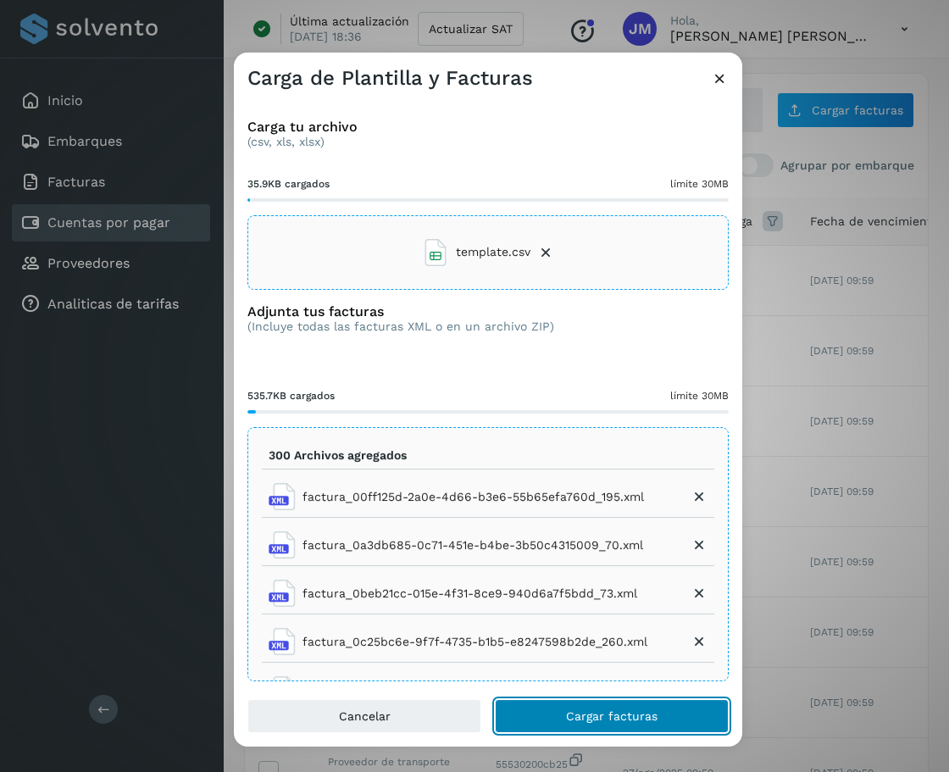
click at [605, 711] on span "Cargar facturas" at bounding box center [612, 716] width 92 height 12
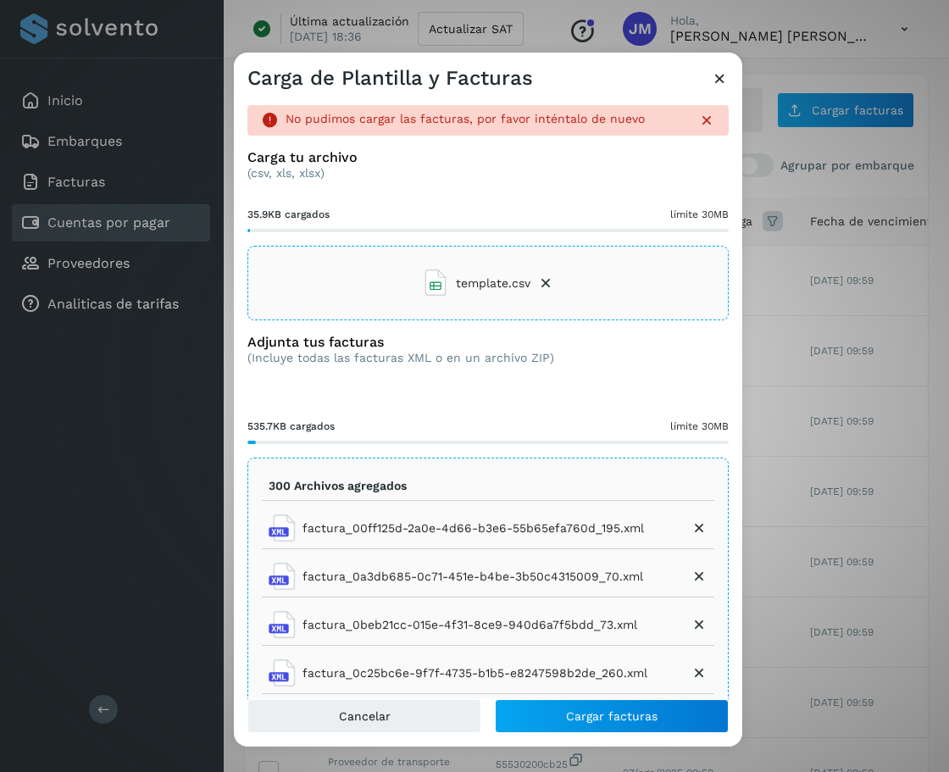
click at [726, 77] on icon at bounding box center [720, 79] width 18 height 18
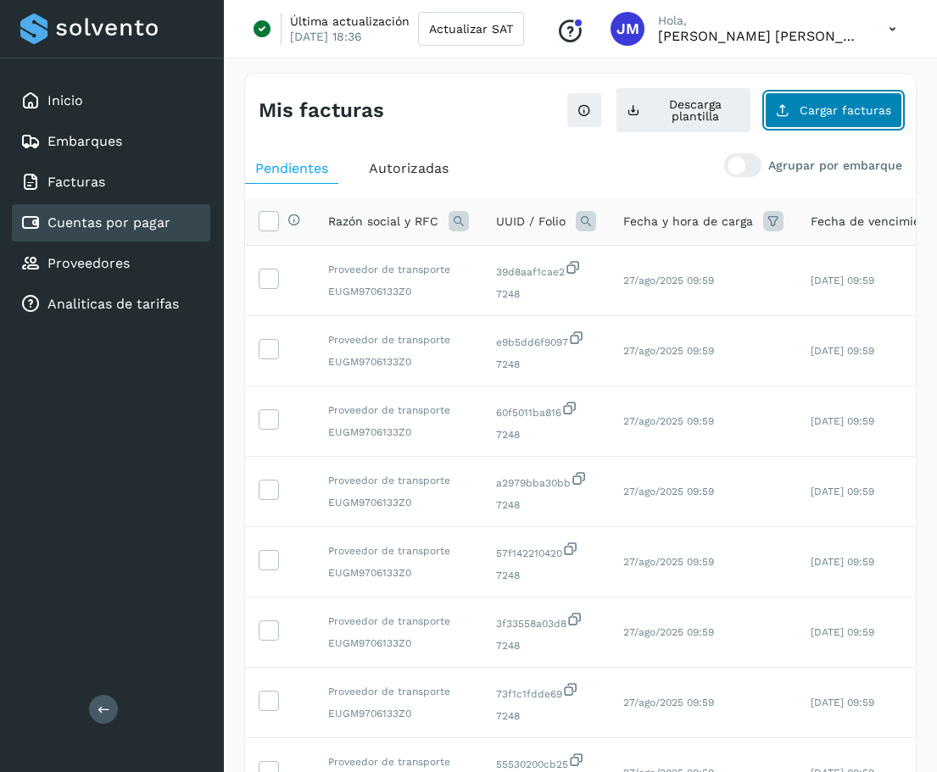
click at [837, 114] on span "Cargar facturas" at bounding box center [845, 110] width 92 height 12
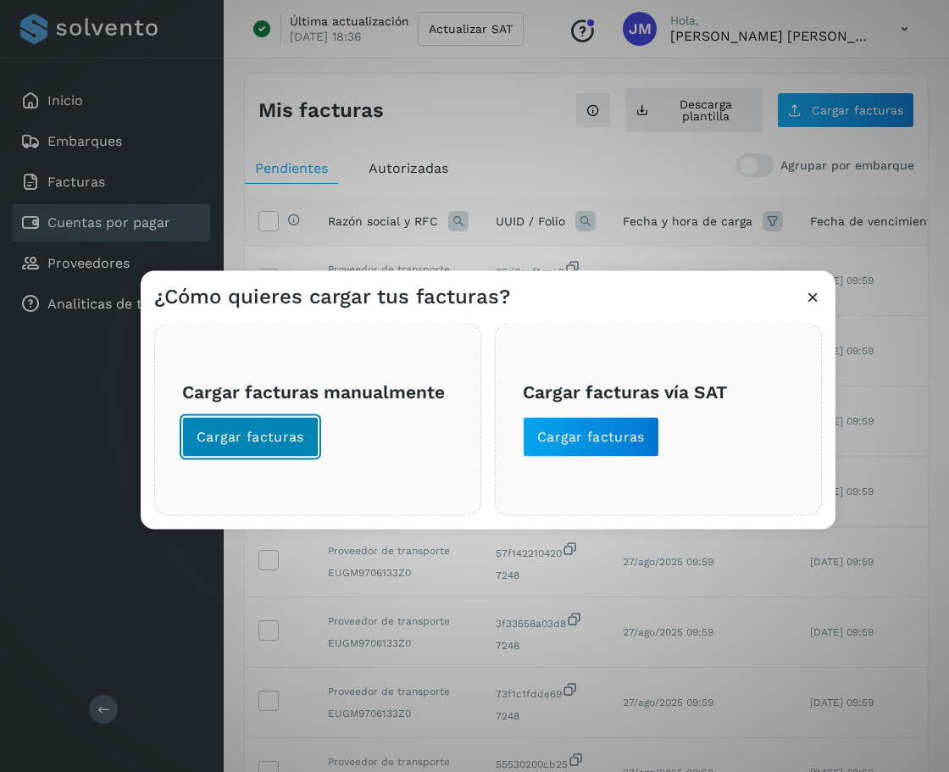
click at [286, 438] on span "Cargar facturas" at bounding box center [251, 436] width 108 height 19
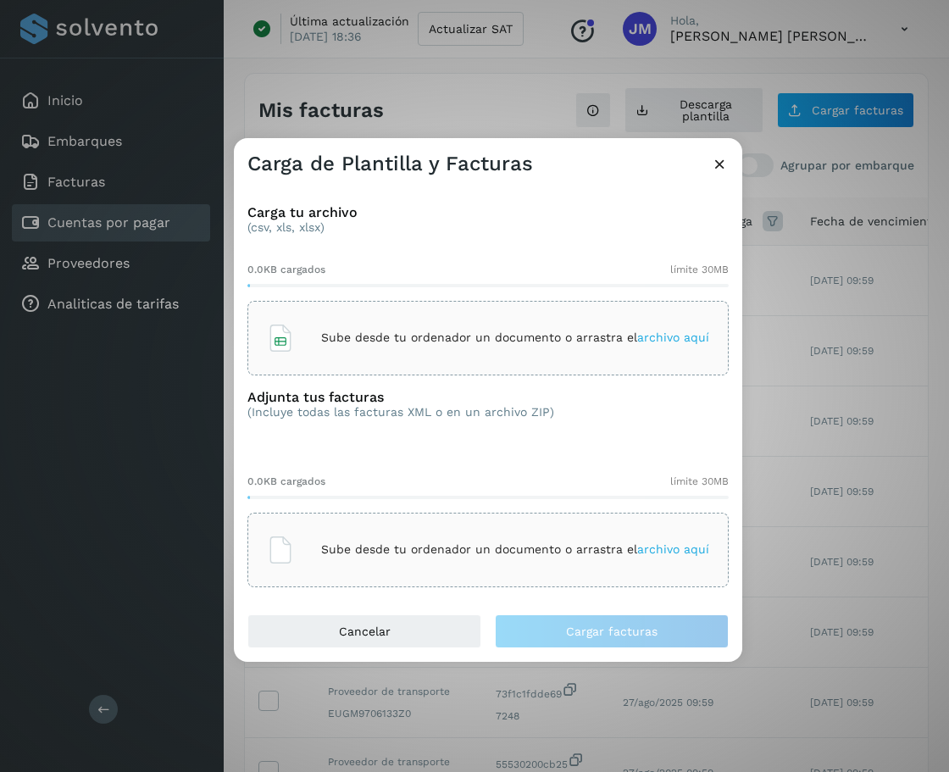
click at [395, 329] on div "Sube desde tu ordenador un documento o arrastra el archivo aquí" at bounding box center [488, 338] width 442 height 46
click at [303, 566] on div "Sube desde tu ordenador un documento o arrastra el archivo aquí" at bounding box center [488, 550] width 442 height 46
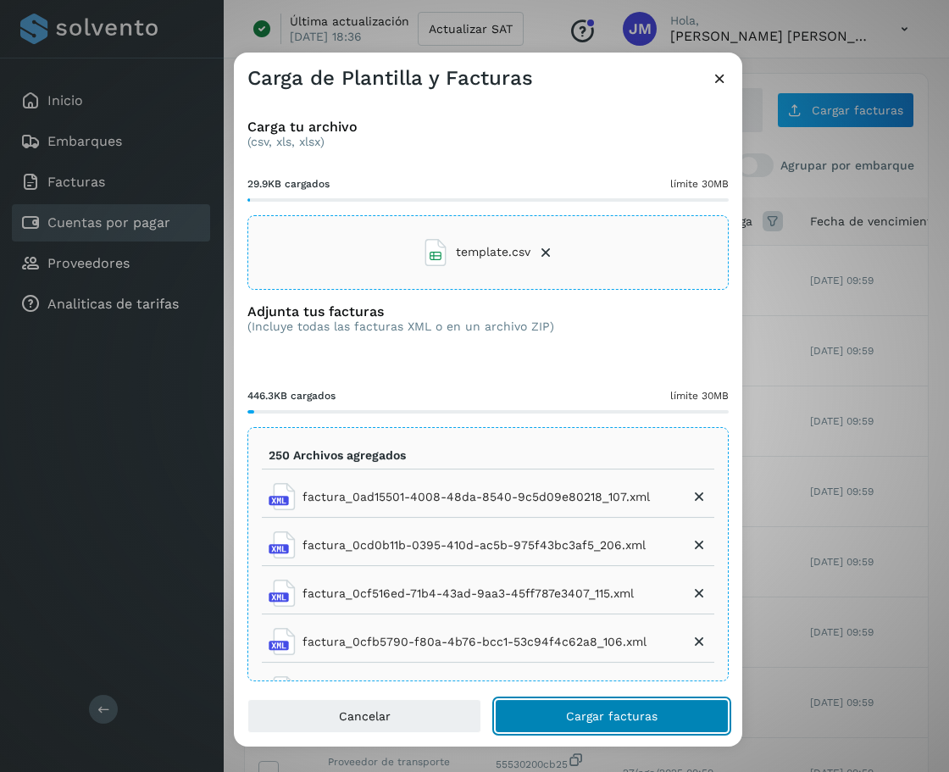
click at [615, 713] on span "Cargar facturas" at bounding box center [612, 716] width 92 height 12
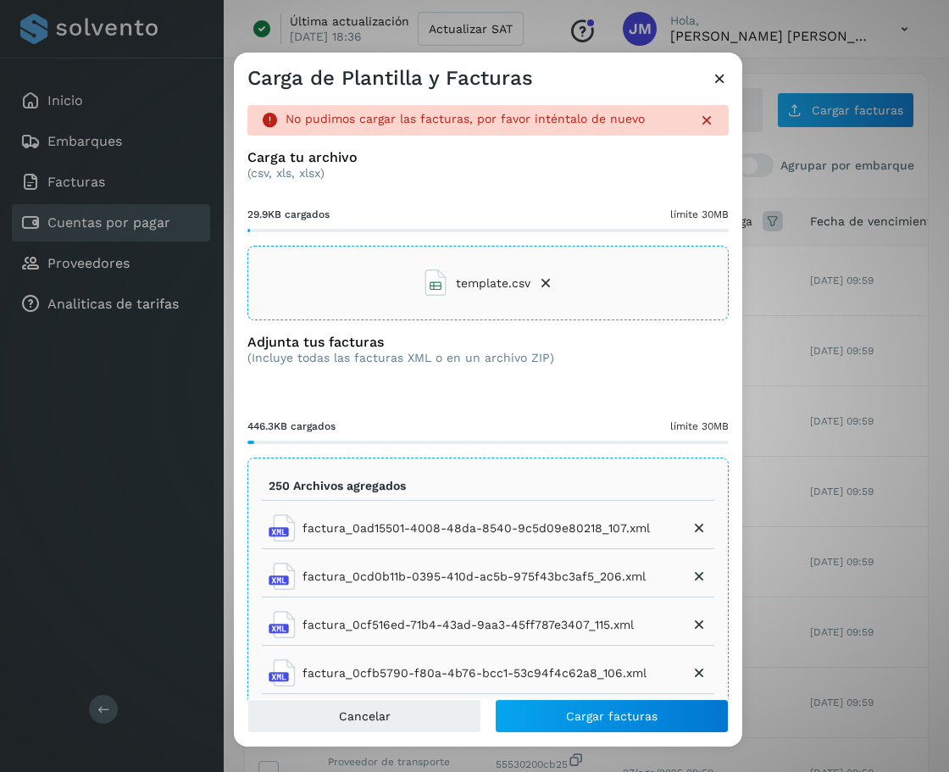
click at [718, 75] on icon at bounding box center [720, 79] width 18 height 18
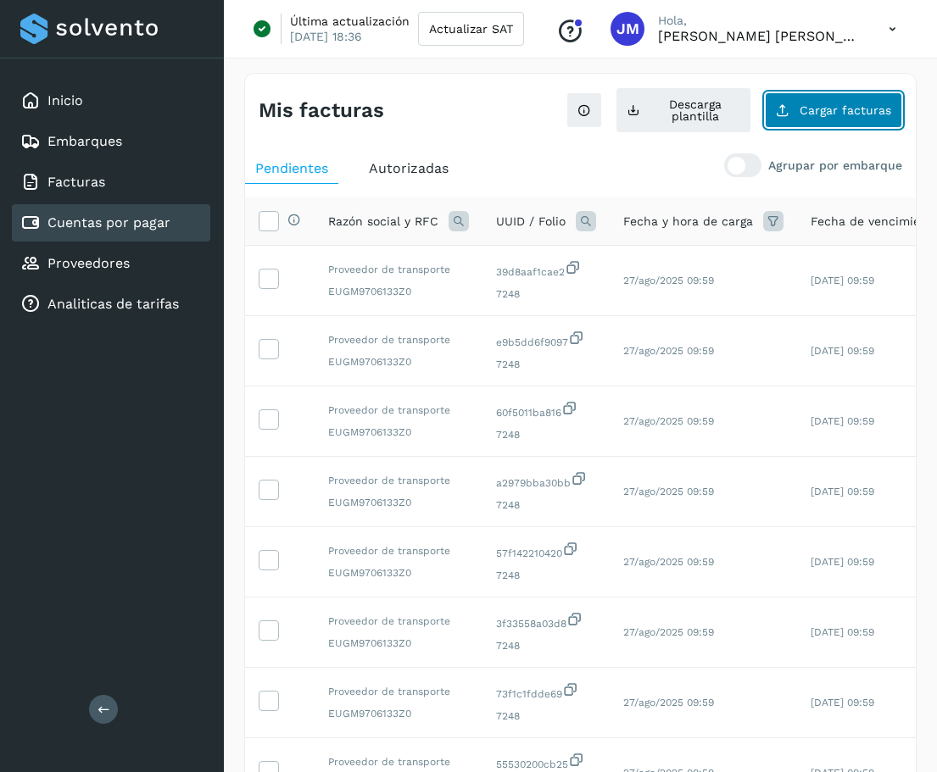
click at [877, 118] on button "Cargar facturas" at bounding box center [833, 110] width 137 height 36
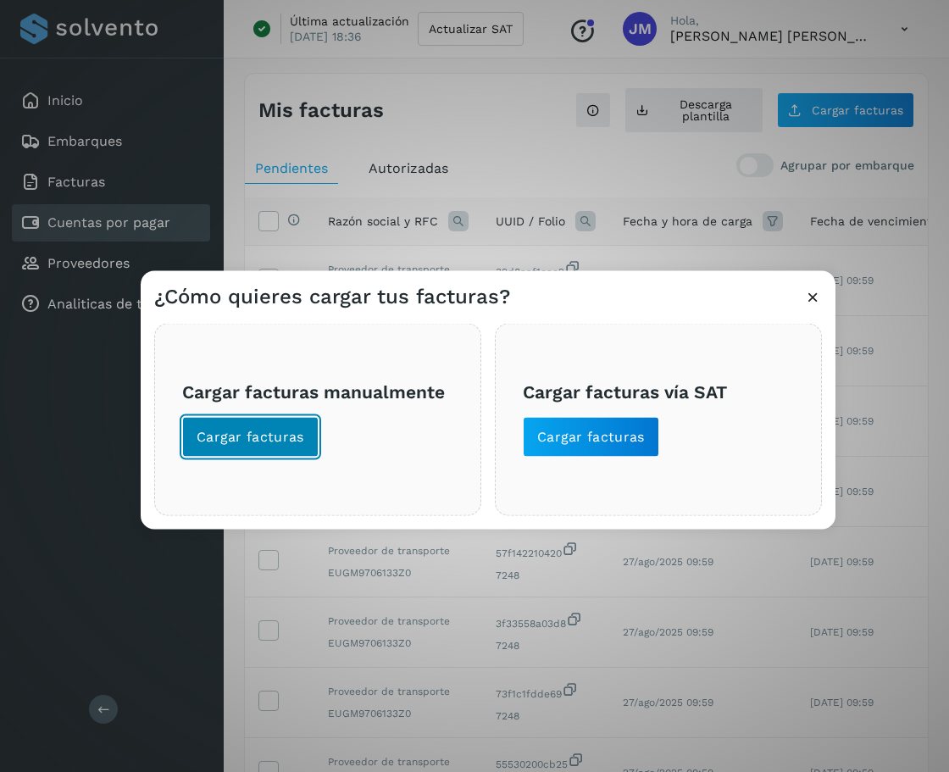
click at [243, 452] on button "Cargar facturas" at bounding box center [250, 436] width 136 height 41
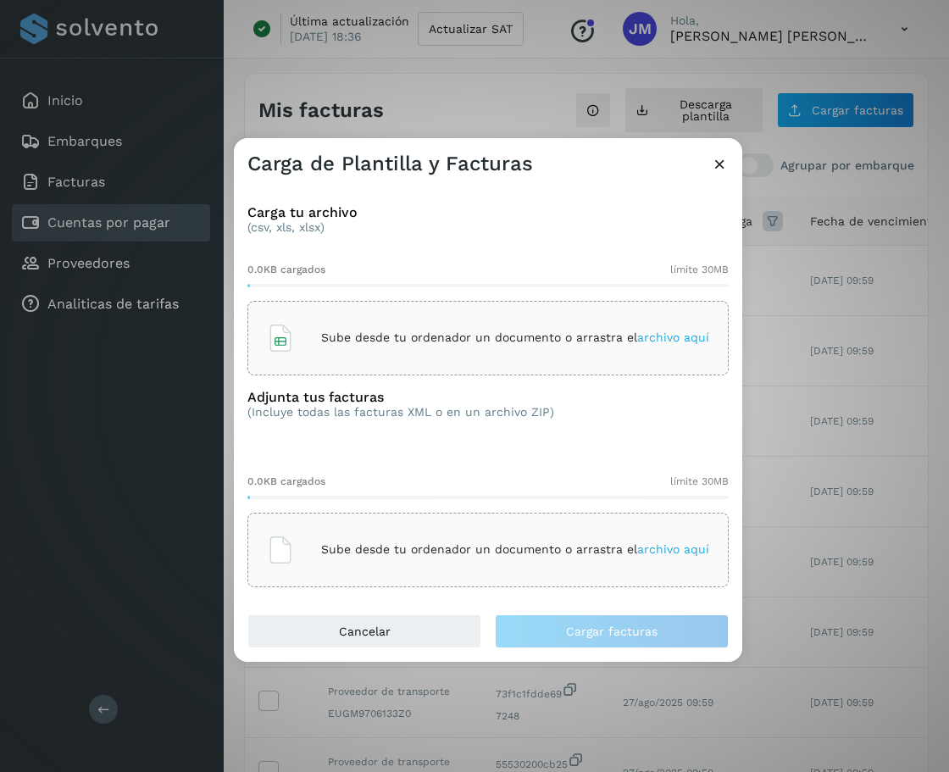
click at [551, 316] on div "Sube desde tu ordenador un documento o arrastra el archivo aquí" at bounding box center [488, 338] width 442 height 46
click at [648, 544] on span "archivo aquí" at bounding box center [673, 550] width 72 height 14
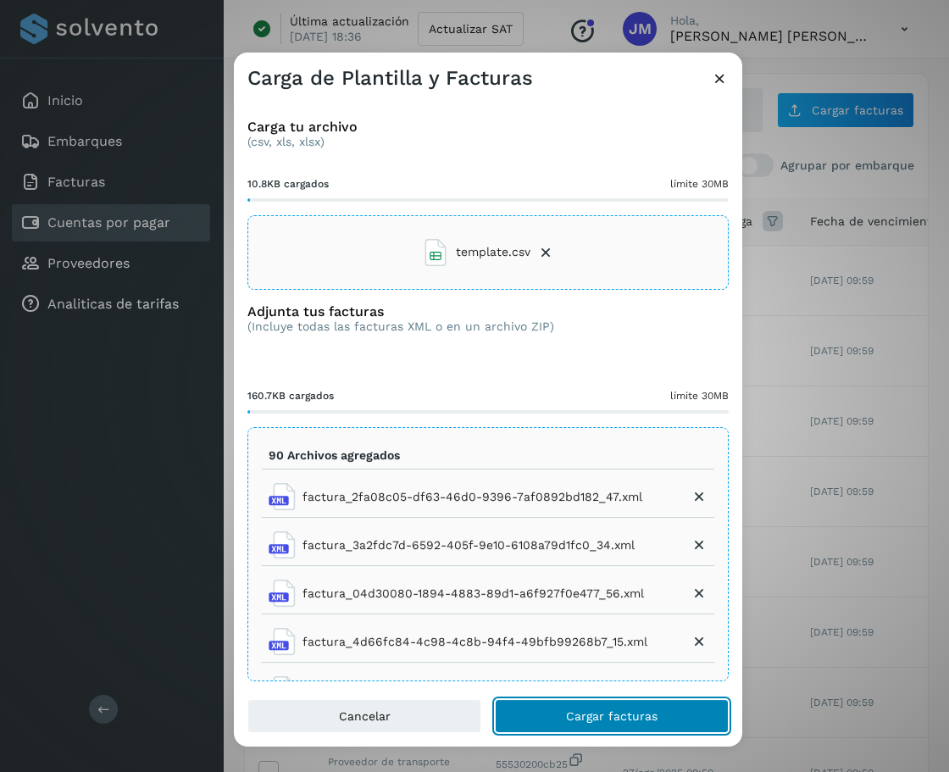
click at [567, 721] on span "Cargar facturas" at bounding box center [612, 716] width 92 height 12
